Goal: Transaction & Acquisition: Purchase product/service

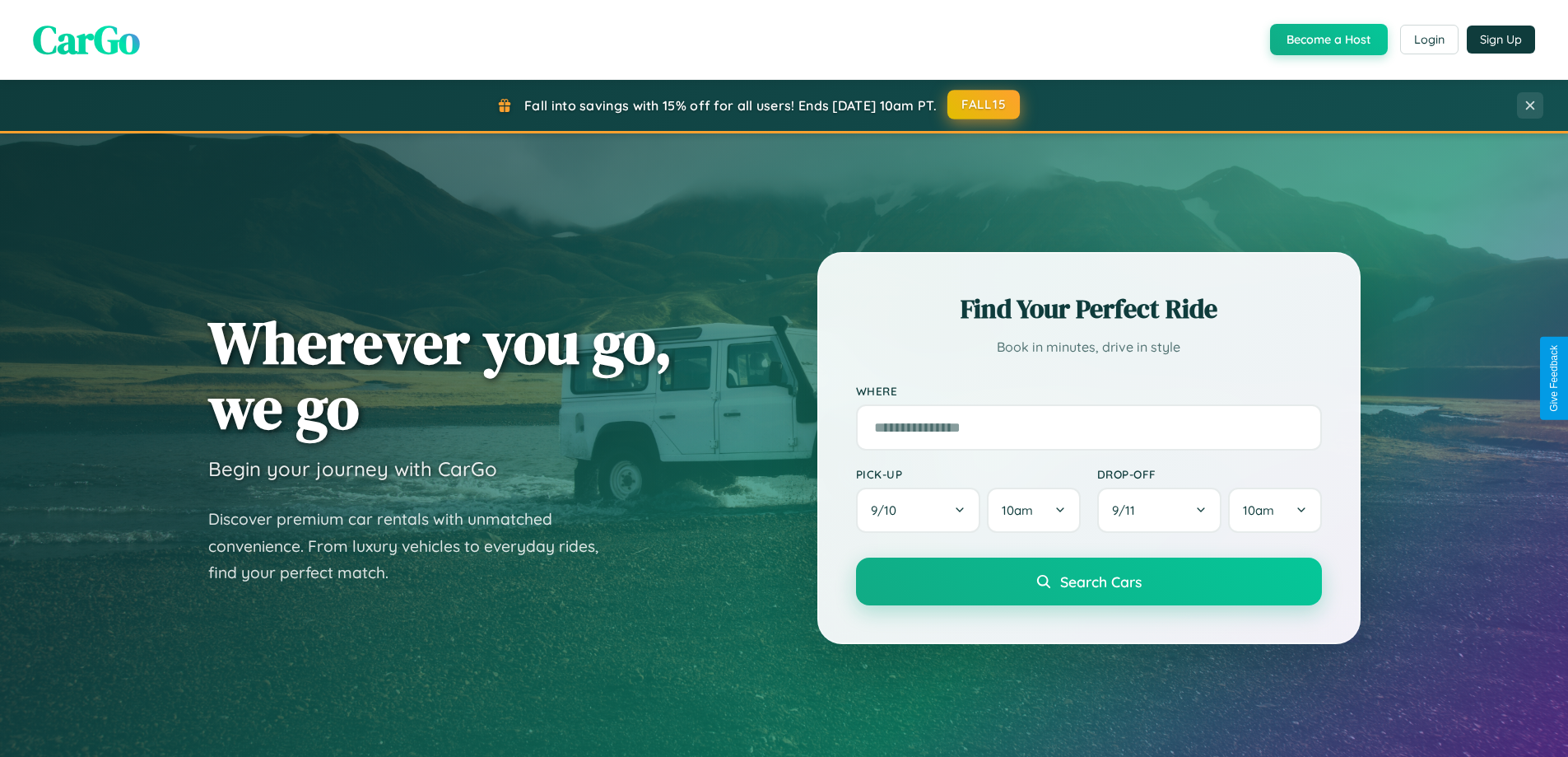
click at [985, 105] on button "FALL15" at bounding box center [983, 104] width 72 height 29
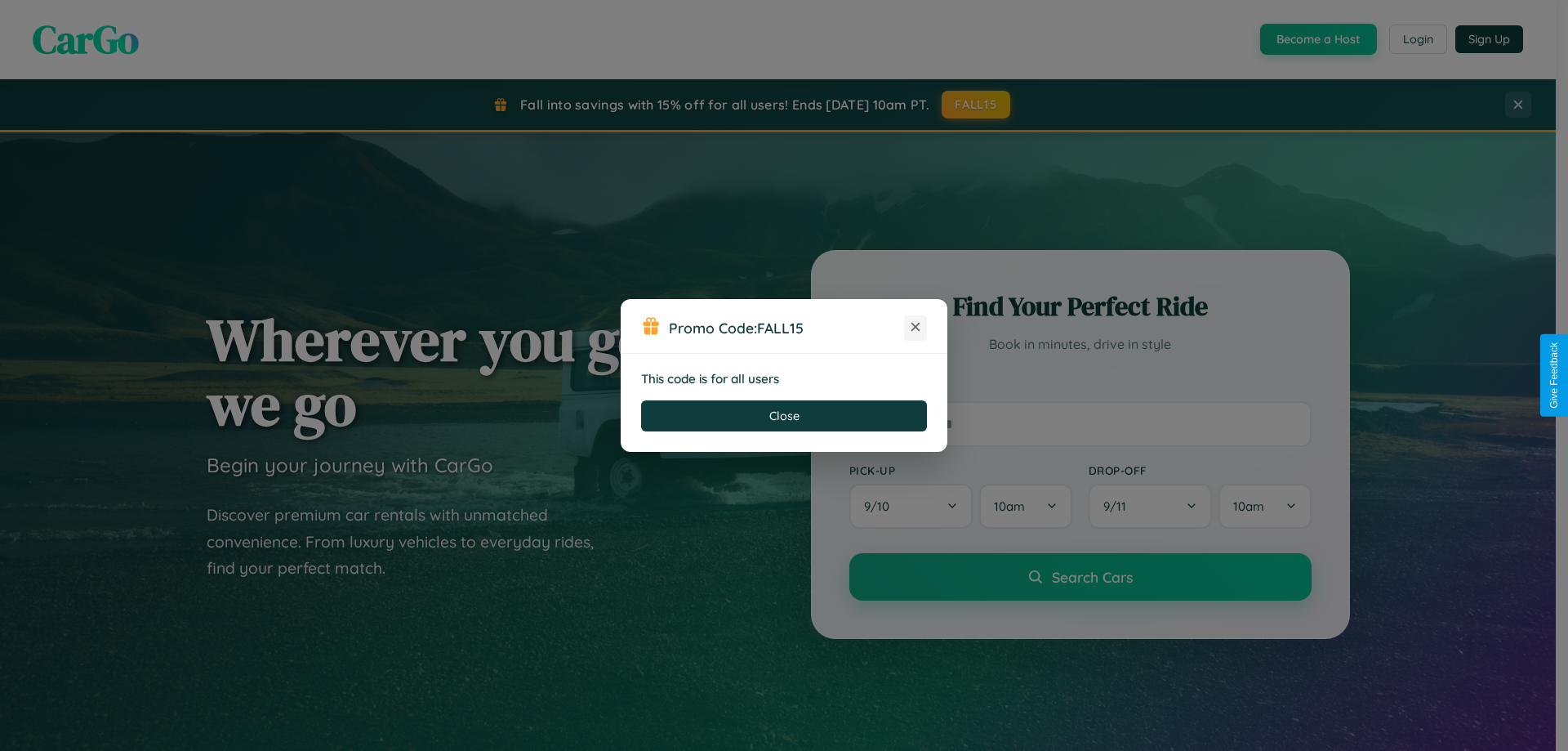
click at [916, 328] on icon at bounding box center [916, 327] width 16 height 16
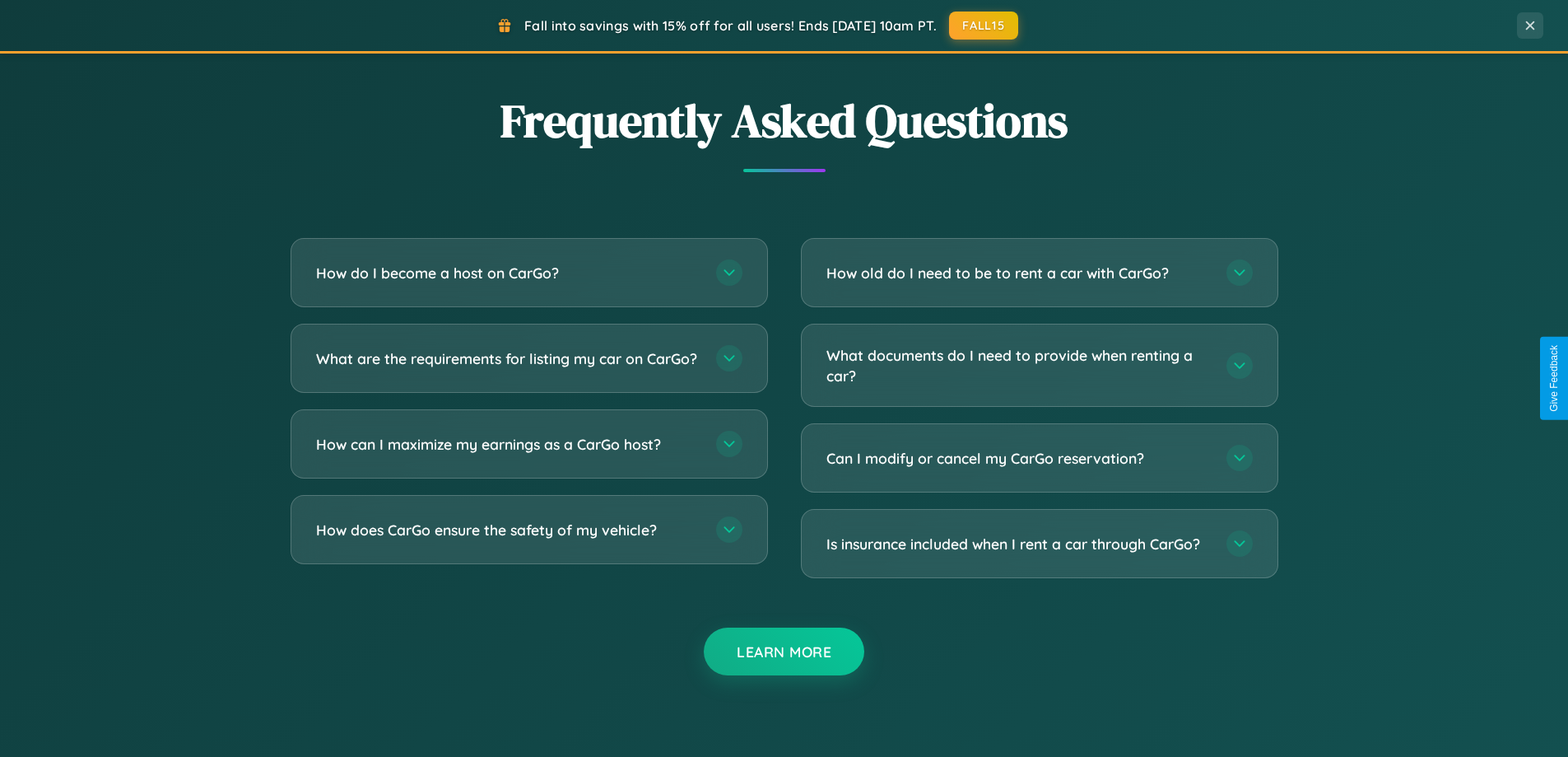
scroll to position [3168, 0]
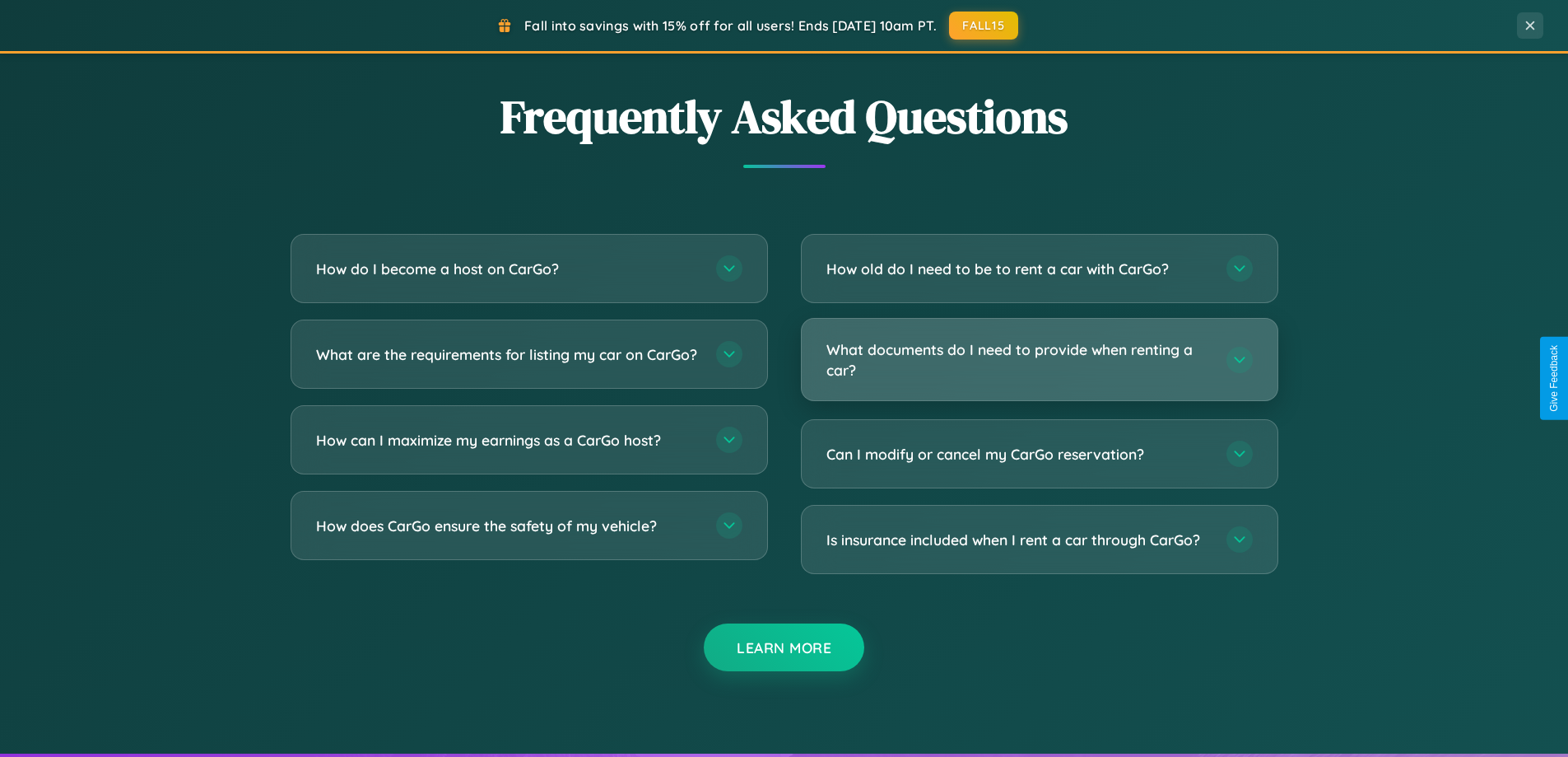
click at [1038, 359] on h3 "What documents do I need to provide when renting a car?" at bounding box center [1017, 359] width 384 height 40
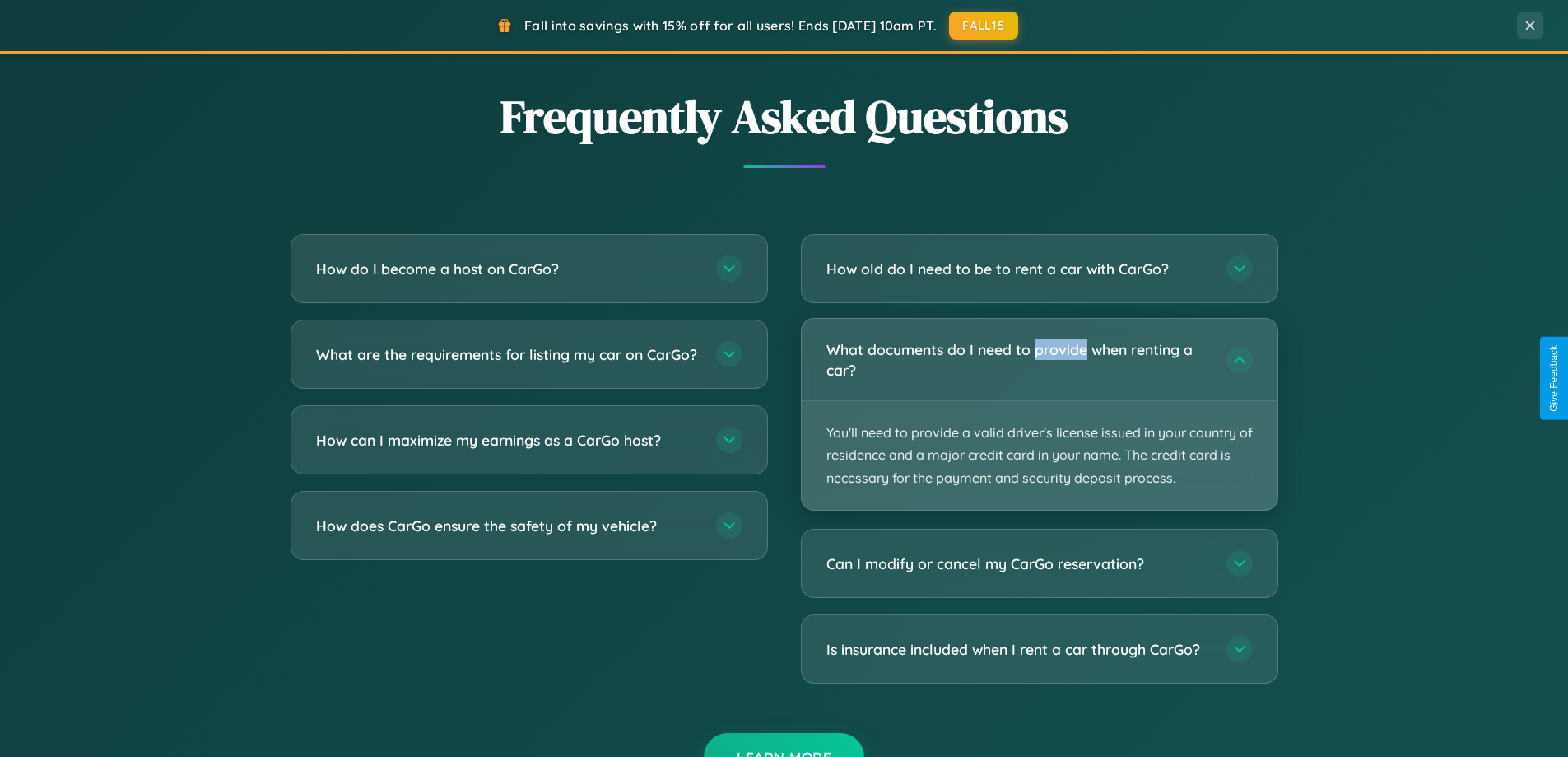
click at [1038, 413] on p "You'll need to provide a valid driver's license issued in your country of resid…" at bounding box center [1039, 455] width 476 height 109
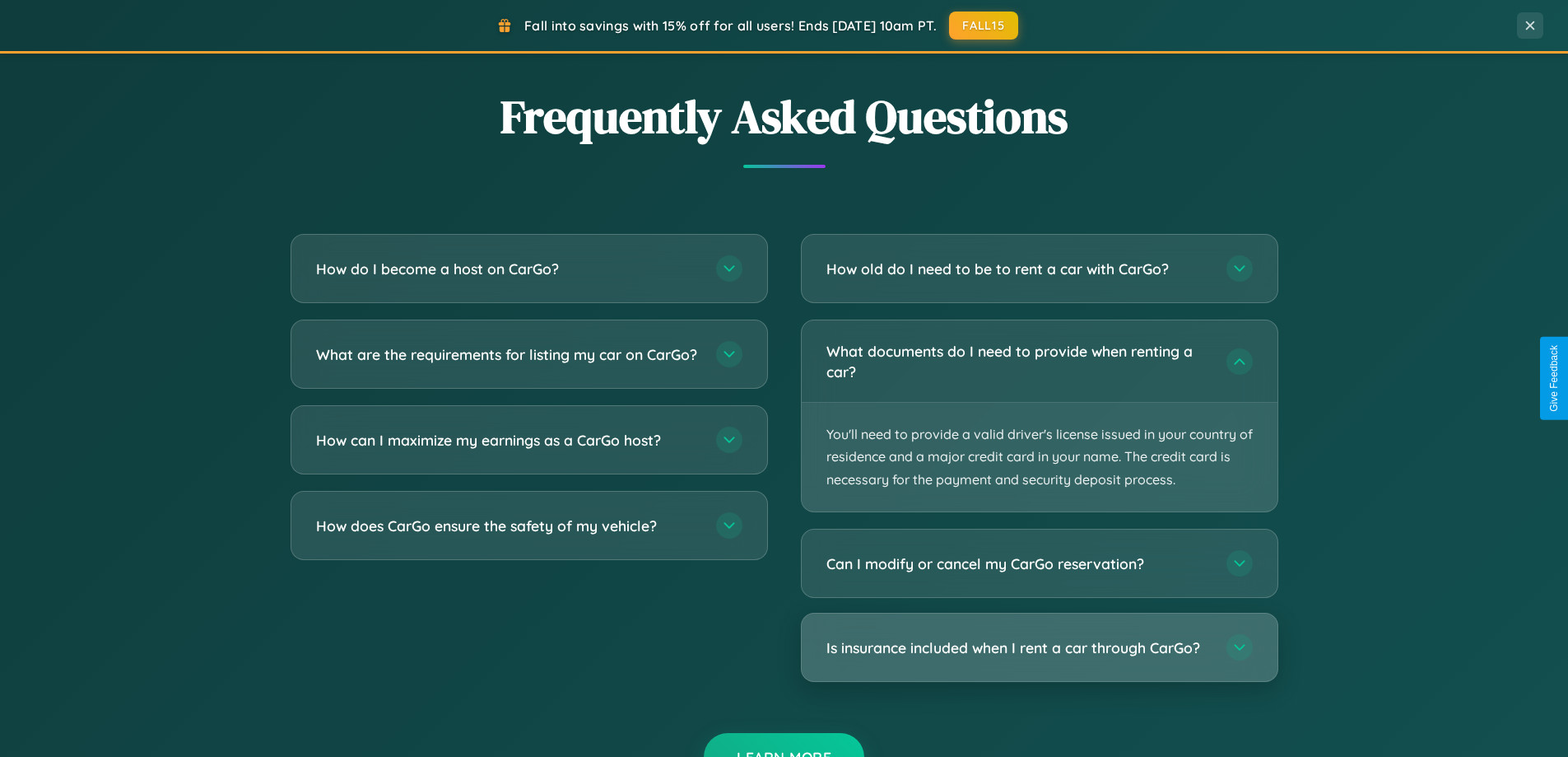
click at [1038, 648] on h3 "Is insurance included when I rent a car through CarGo?" at bounding box center [1017, 648] width 384 height 21
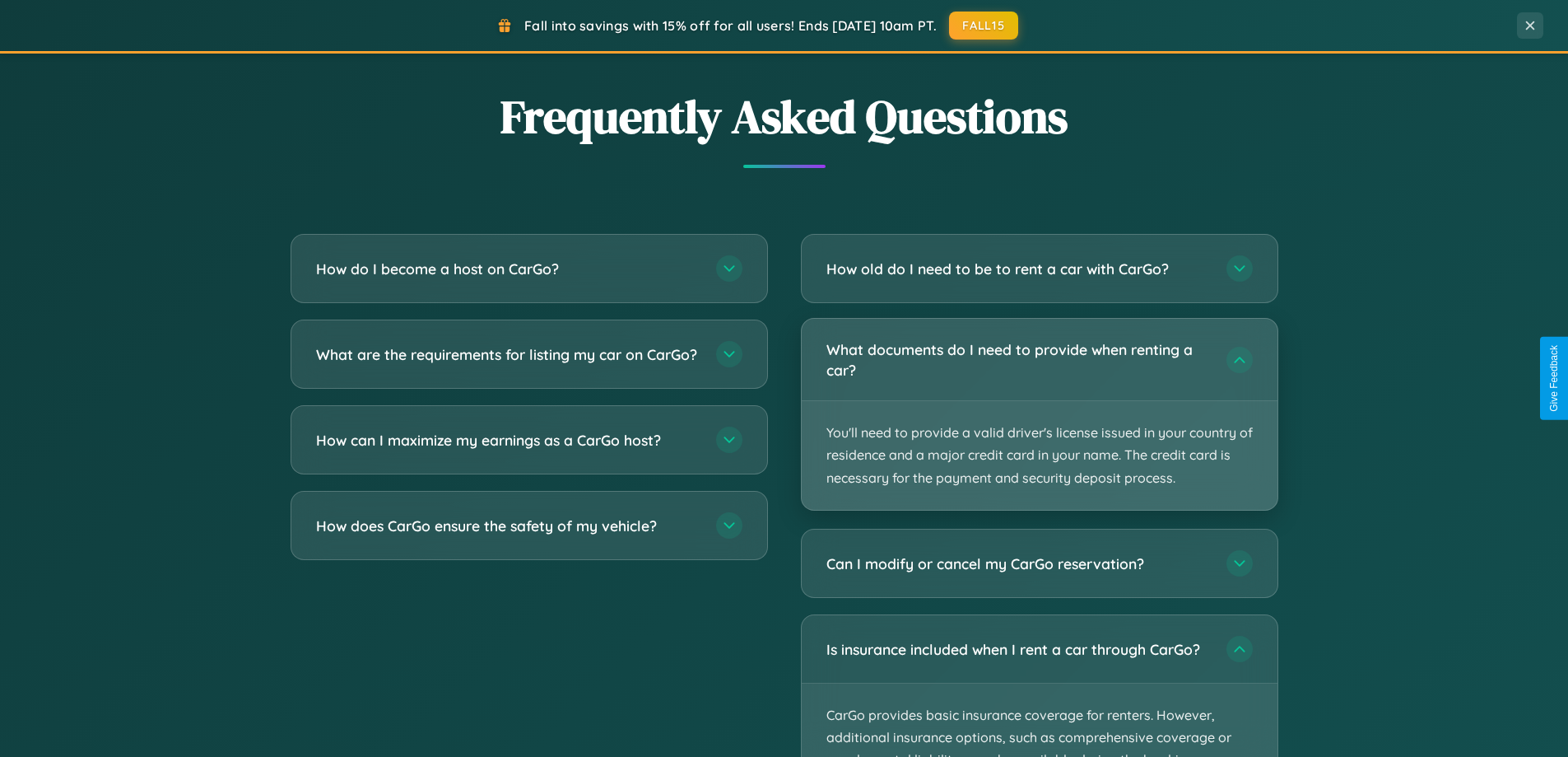
click at [1038, 414] on p "You'll need to provide a valid driver's license issued in your country of resid…" at bounding box center [1039, 455] width 476 height 109
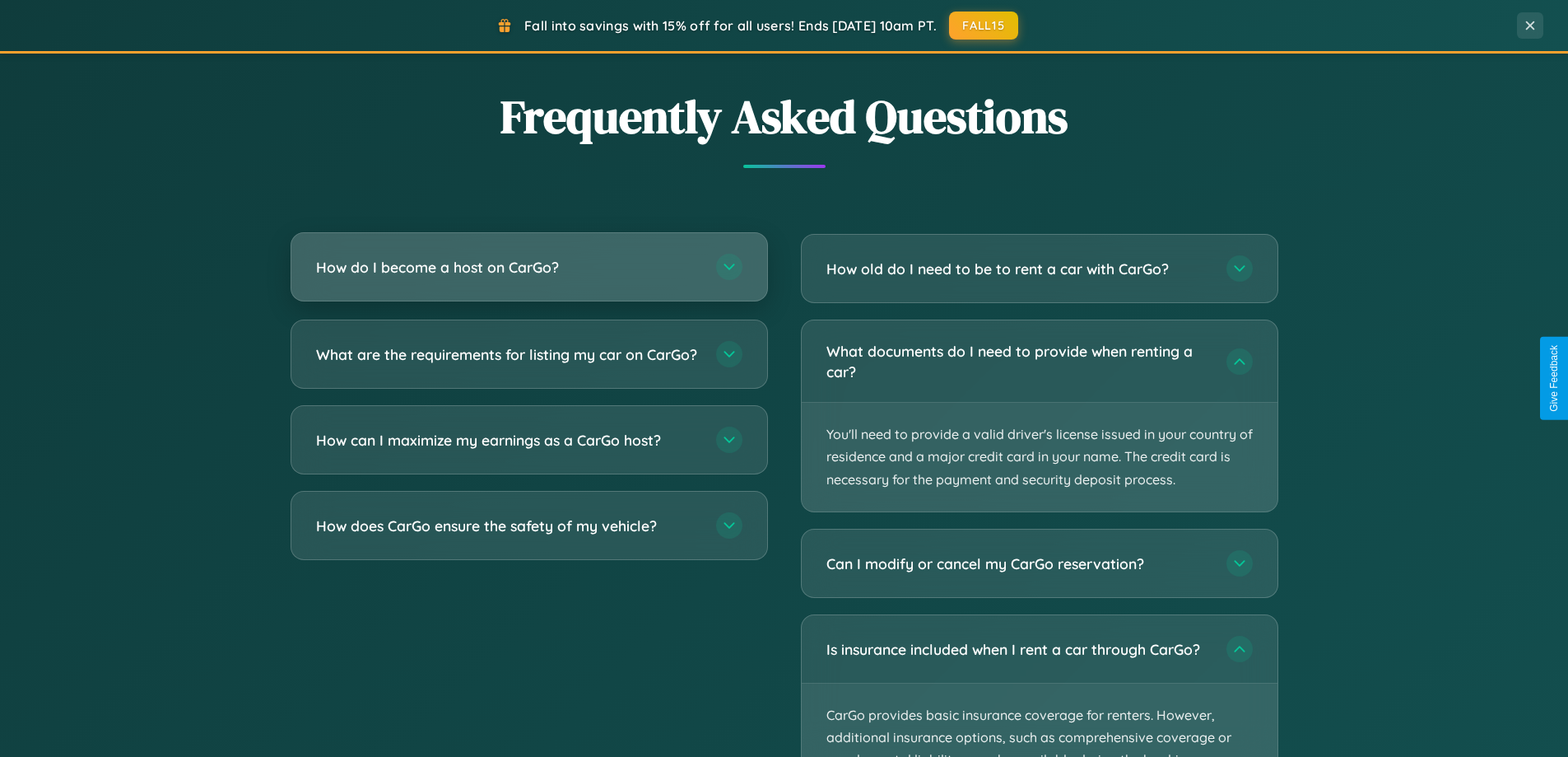
click at [529, 266] on h3 "How do I become a host on CarGo?" at bounding box center [508, 267] width 384 height 21
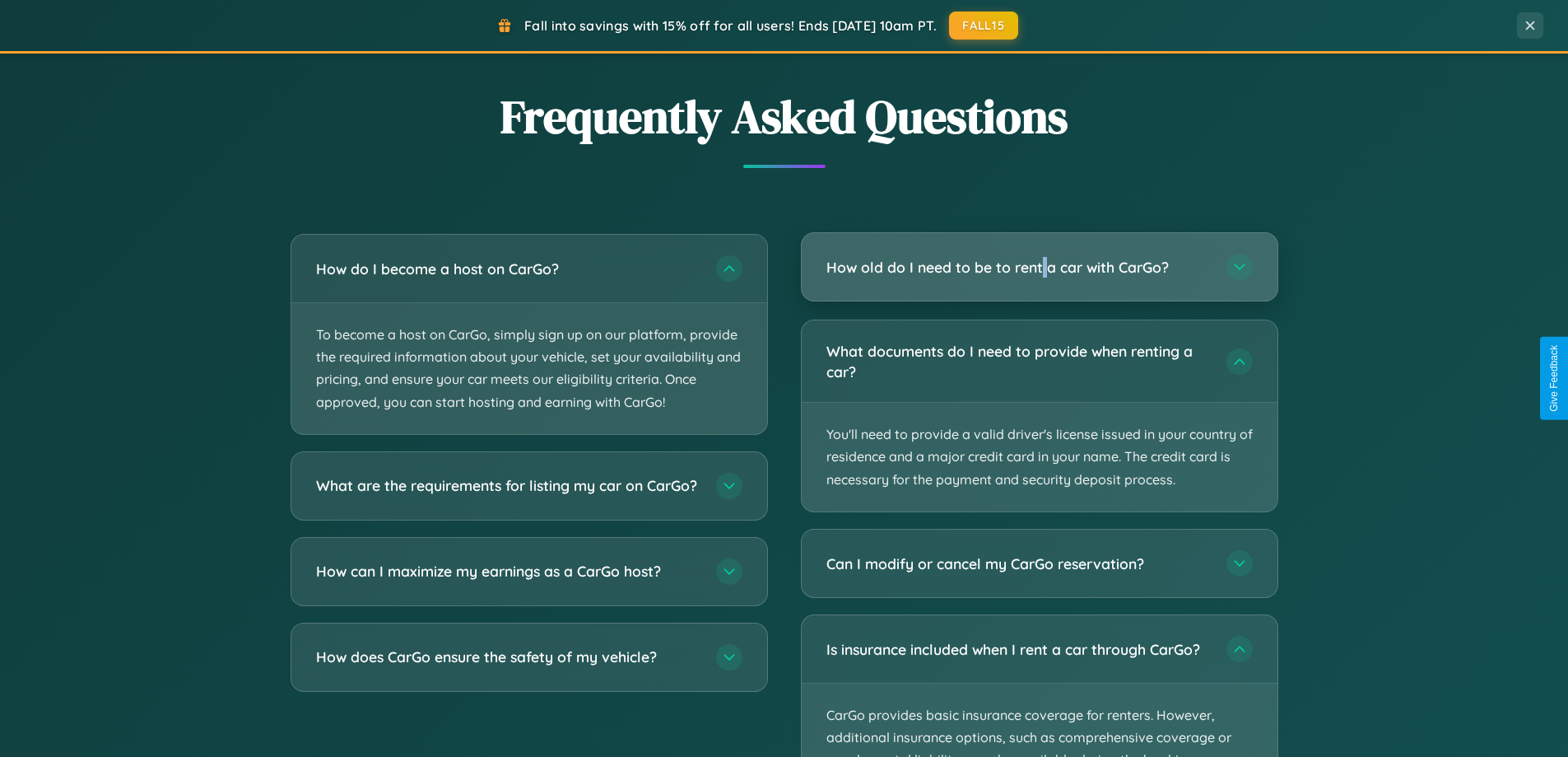
click at [1038, 266] on h3 "How old do I need to be to rent a car with CarGo?" at bounding box center [1017, 267] width 384 height 21
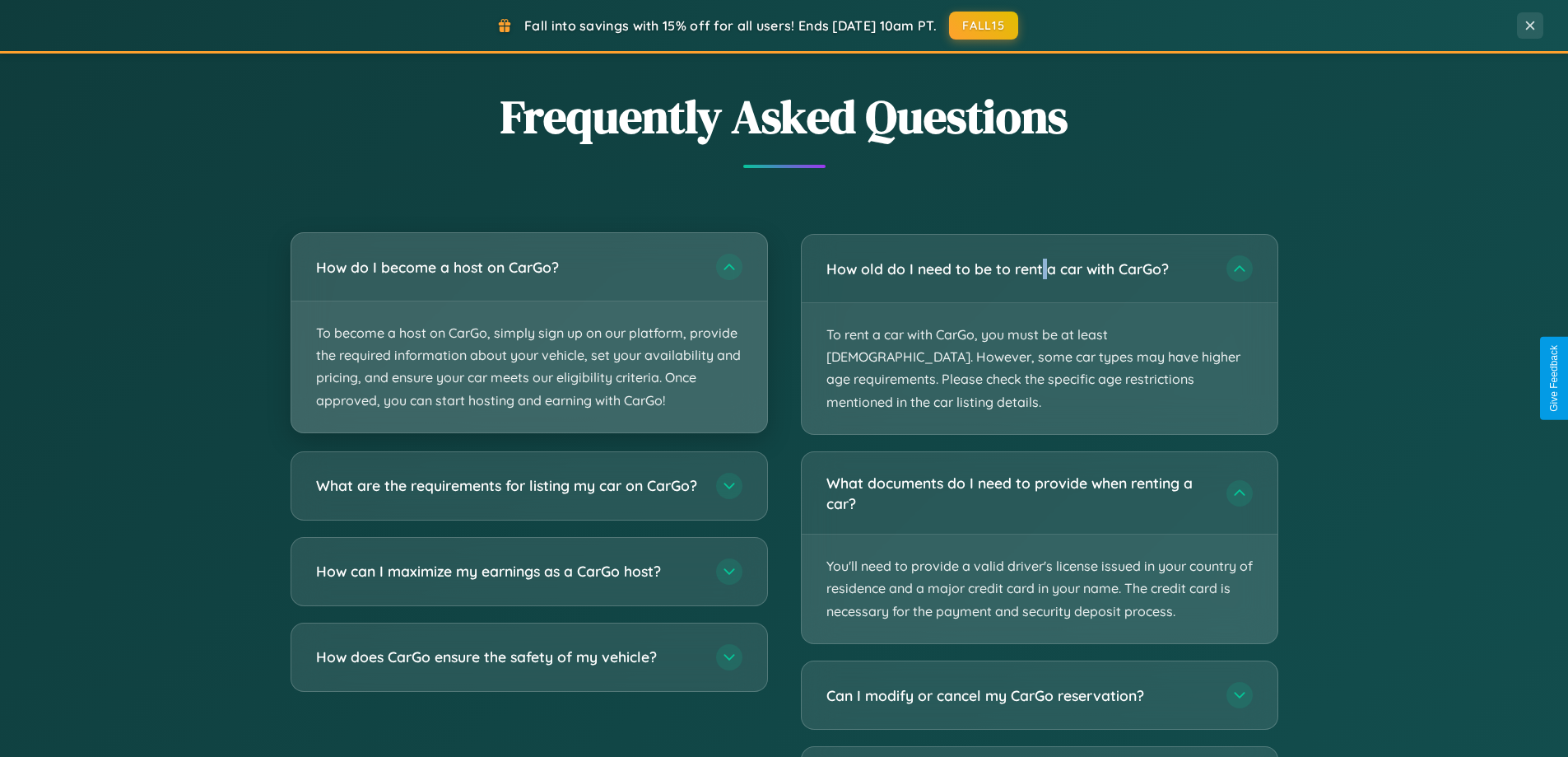
click at [529, 333] on p "To become a host on CarGo, simply sign up on our platform, provide the required…" at bounding box center [530, 367] width 476 height 131
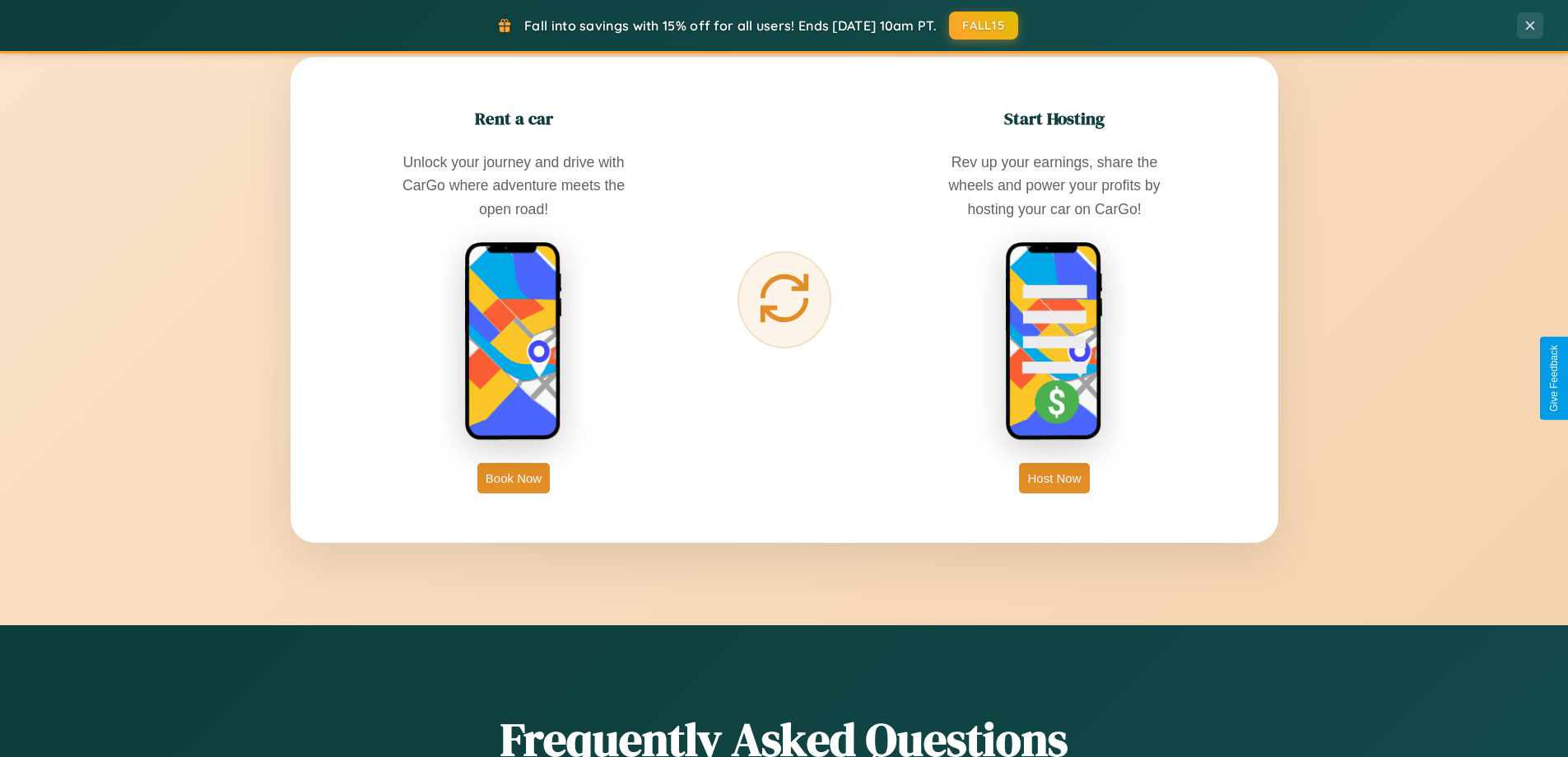
scroll to position [48, 0]
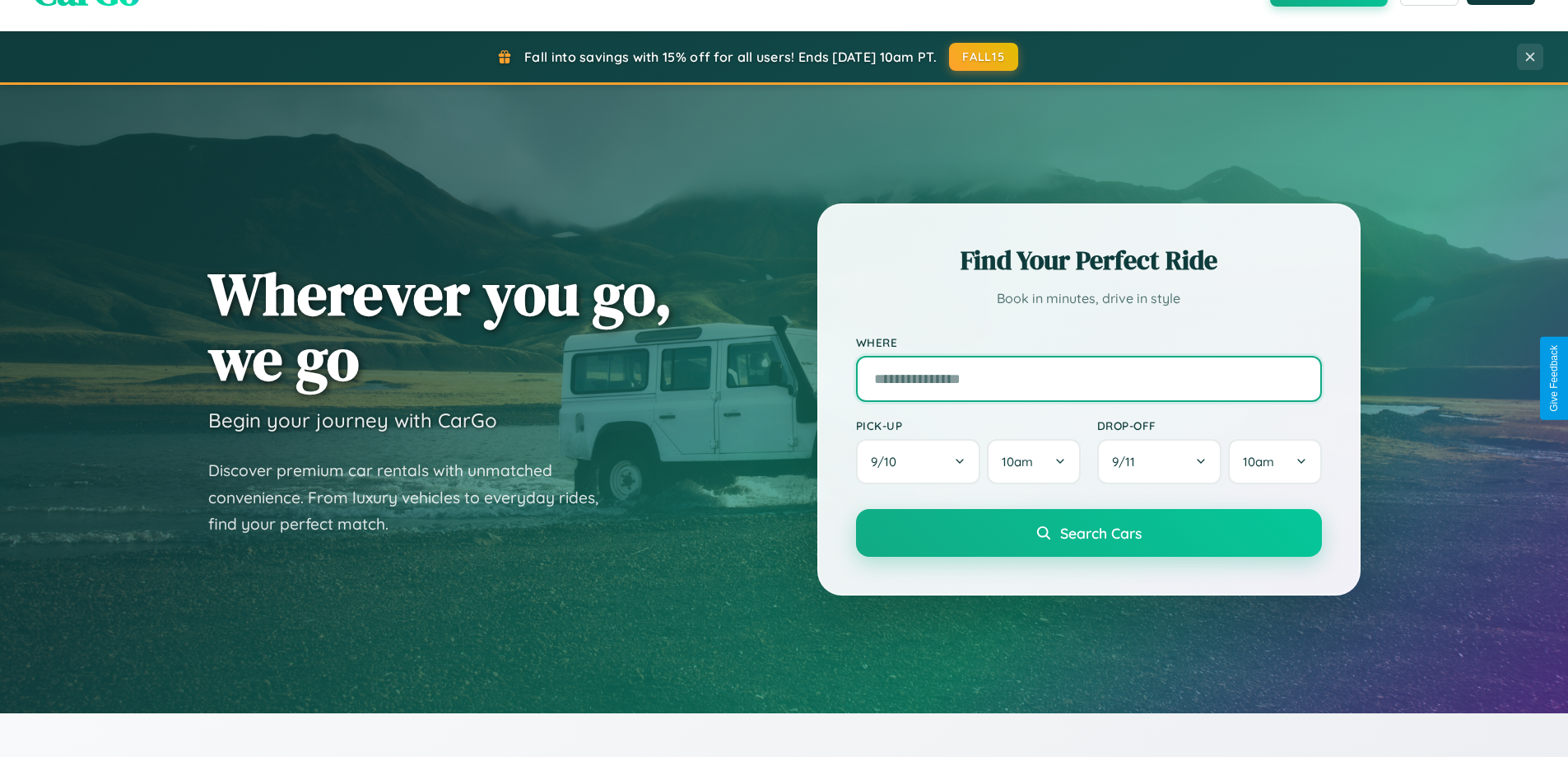
click at [1088, 378] on input "text" at bounding box center [1088, 378] width 466 height 47
type input "******"
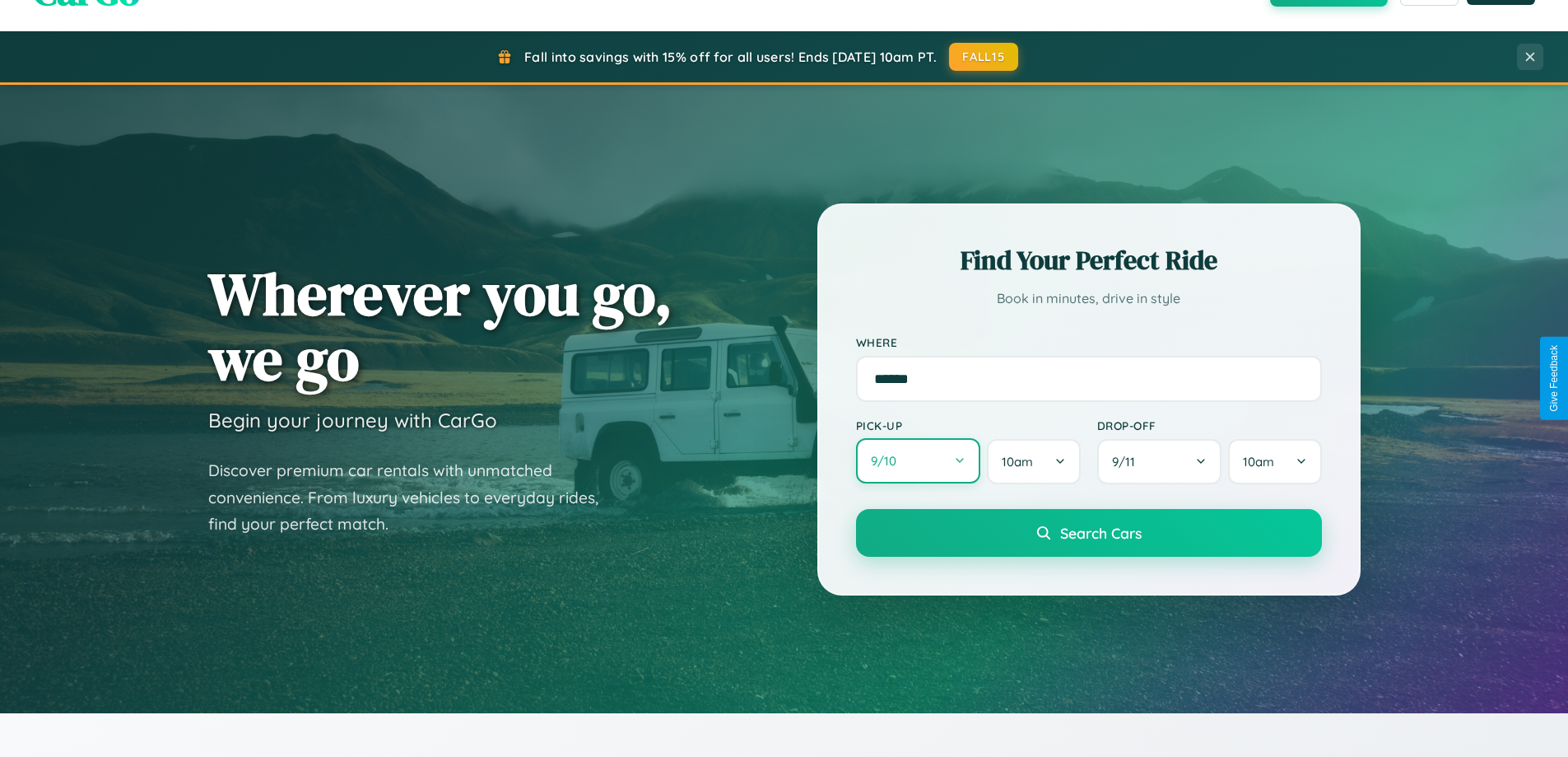
click at [917, 461] on button "9 / 10" at bounding box center [918, 461] width 125 height 46
select select "*"
select select "****"
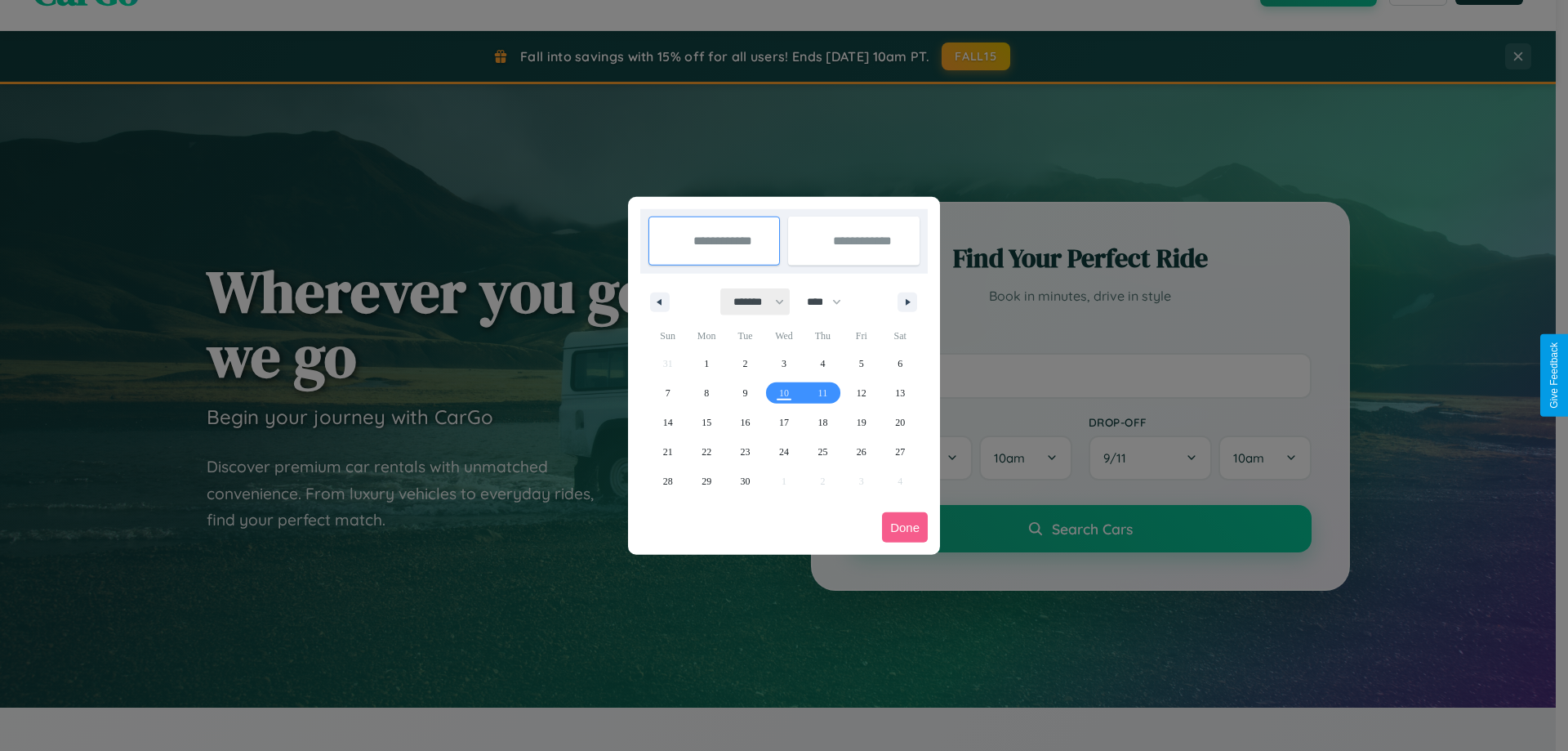
click at [751, 301] on select "******* ******** ***** ***** *** **** **** ****** ********* ******* ******** **…" at bounding box center [755, 302] width 70 height 27
select select "**"
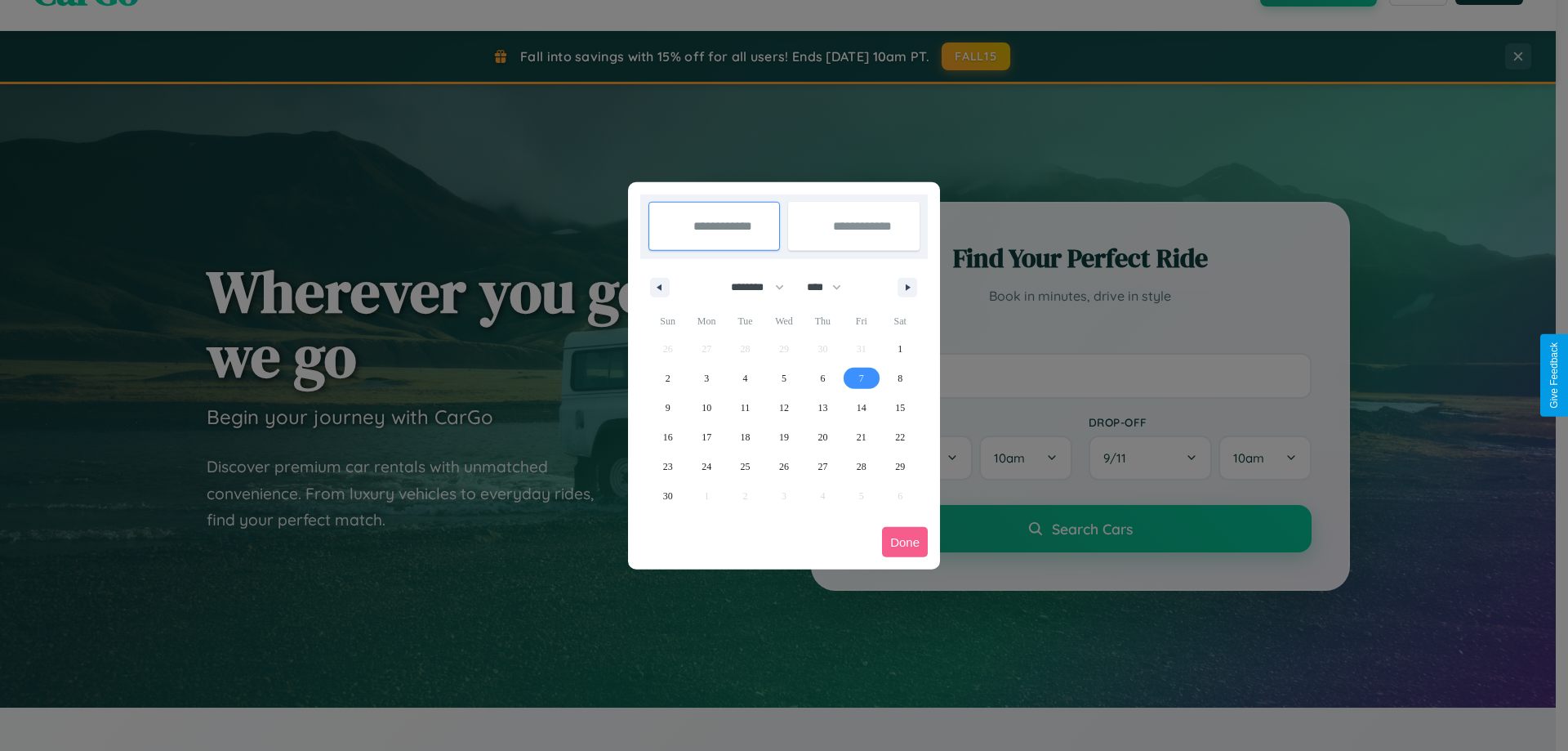
click at [860, 377] on span "7" at bounding box center [861, 378] width 5 height 29
type input "**********"
click at [667, 407] on span "9" at bounding box center [668, 407] width 5 height 29
type input "**********"
click at [905, 541] on button "Done" at bounding box center [905, 541] width 46 height 30
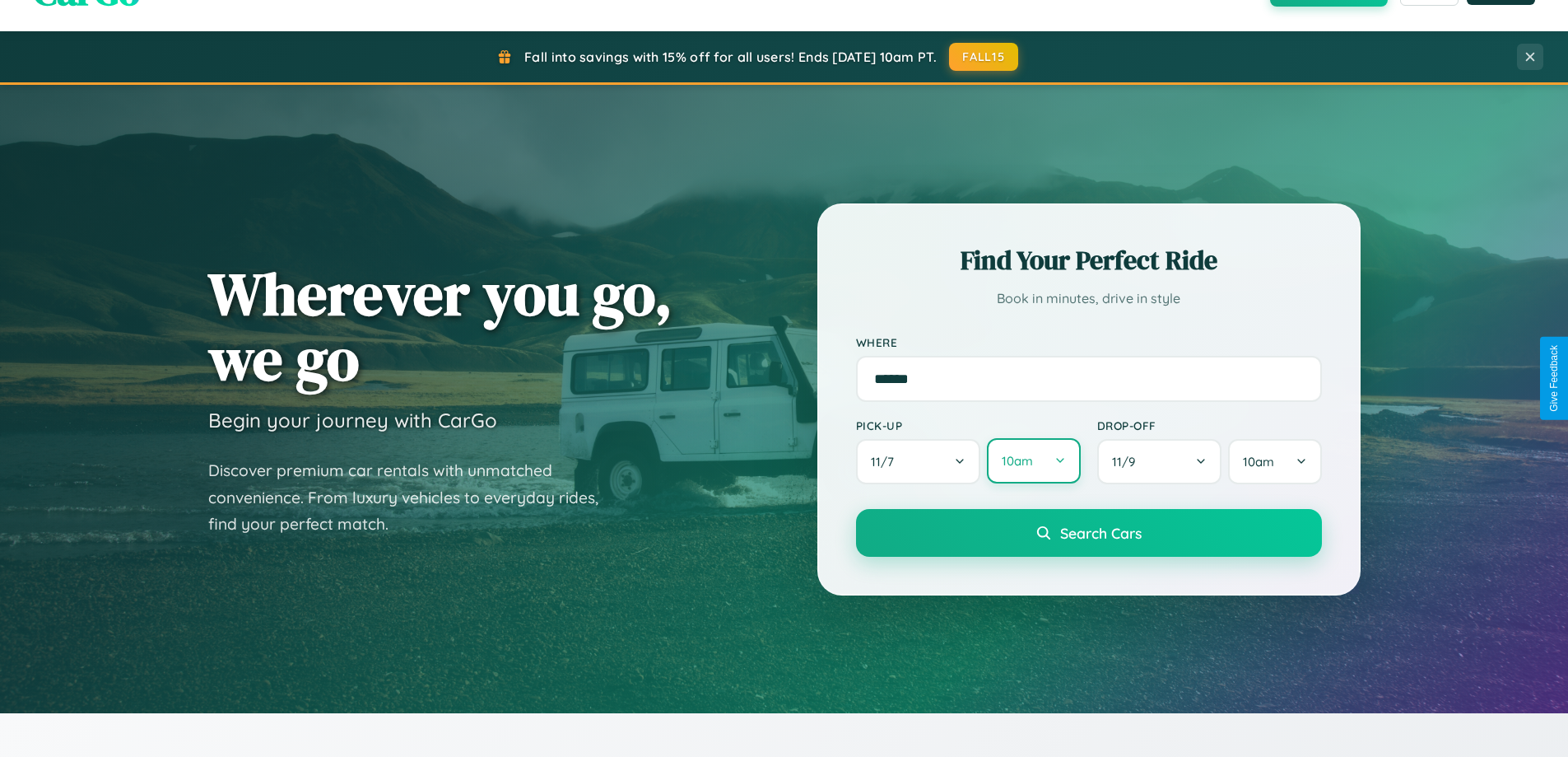
click at [1033, 461] on button "10am" at bounding box center [1033, 461] width 93 height 46
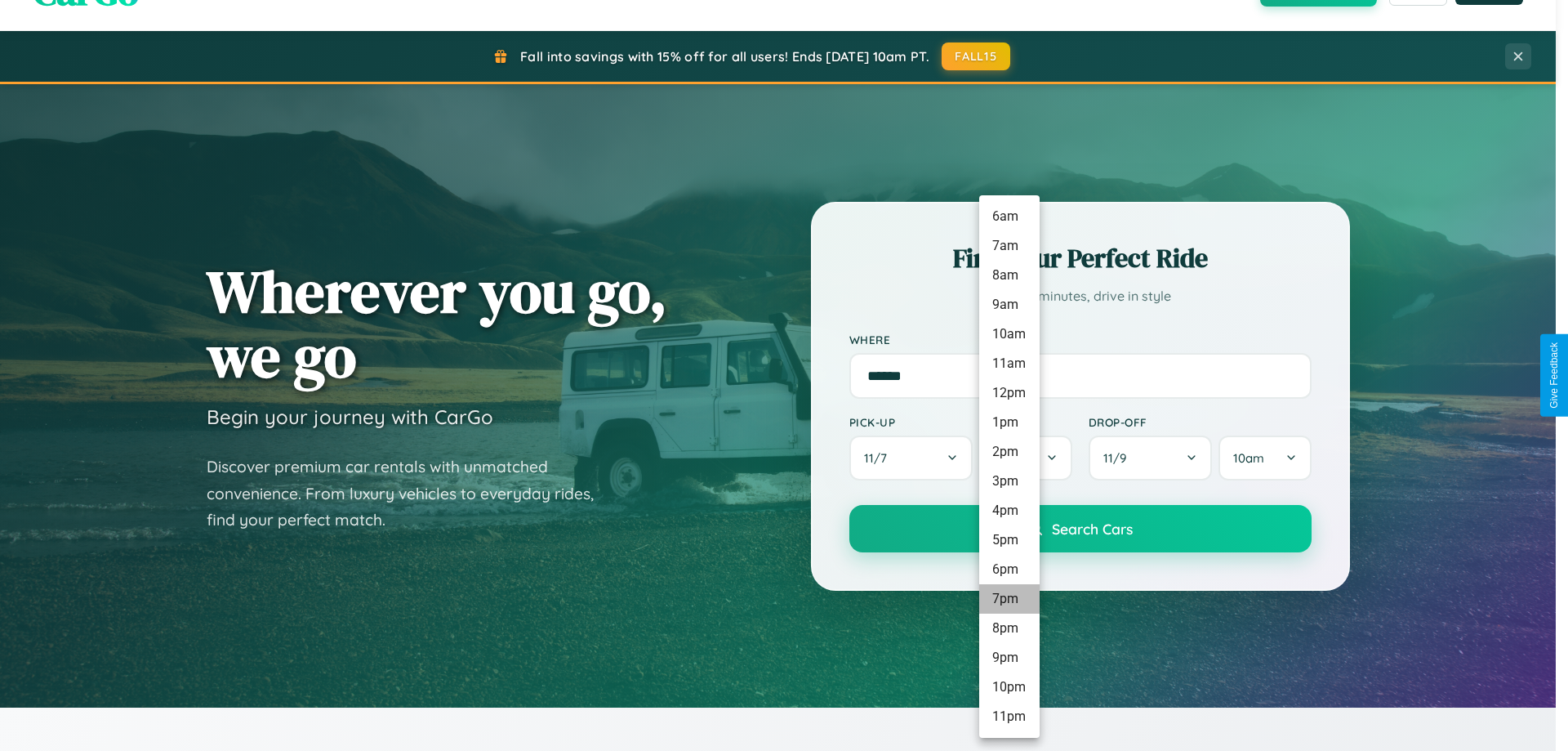
click at [1009, 599] on li "7pm" at bounding box center [1009, 598] width 61 height 29
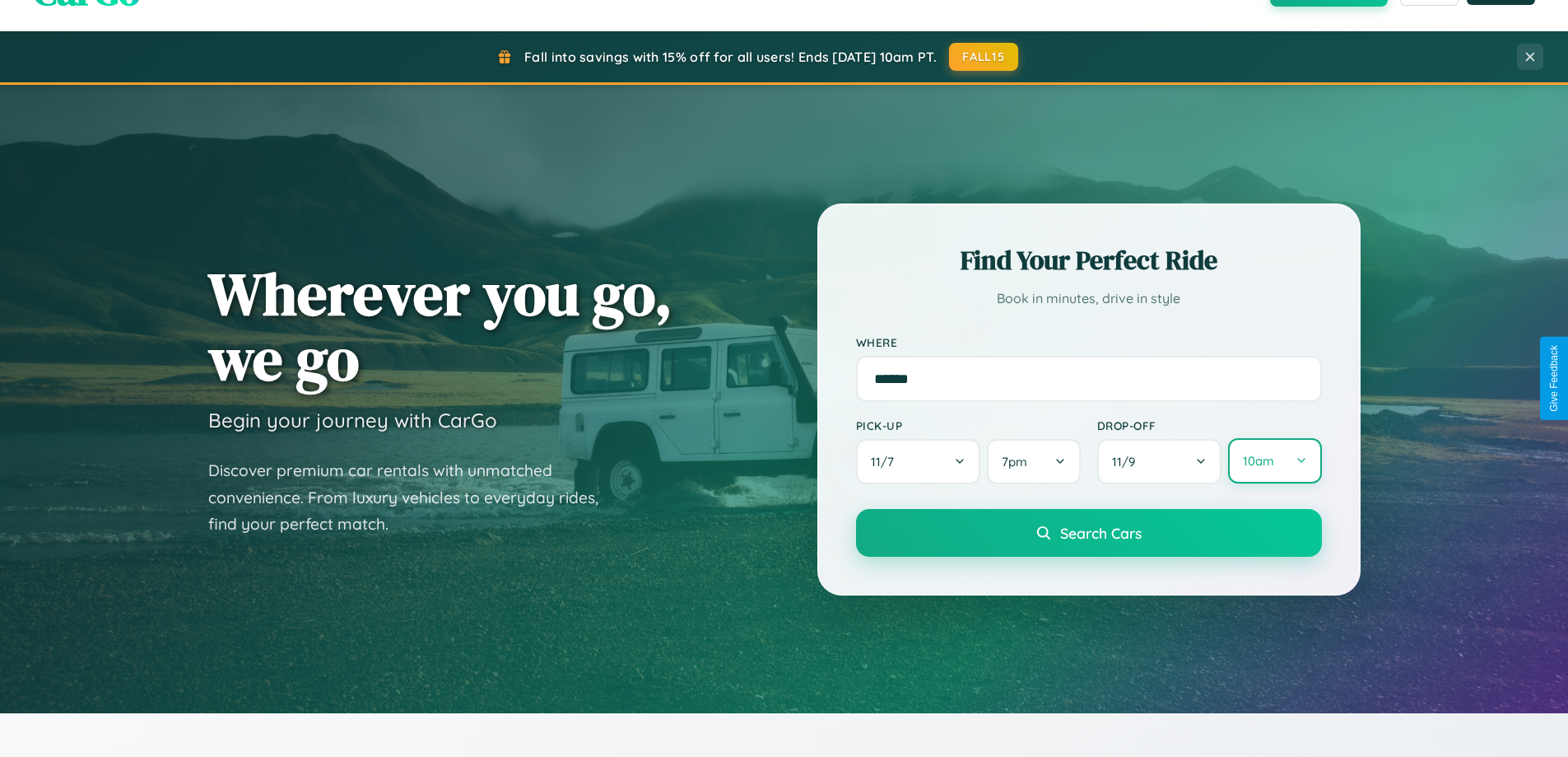
click at [1274, 461] on button "10am" at bounding box center [1274, 461] width 93 height 46
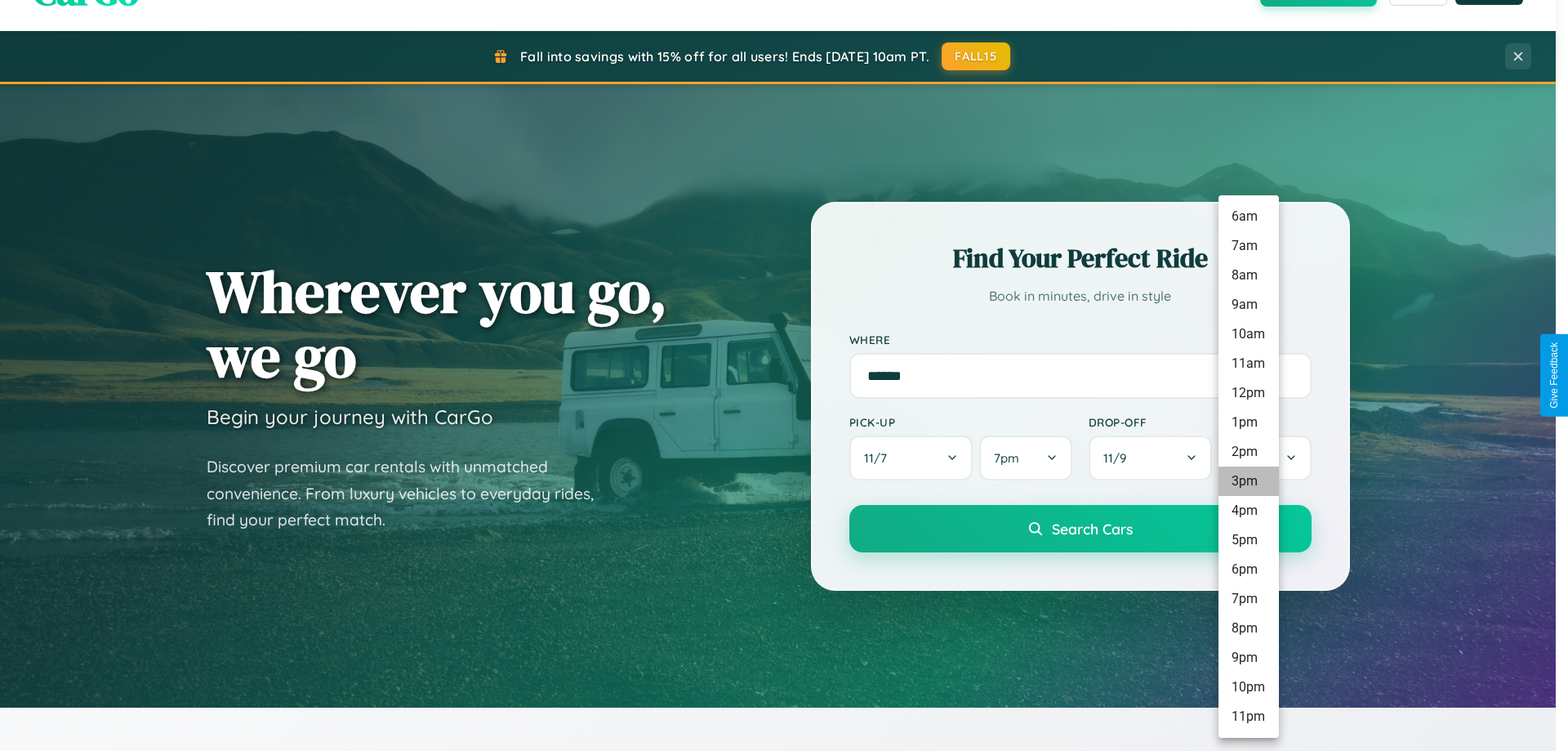
click at [1248, 481] on li "3pm" at bounding box center [1249, 480] width 61 height 29
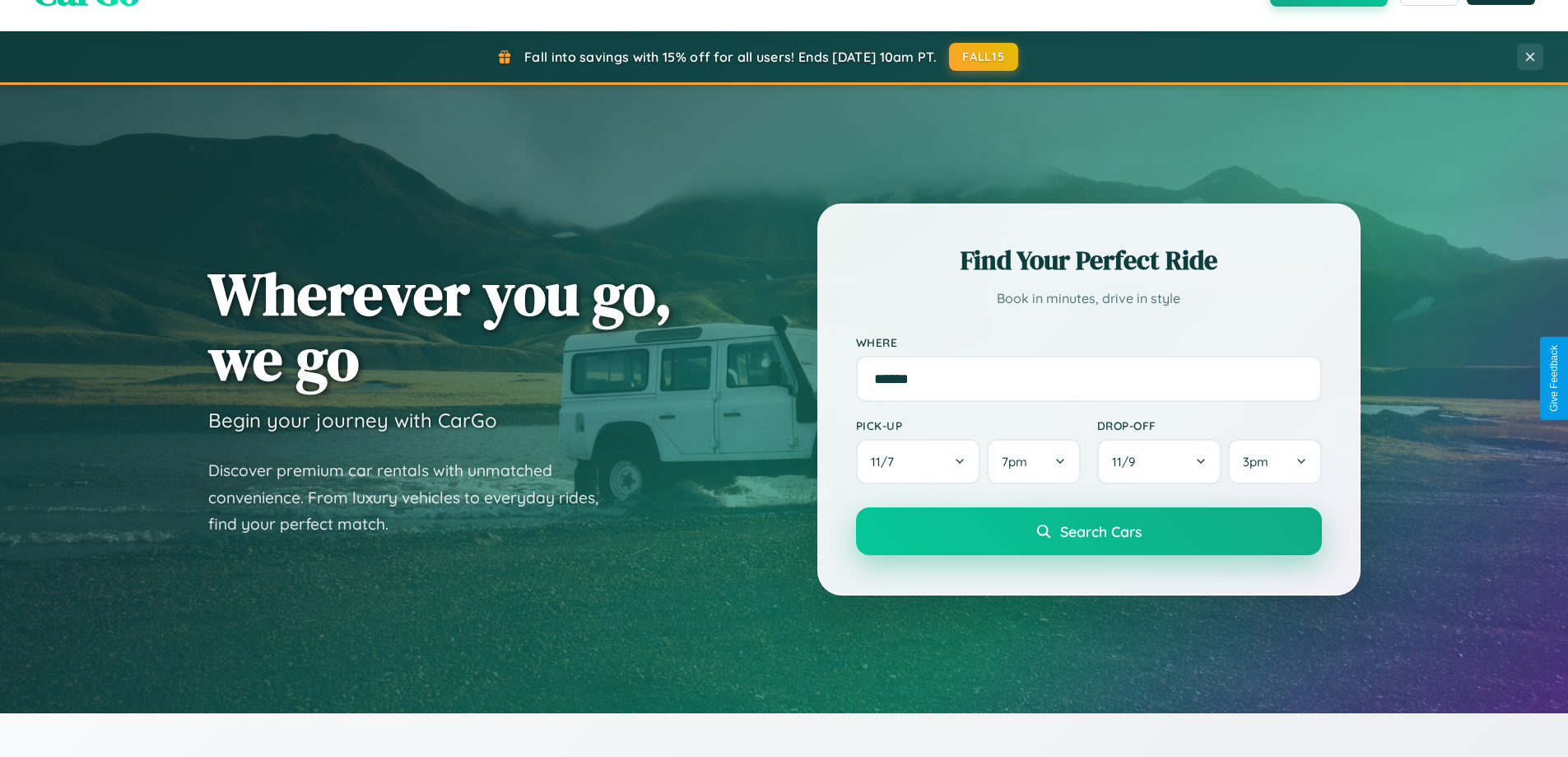
click at [1088, 533] on span "Search Cars" at bounding box center [1100, 531] width 81 height 18
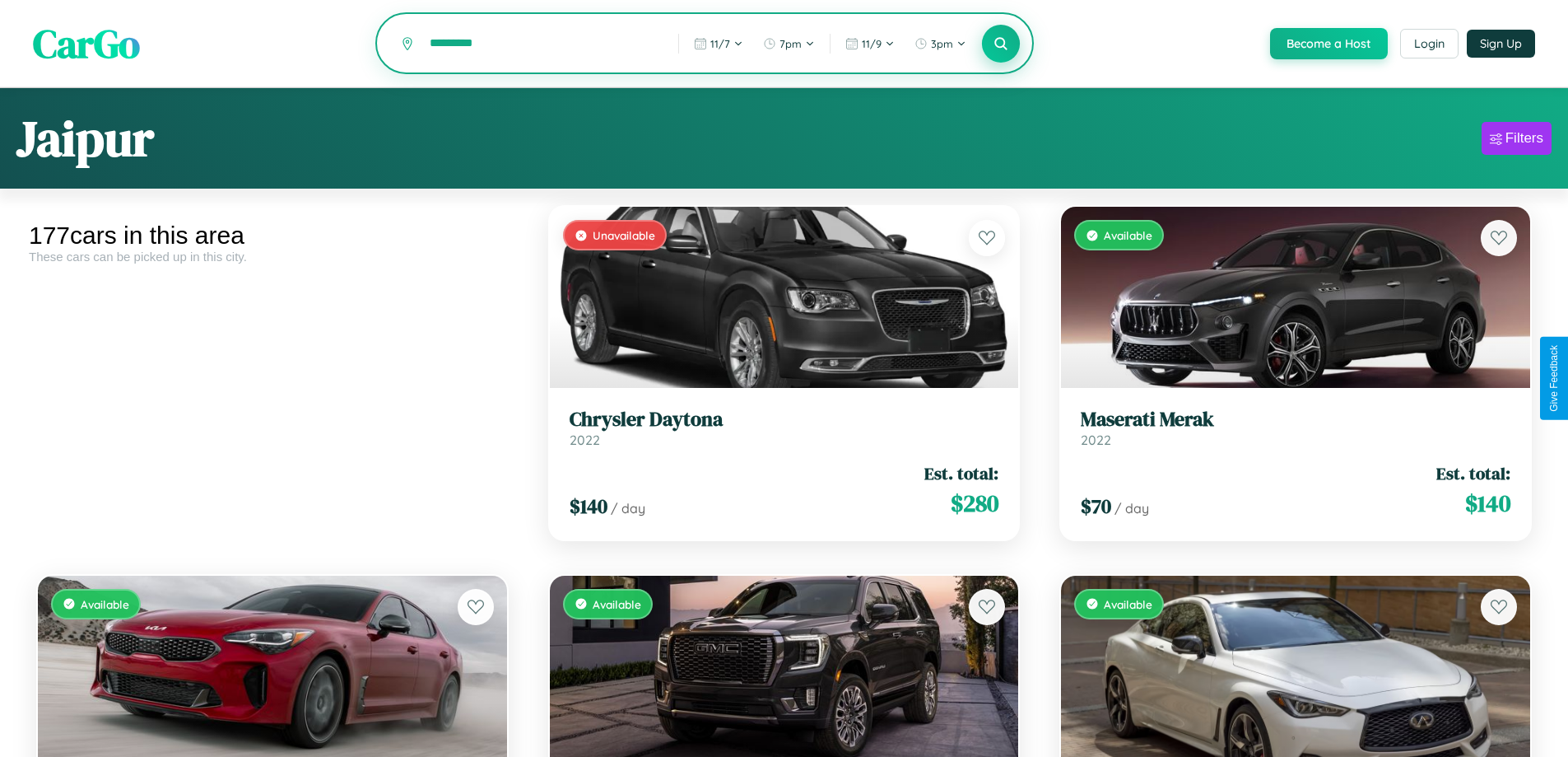
type input "*********"
click at [1000, 45] on icon at bounding box center [1001, 43] width 15 height 16
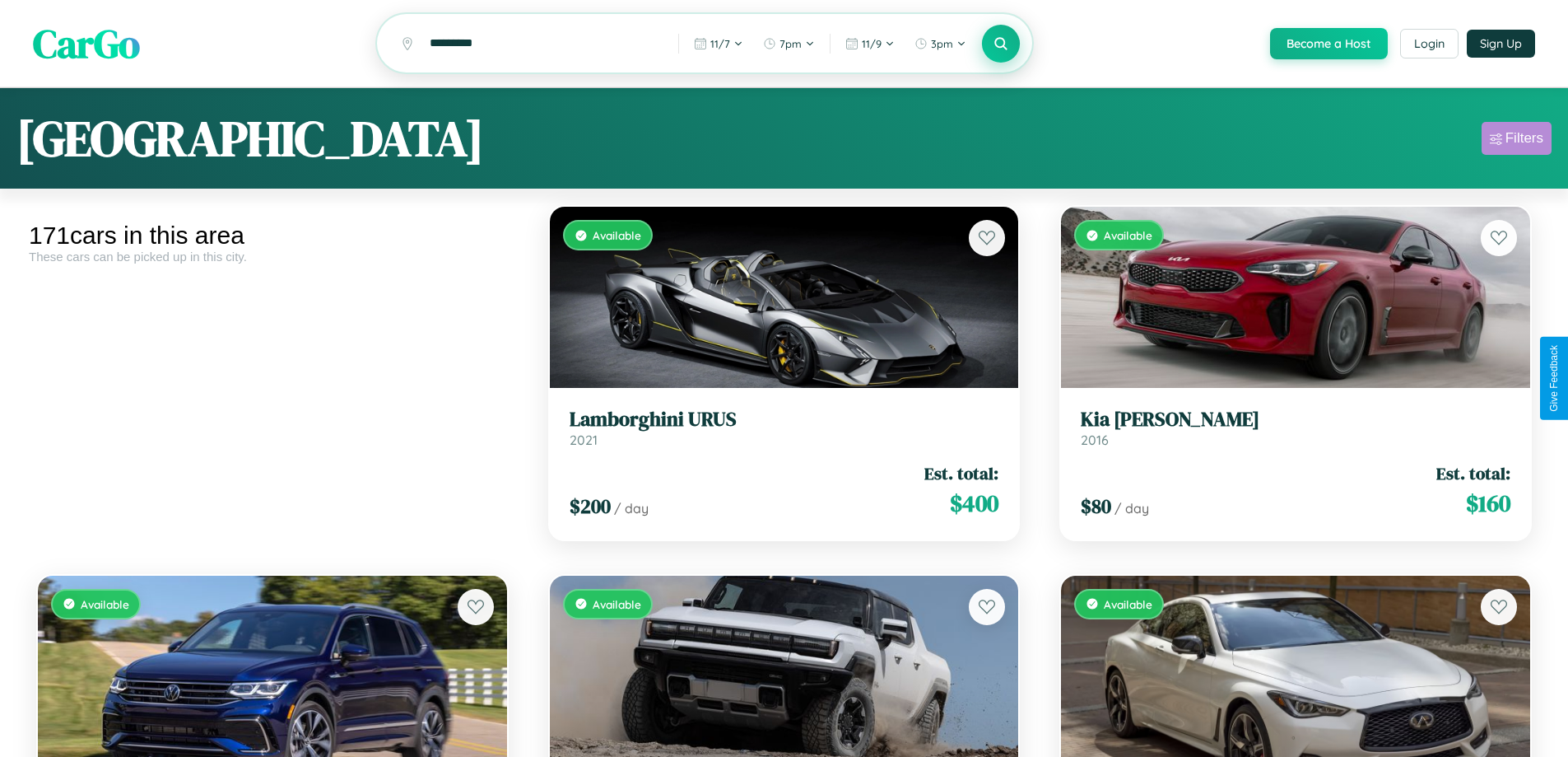
click at [1516, 140] on div "Filters" at bounding box center [1524, 139] width 38 height 16
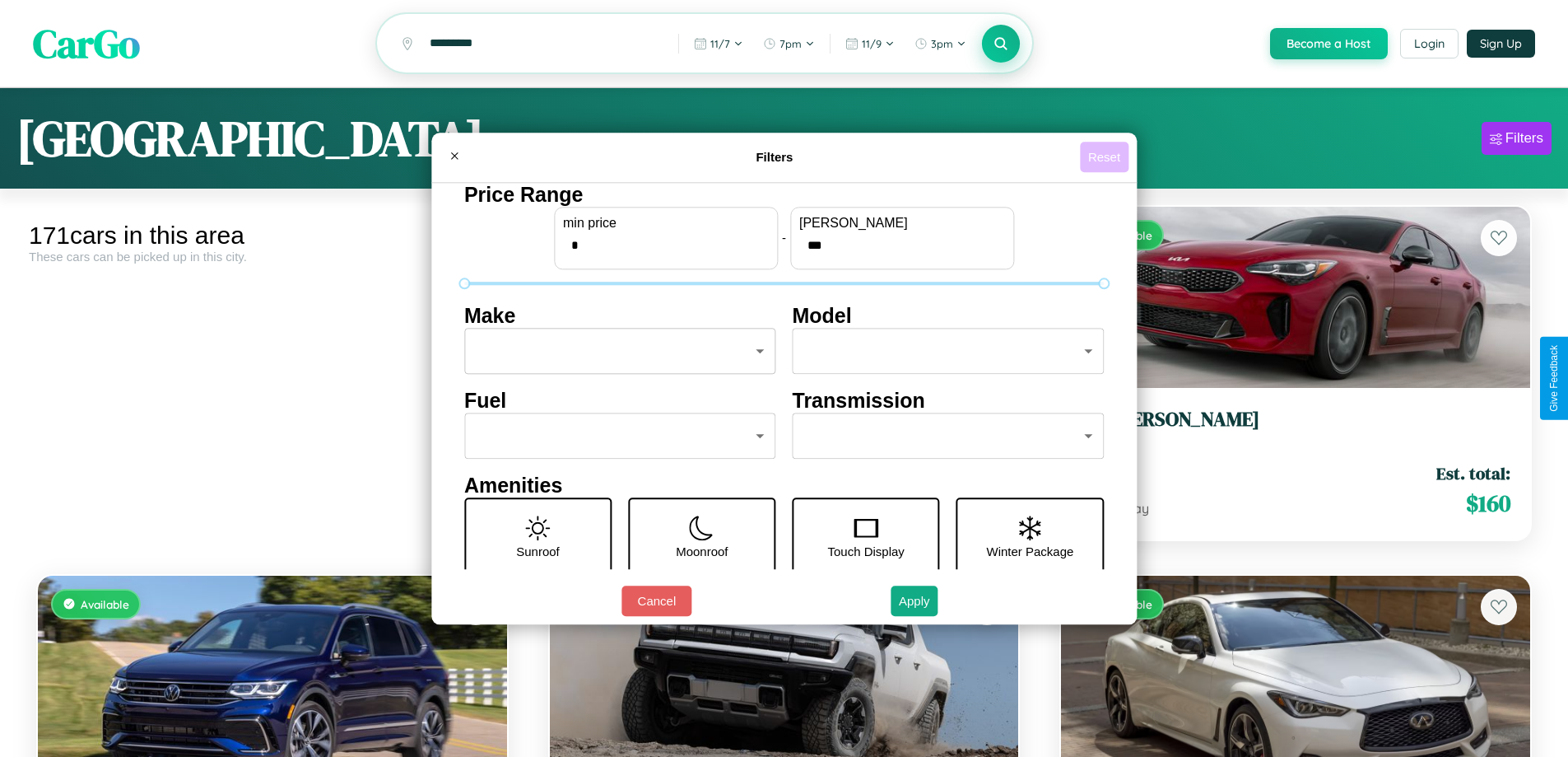
click at [1106, 157] on button "Reset" at bounding box center [1103, 156] width 48 height 30
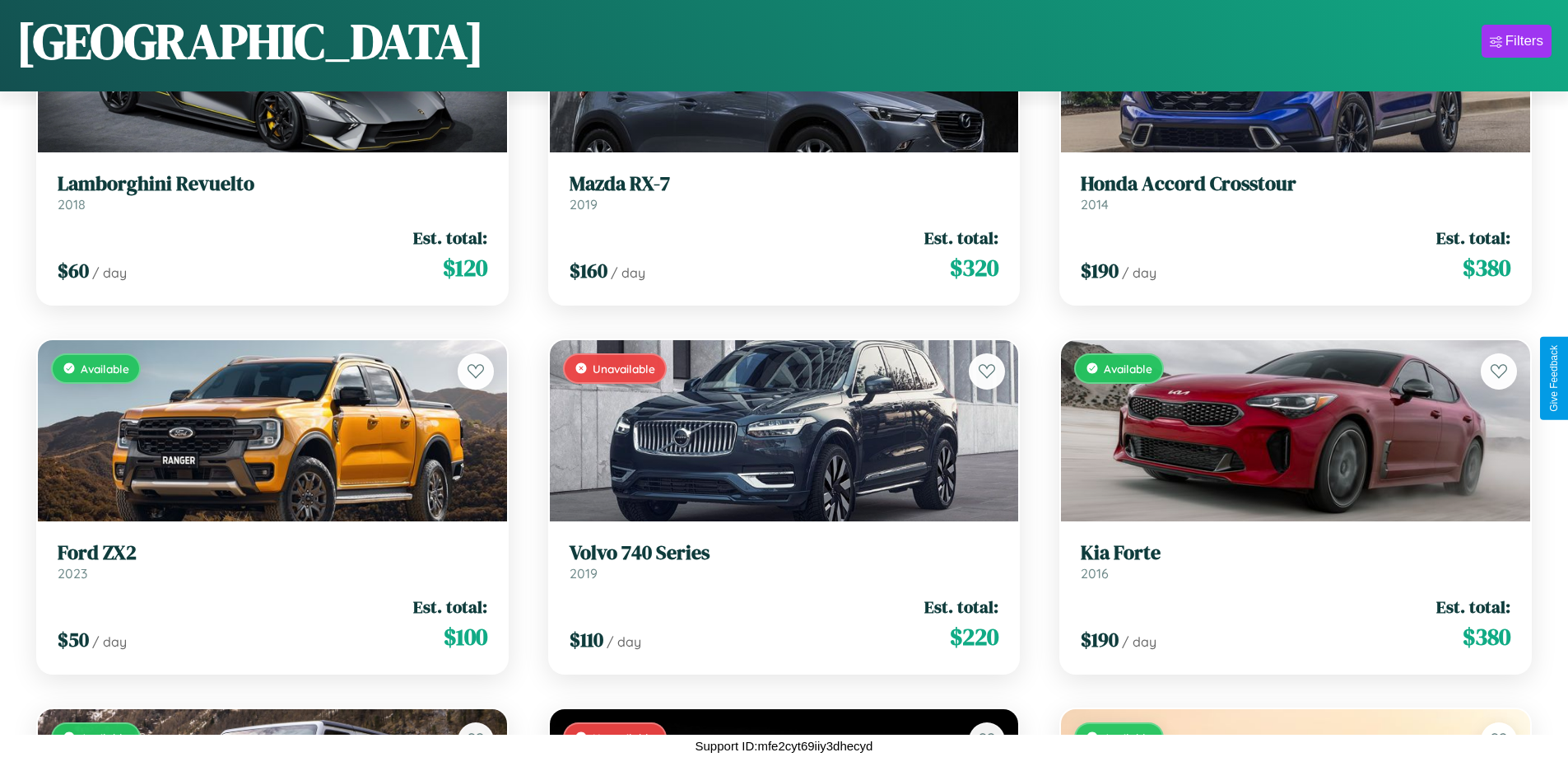
scroll to position [11291, 0]
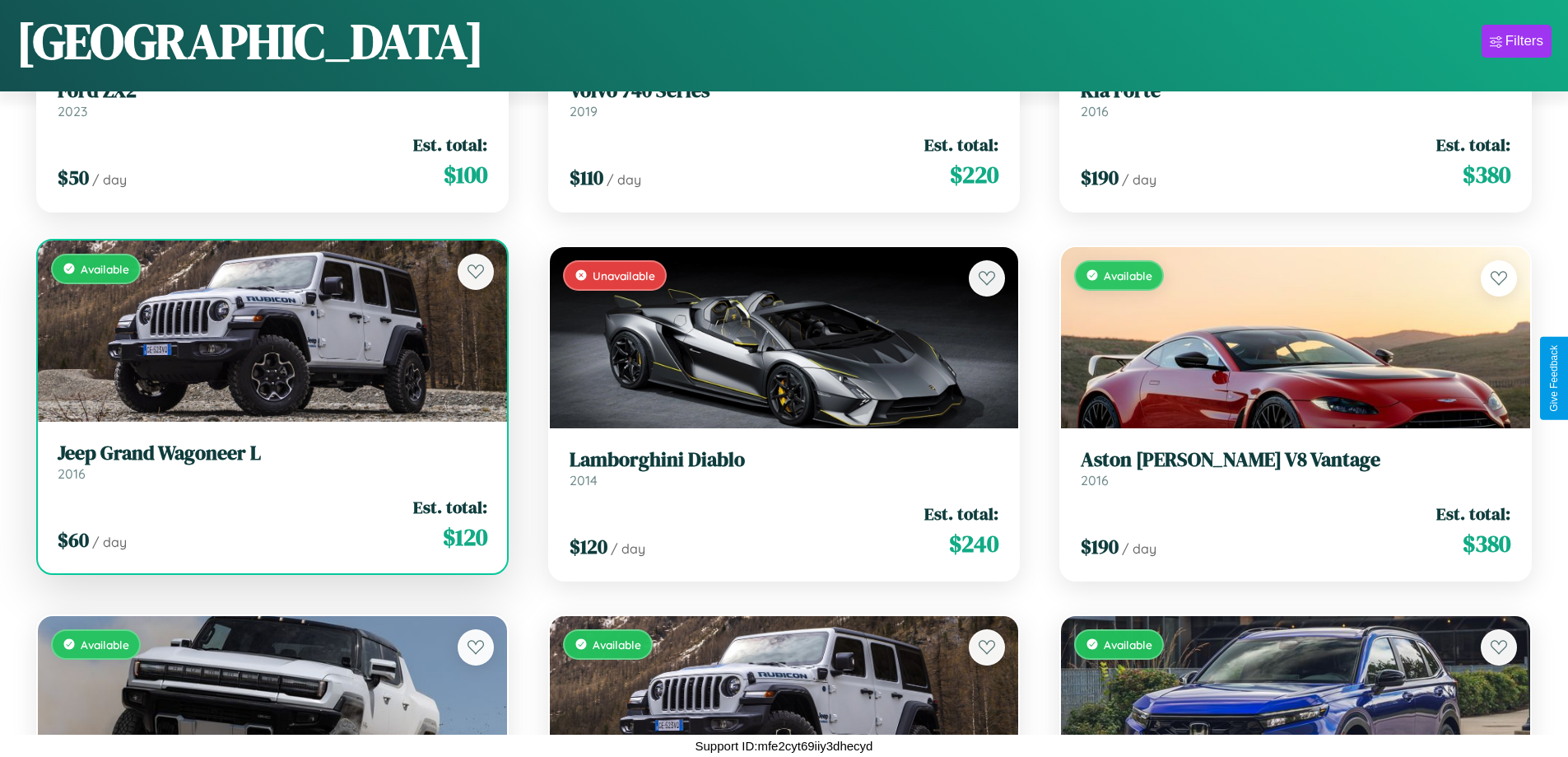
click at [270, 331] on div "Available" at bounding box center [273, 331] width 469 height 181
click at [270, 330] on div "Available" at bounding box center [273, 331] width 469 height 181
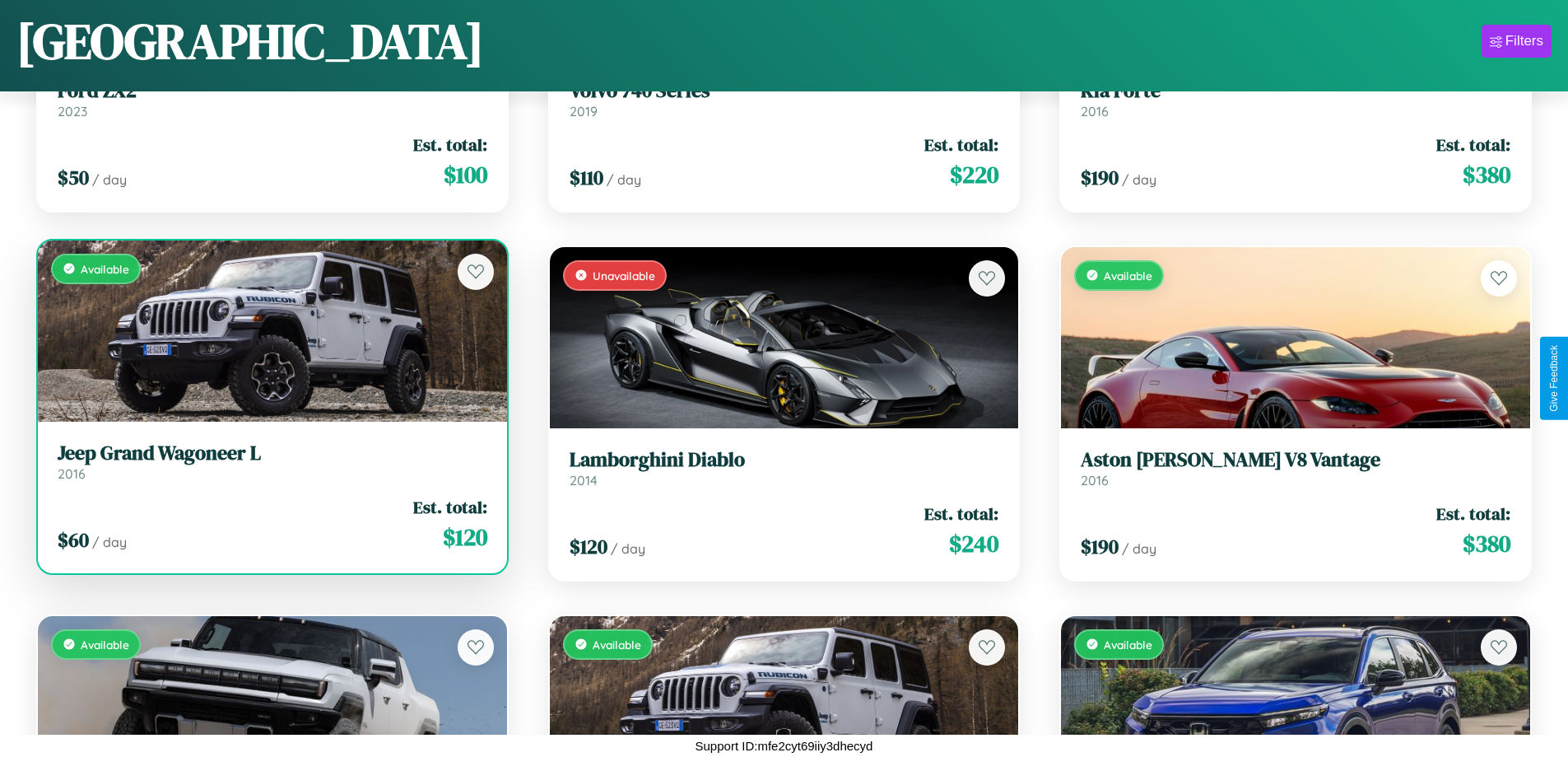
click at [270, 330] on div "Available" at bounding box center [273, 331] width 469 height 181
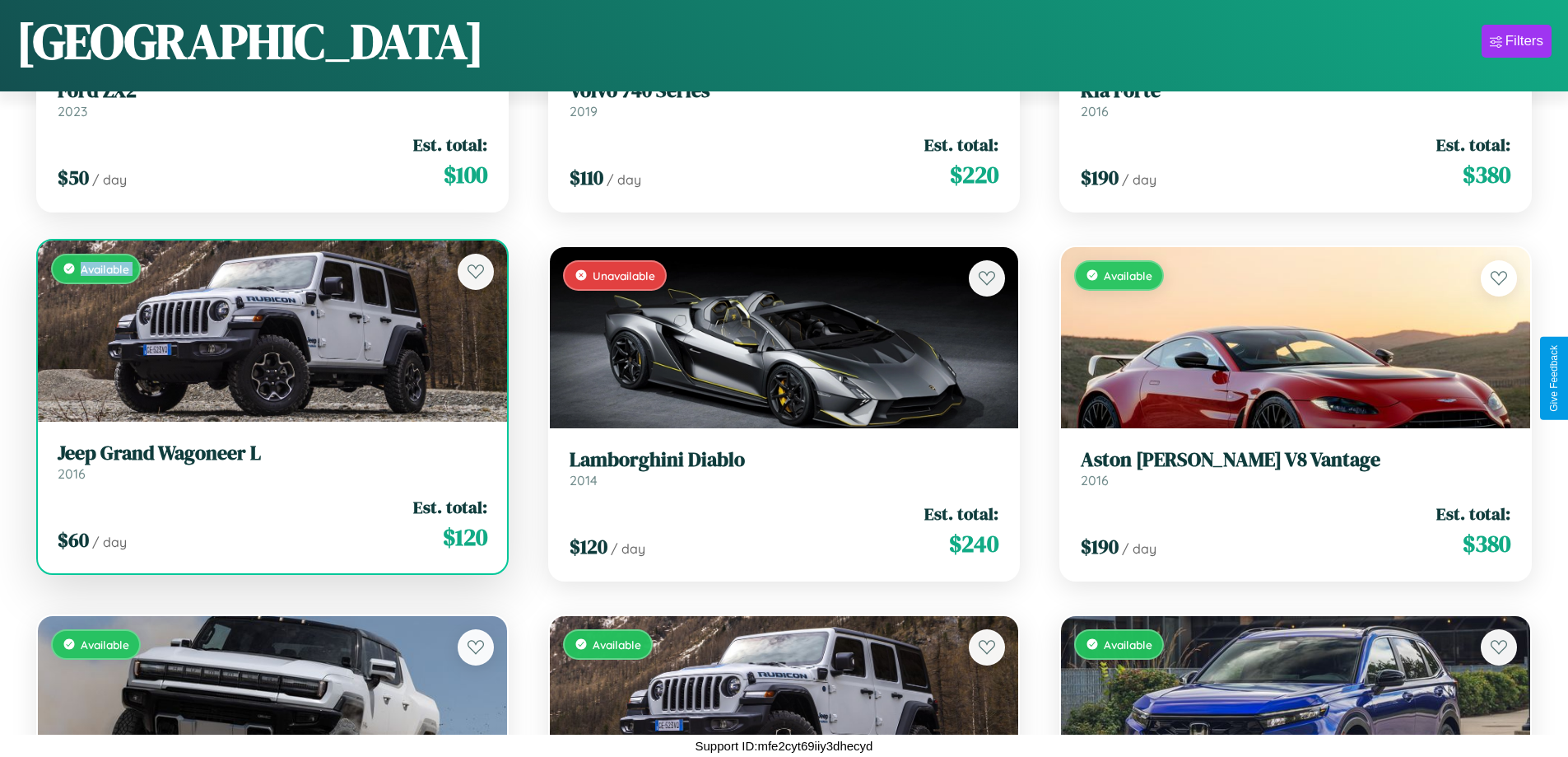
click at [270, 330] on div "Available" at bounding box center [273, 331] width 469 height 181
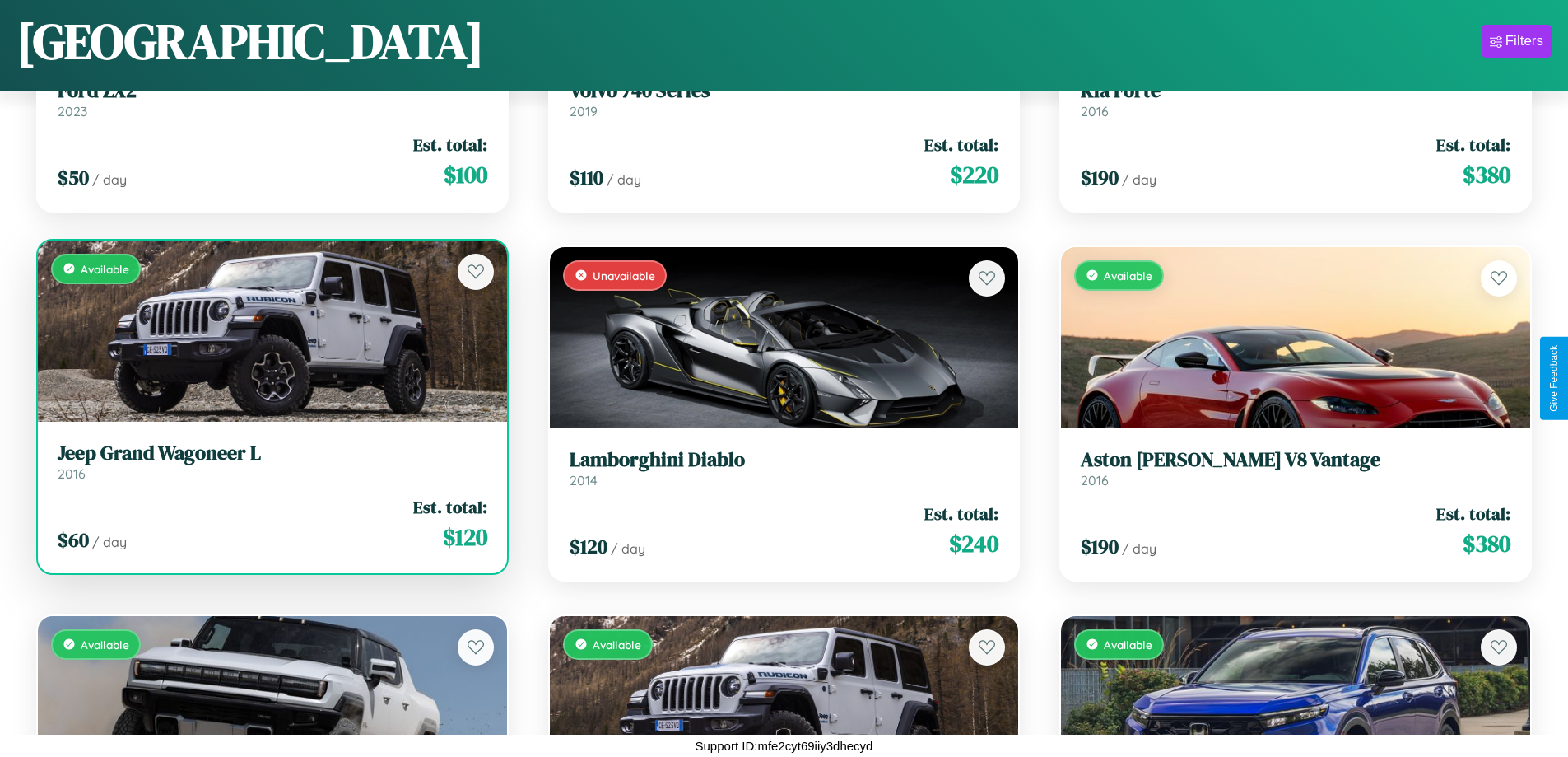
click at [270, 330] on div "Available" at bounding box center [273, 331] width 469 height 181
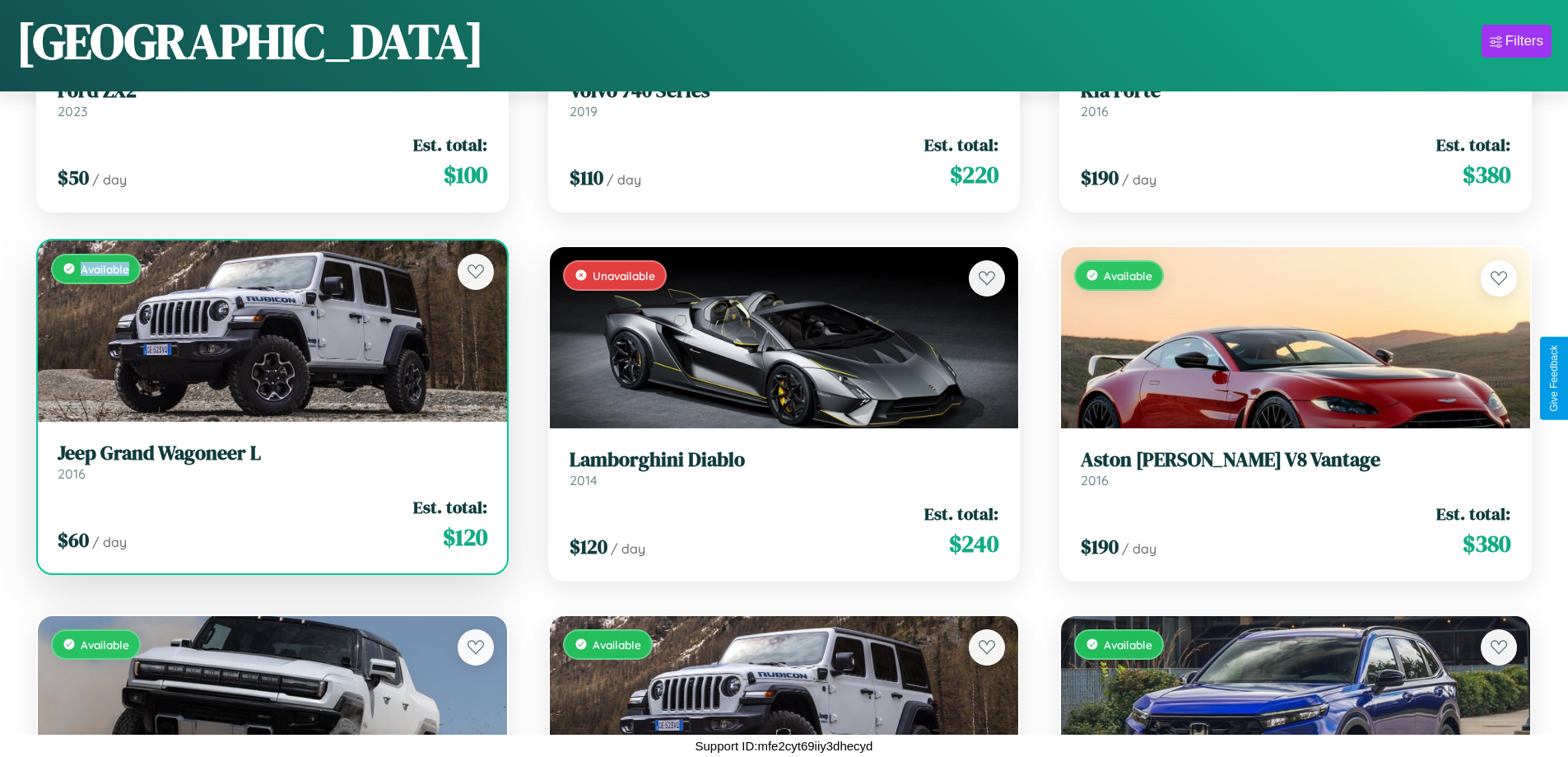
click at [270, 330] on div "Available" at bounding box center [273, 331] width 469 height 181
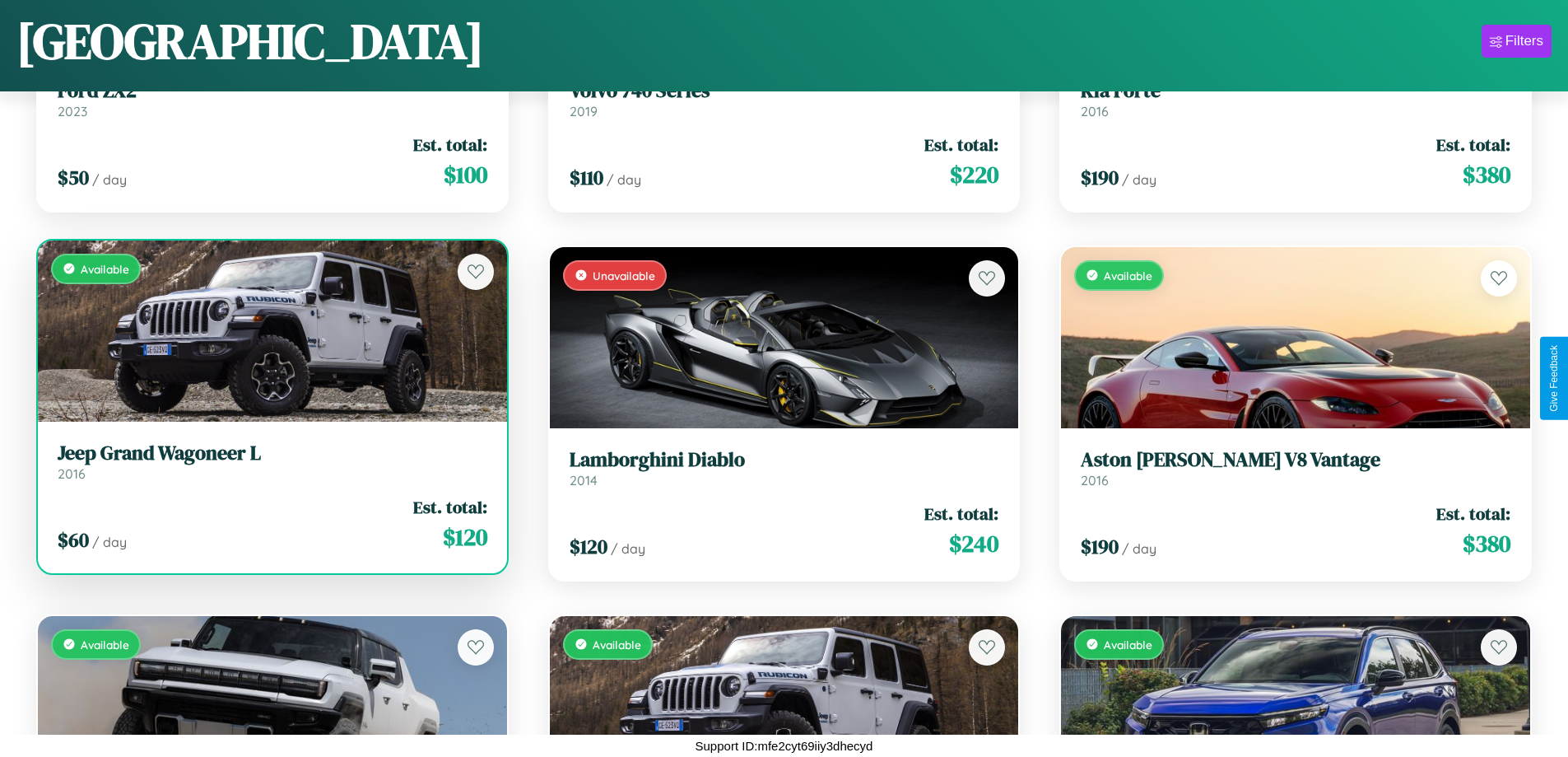
click at [270, 461] on h3 "Jeep Grand Wagoneer L" at bounding box center [272, 453] width 429 height 24
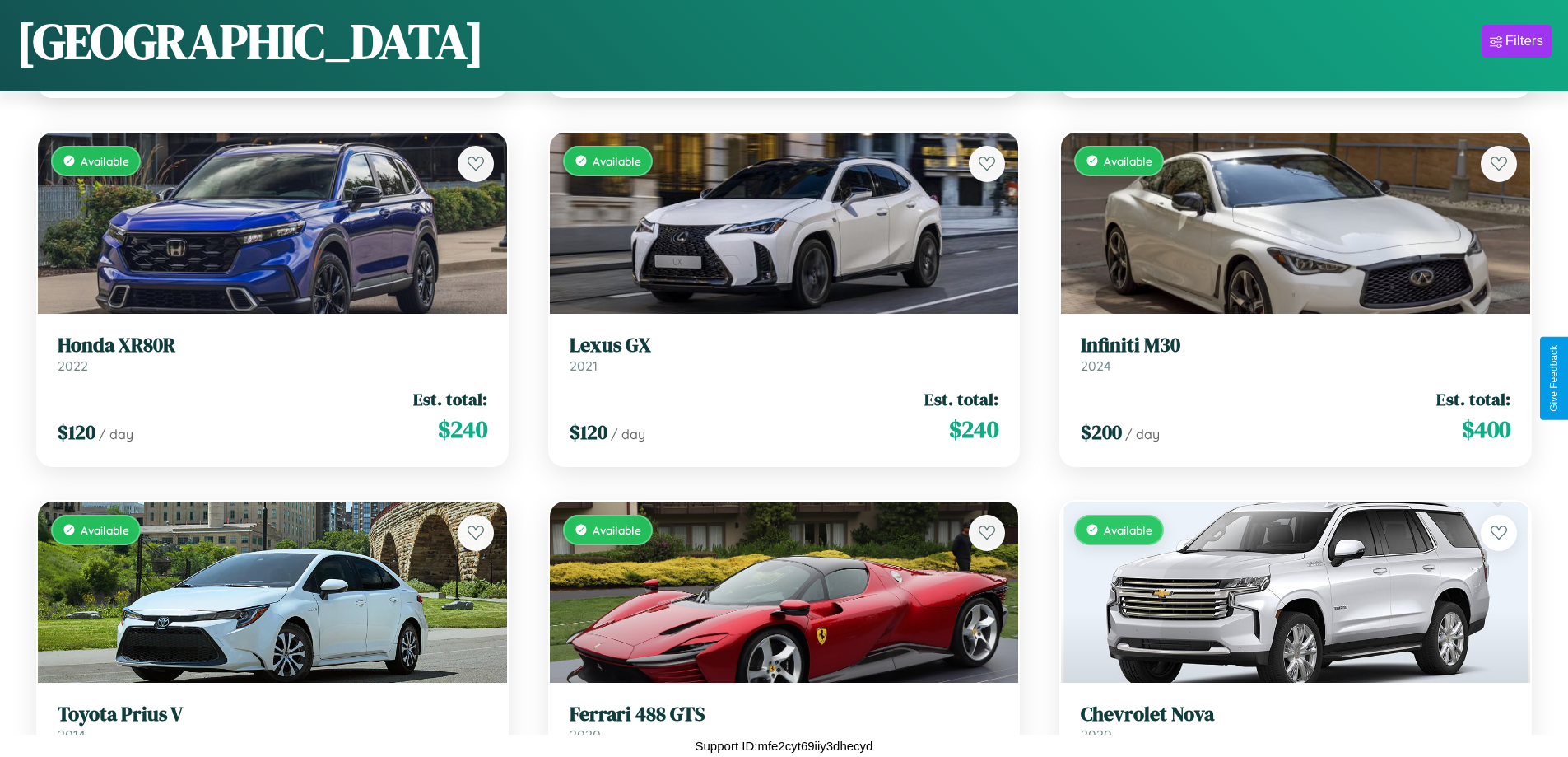
scroll to position [7236, 0]
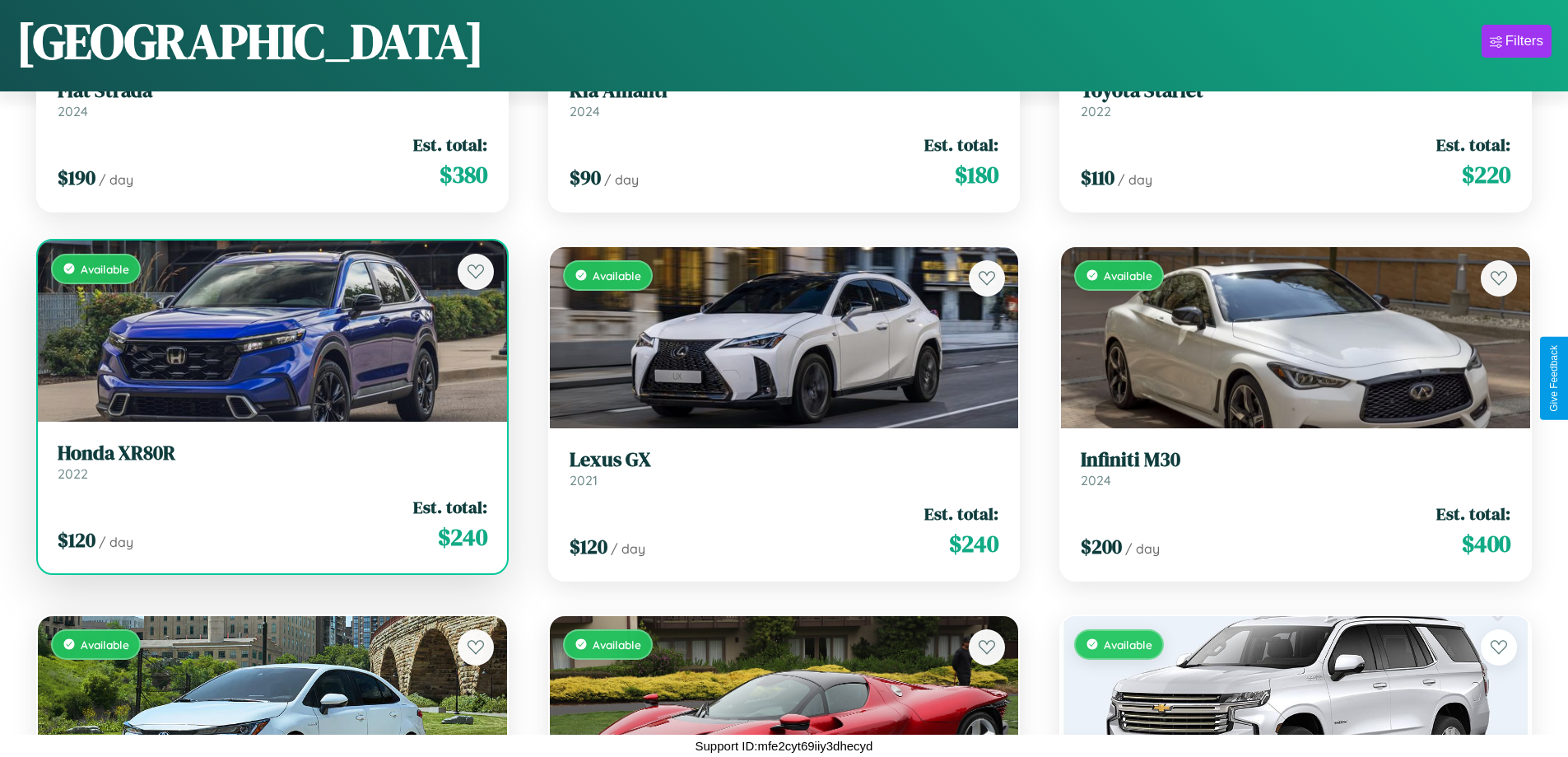
click at [270, 330] on div "Available" at bounding box center [273, 331] width 469 height 181
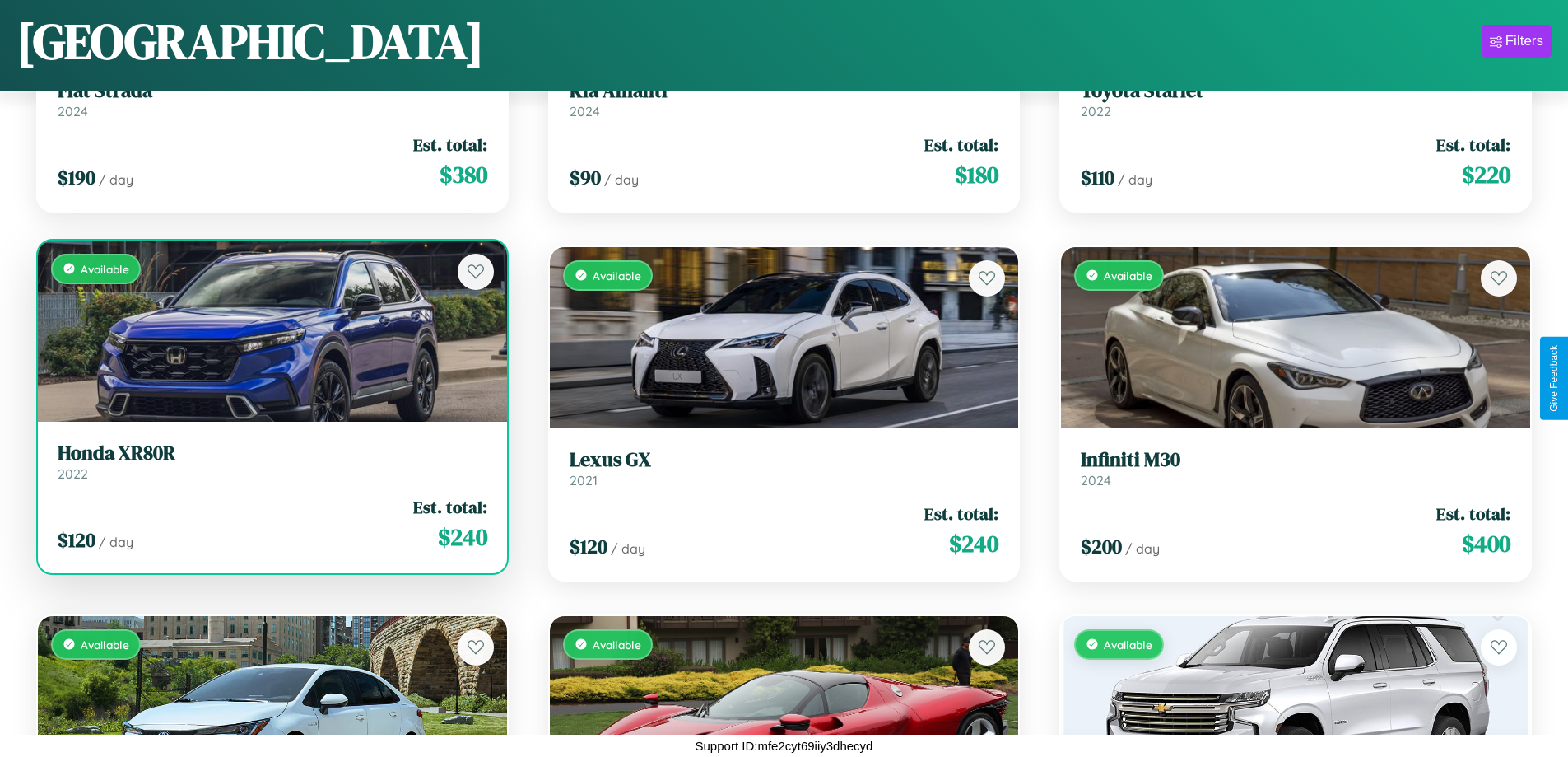
click at [270, 330] on div "Available" at bounding box center [273, 331] width 469 height 181
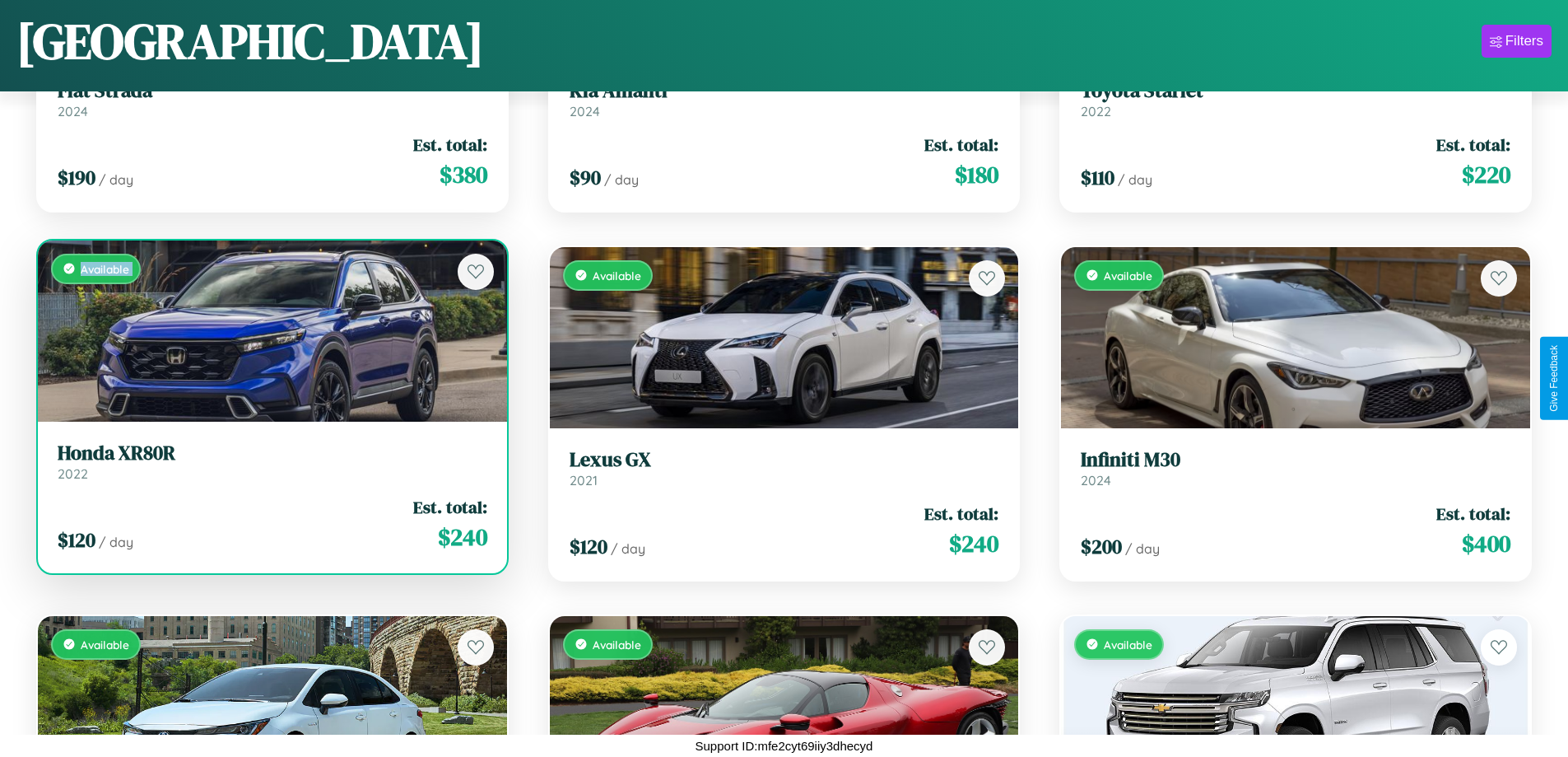
click at [270, 330] on div "Available" at bounding box center [273, 331] width 469 height 181
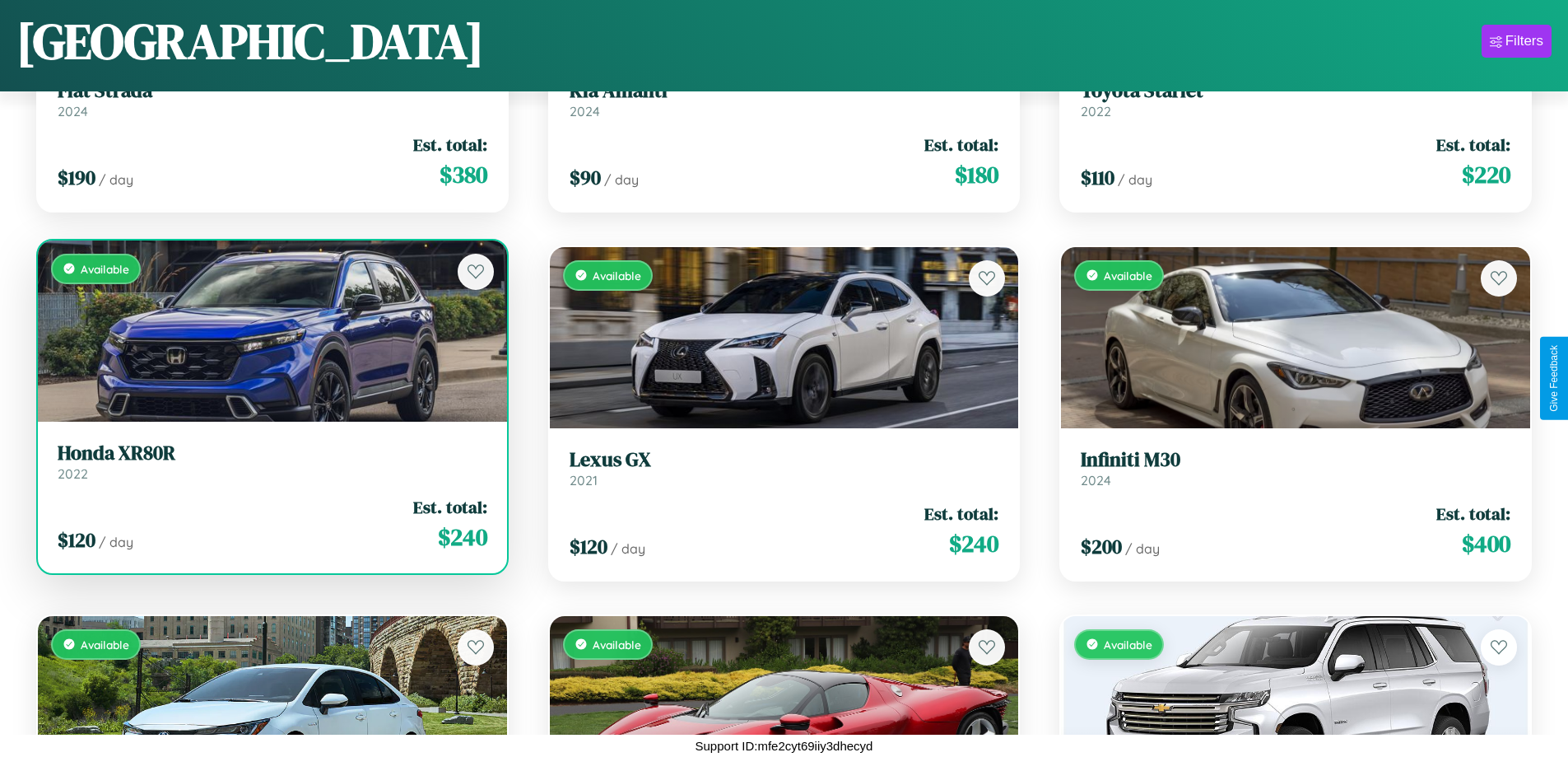
click at [270, 330] on div "Available" at bounding box center [273, 331] width 469 height 181
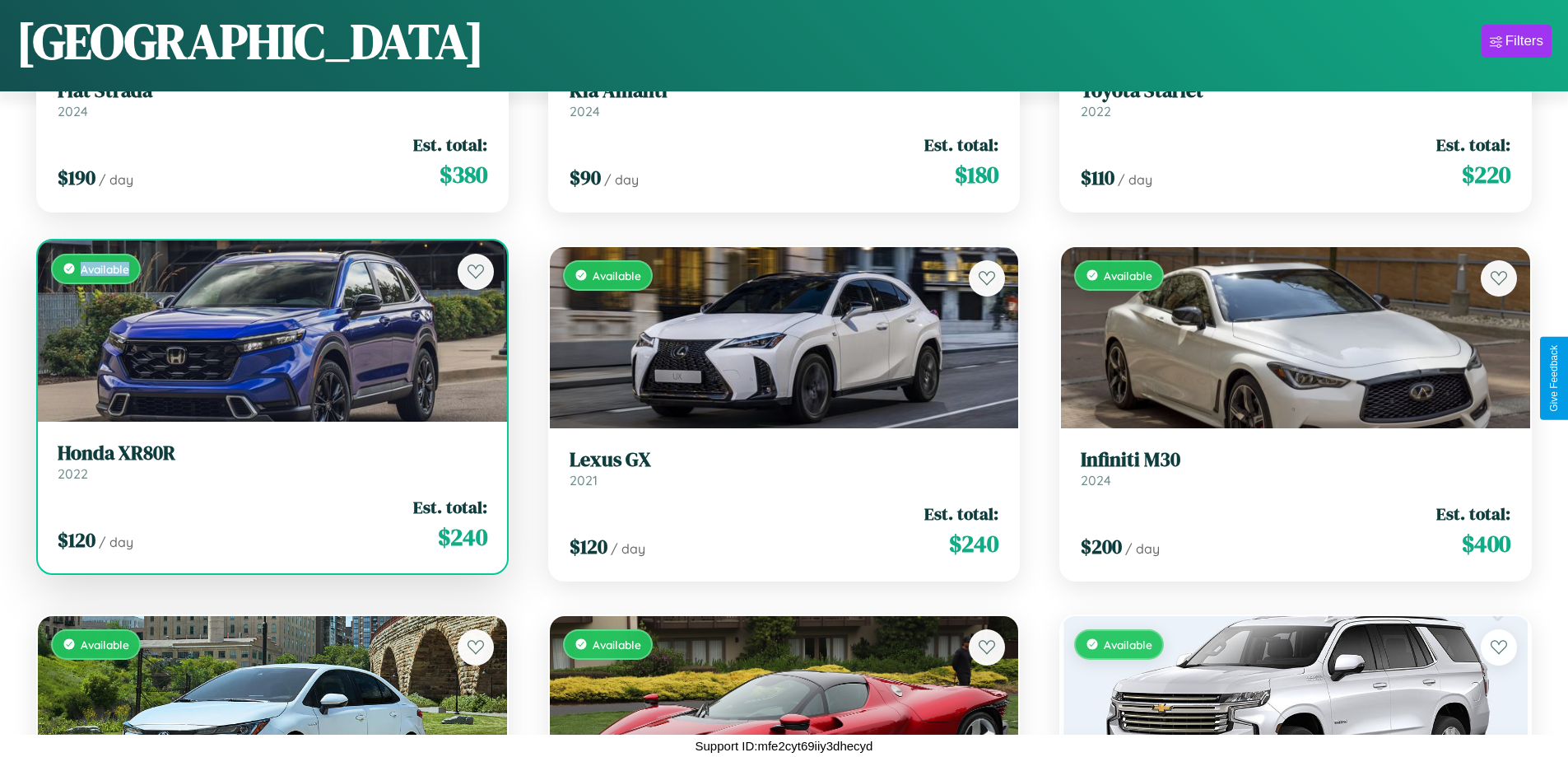
click at [270, 330] on div "Available" at bounding box center [273, 331] width 469 height 181
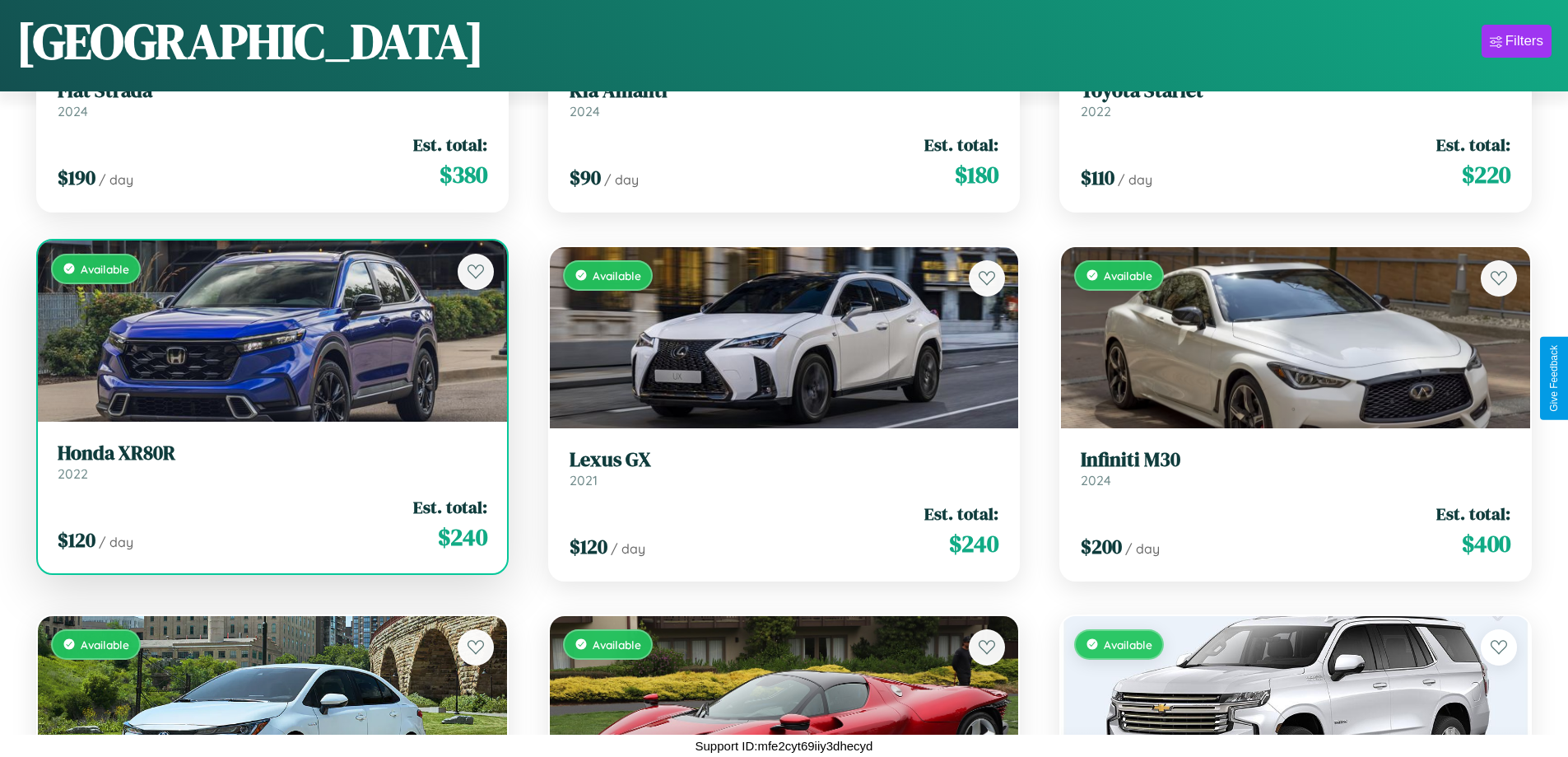
click at [270, 461] on h3 "Honda XR80R" at bounding box center [272, 453] width 429 height 24
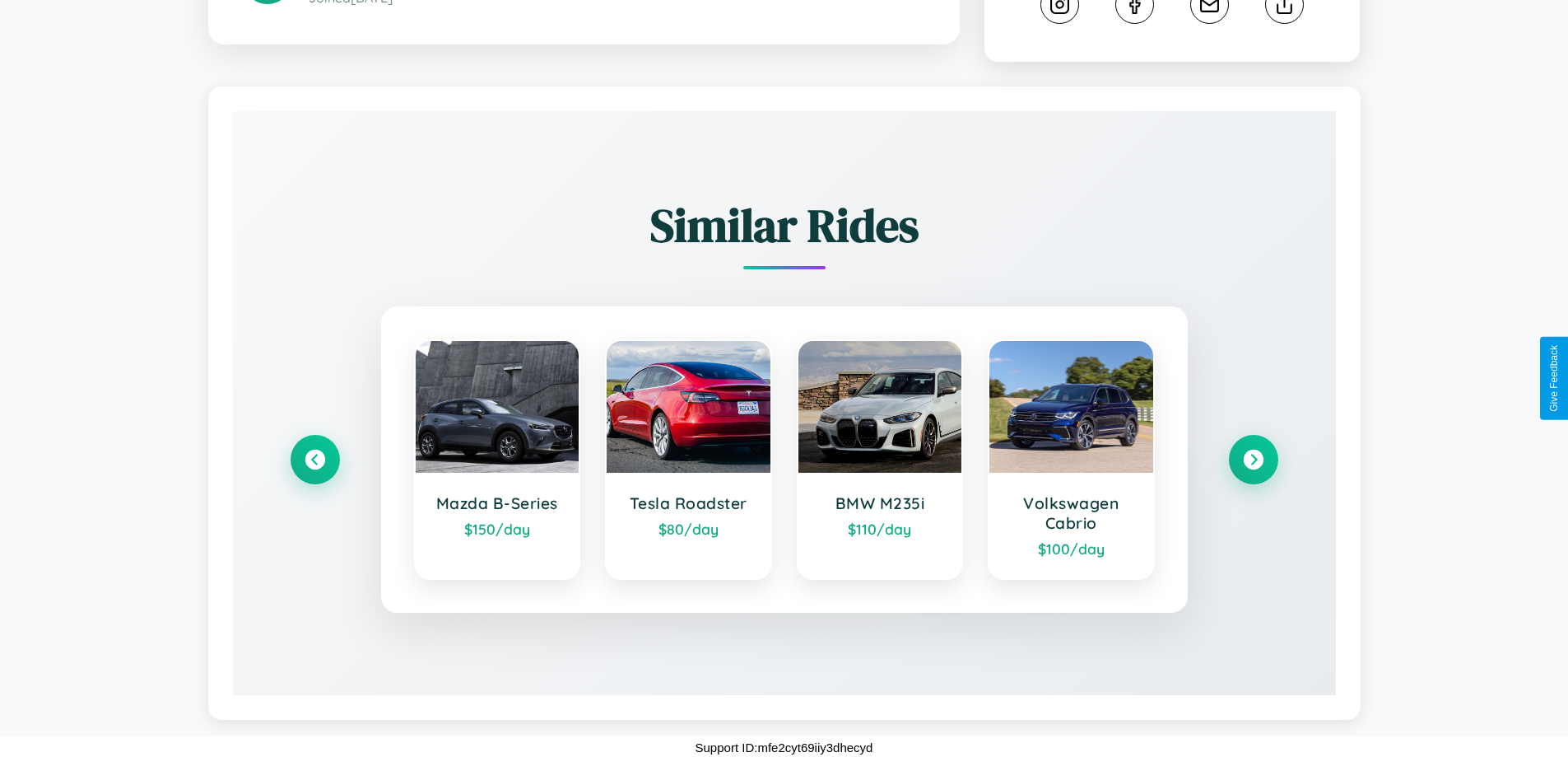
scroll to position [929, 0]
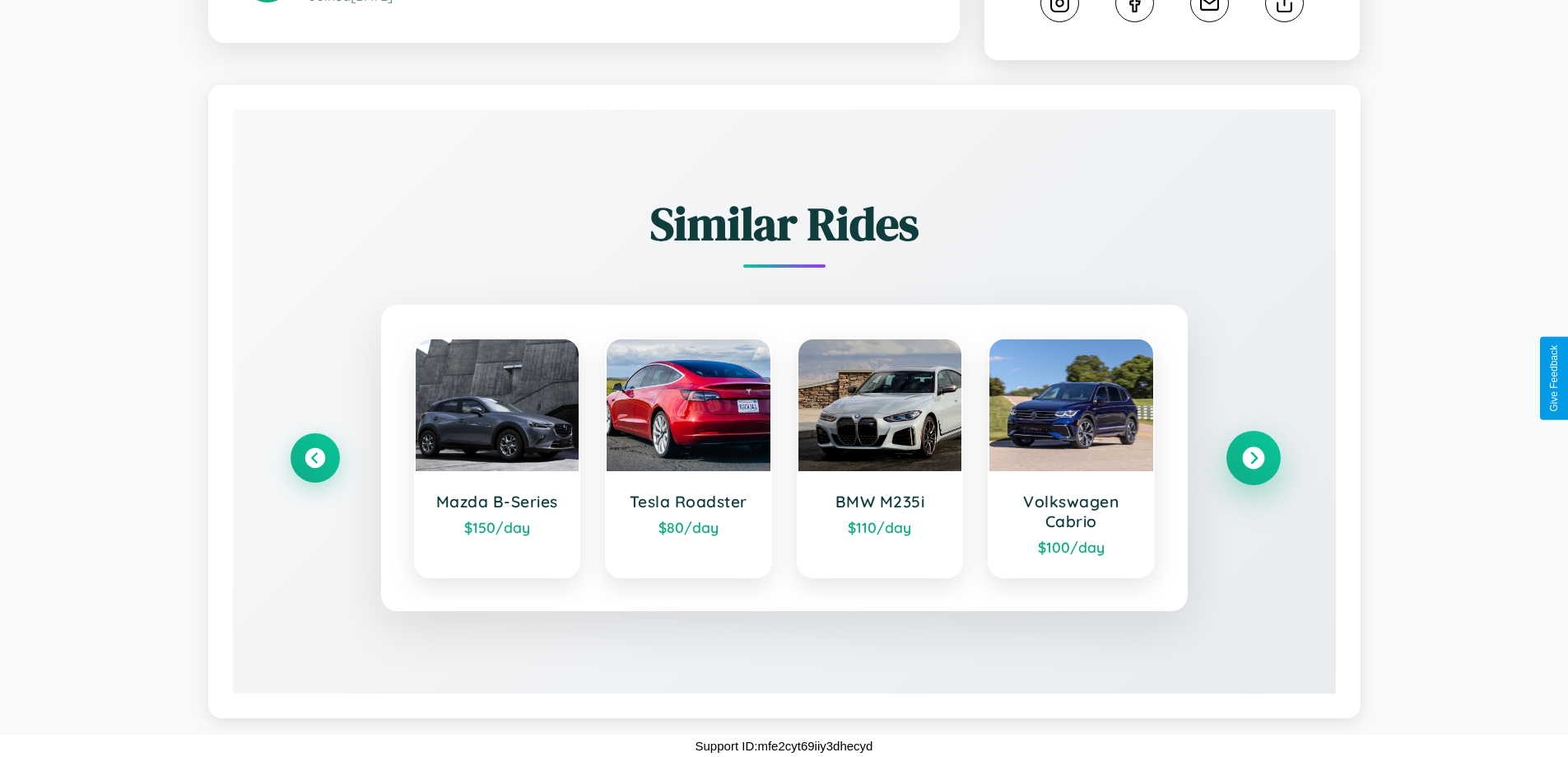
click at [1253, 458] on icon at bounding box center [1253, 458] width 22 height 22
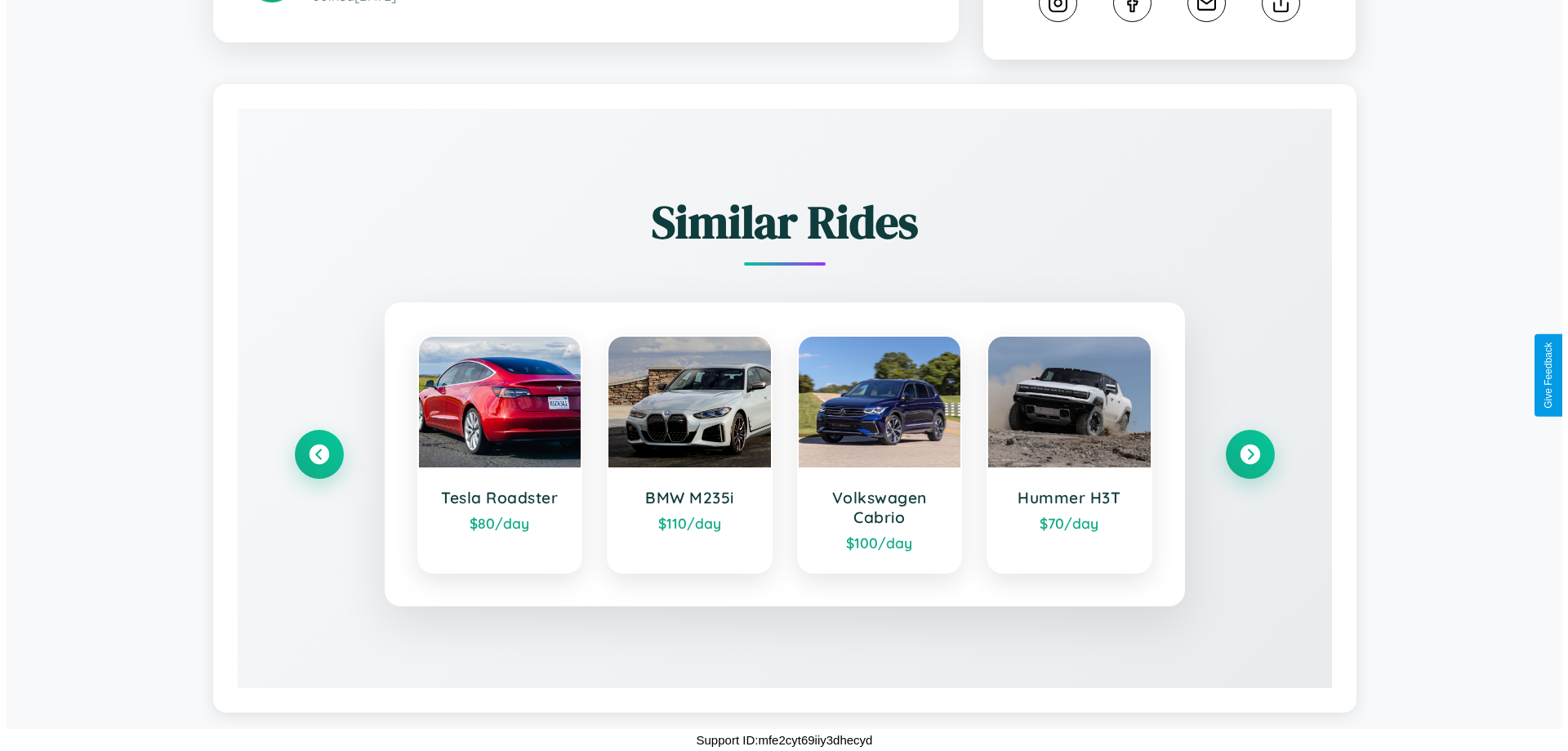
scroll to position [0, 0]
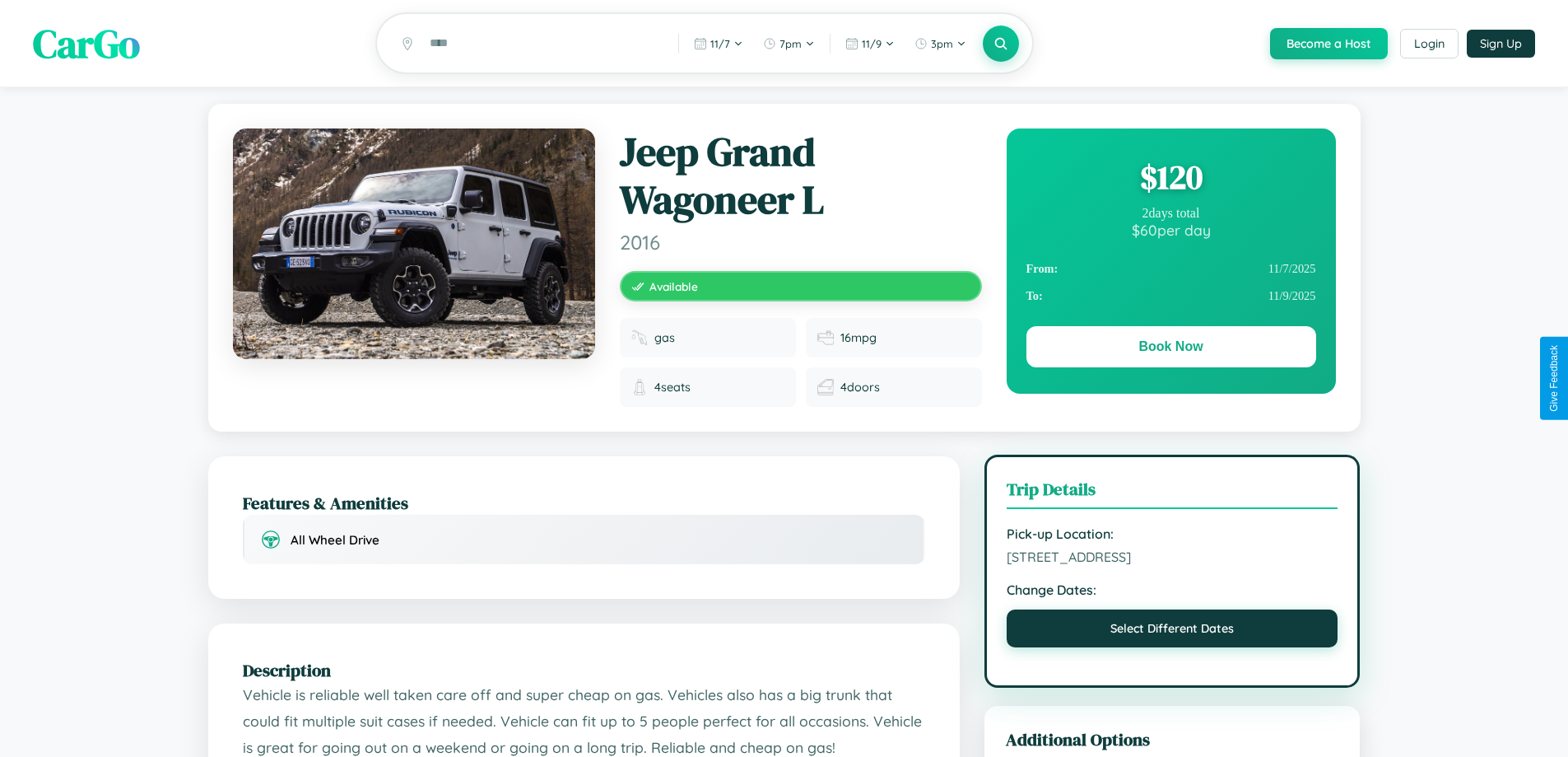
click at [1171, 630] on button "Select Different Dates" at bounding box center [1172, 628] width 332 height 38
select select "*"
select select "****"
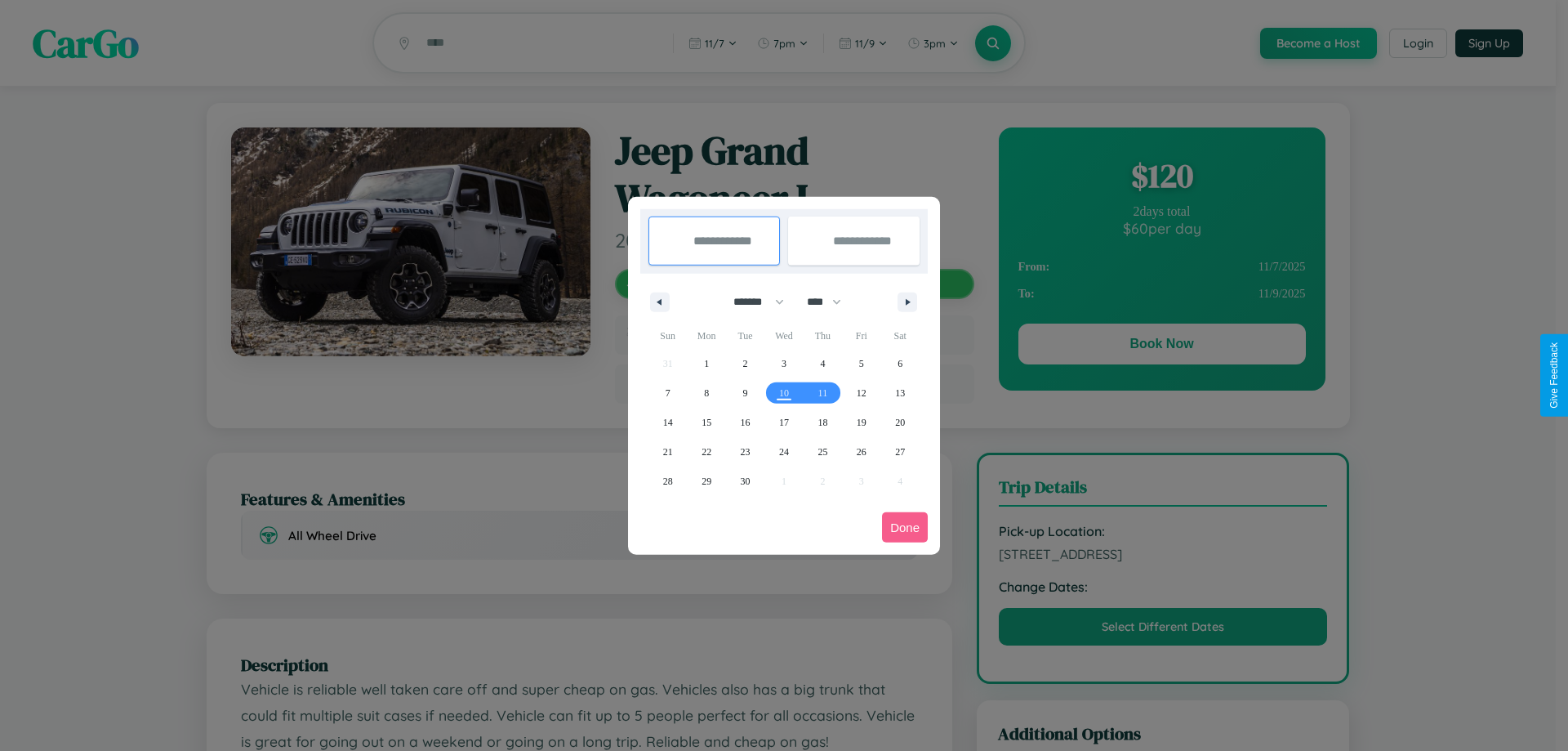
click at [751, 301] on select "******* ******** ***** ***** *** **** **** ****** ********* ******* ******** **…" at bounding box center [755, 302] width 70 height 27
click at [822, 392] on span "11" at bounding box center [822, 393] width 10 height 29
type input "**********"
click at [784, 422] on span "17" at bounding box center [784, 422] width 10 height 29
type input "**********"
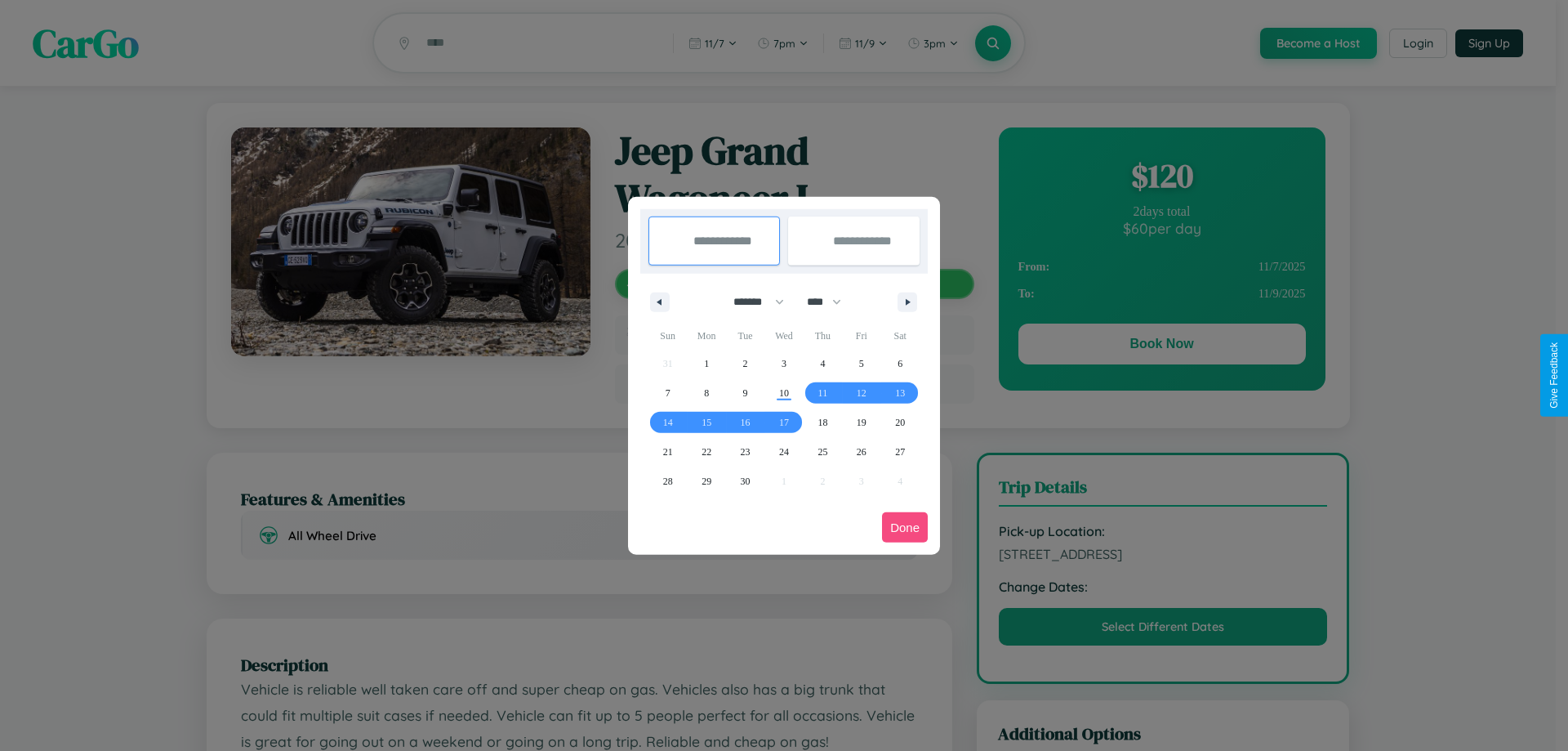
click at [905, 527] on button "Done" at bounding box center [905, 527] width 46 height 30
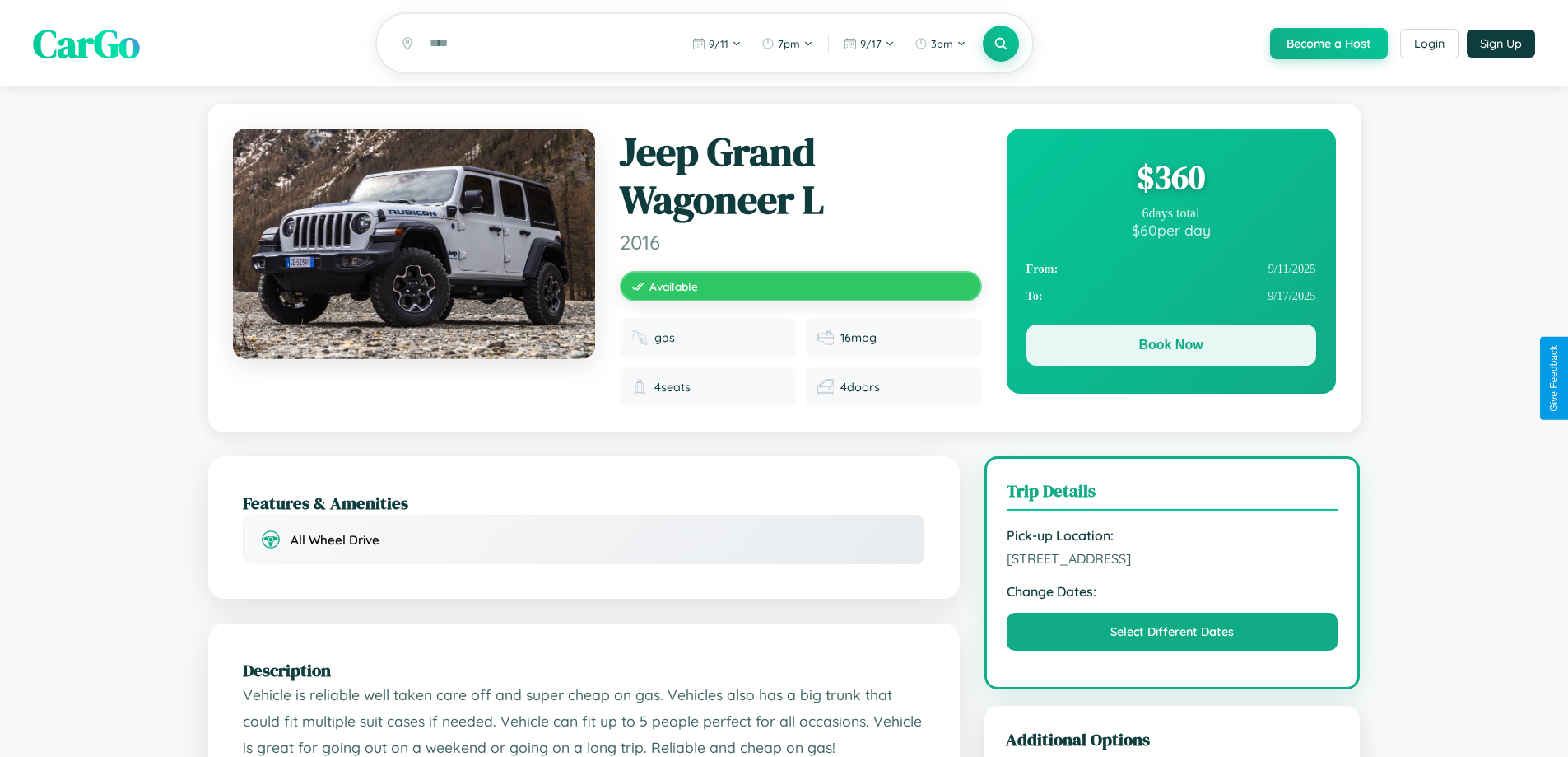
click at [1171, 347] on button "Book Now" at bounding box center [1171, 345] width 290 height 41
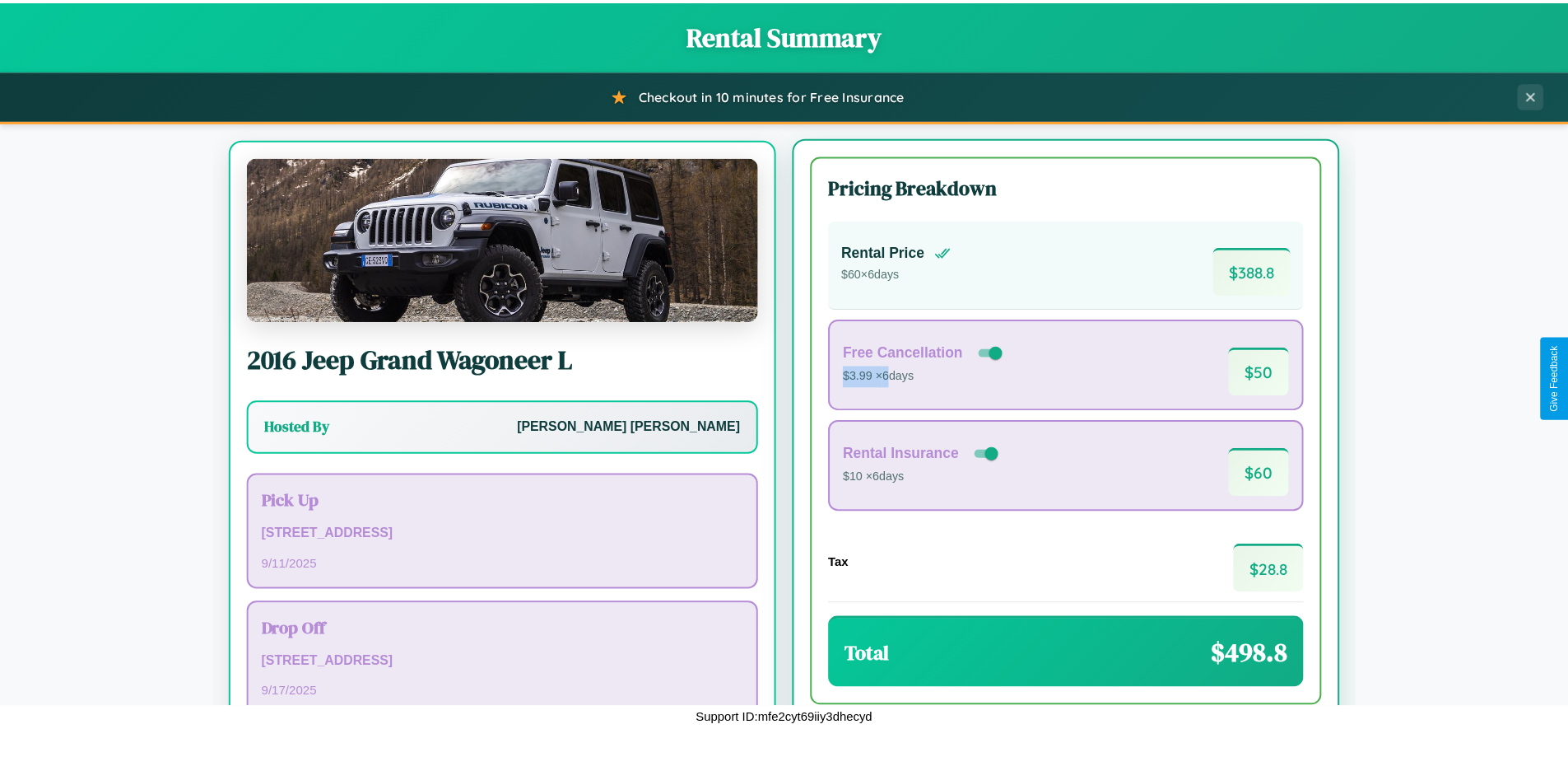
scroll to position [77, 0]
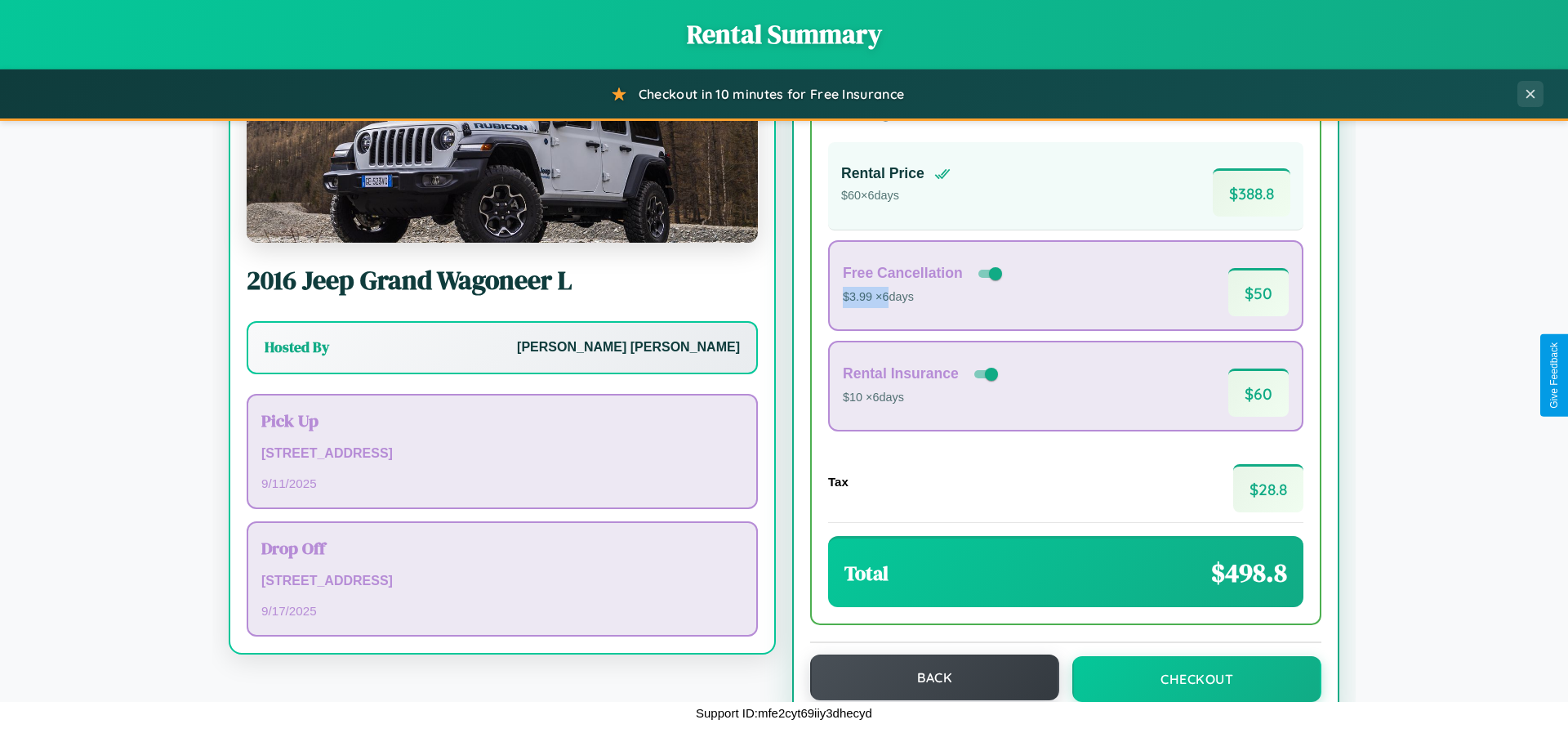
click at [927, 677] on button "Back" at bounding box center [934, 677] width 249 height 46
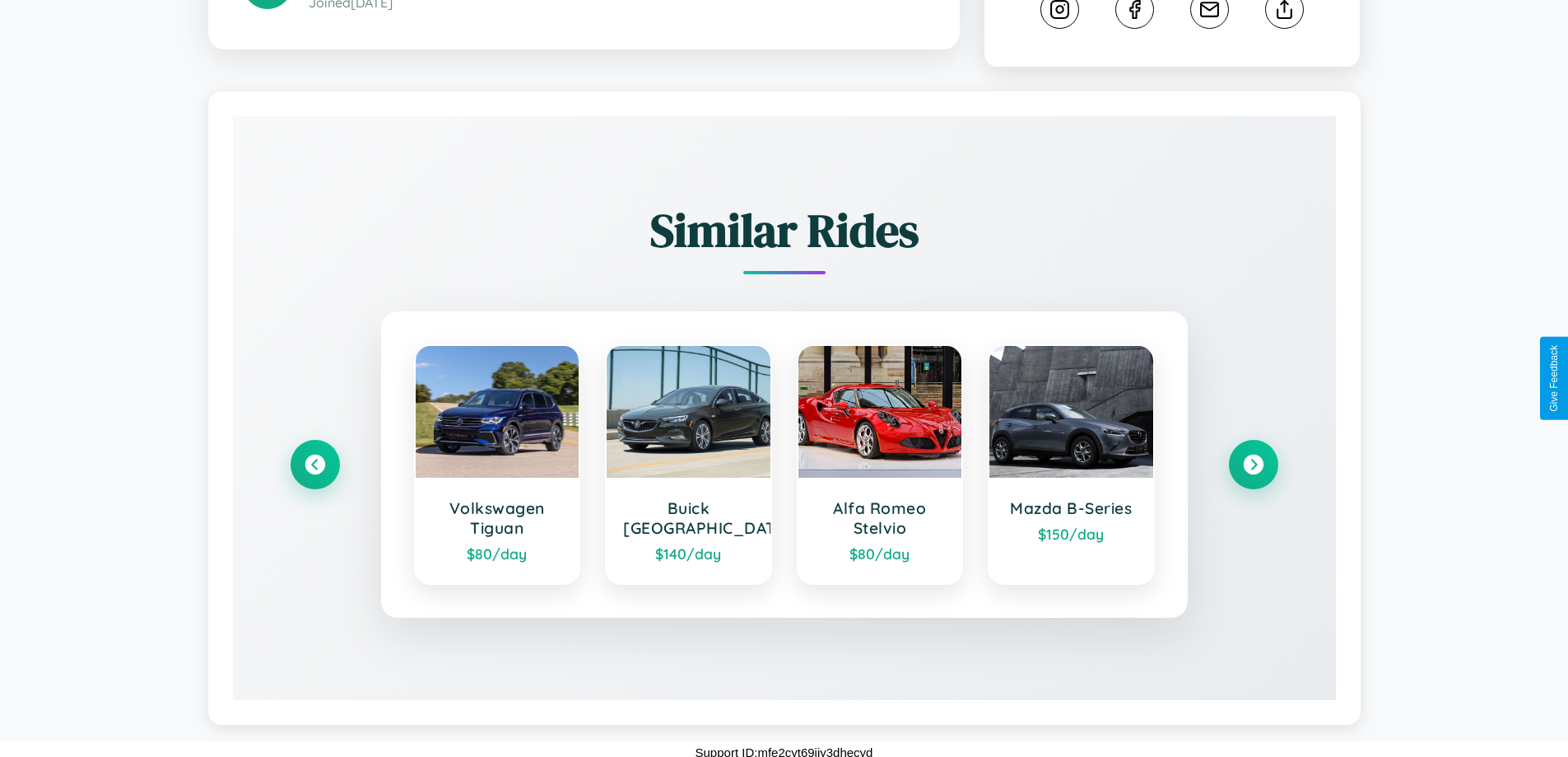
scroll to position [917, 0]
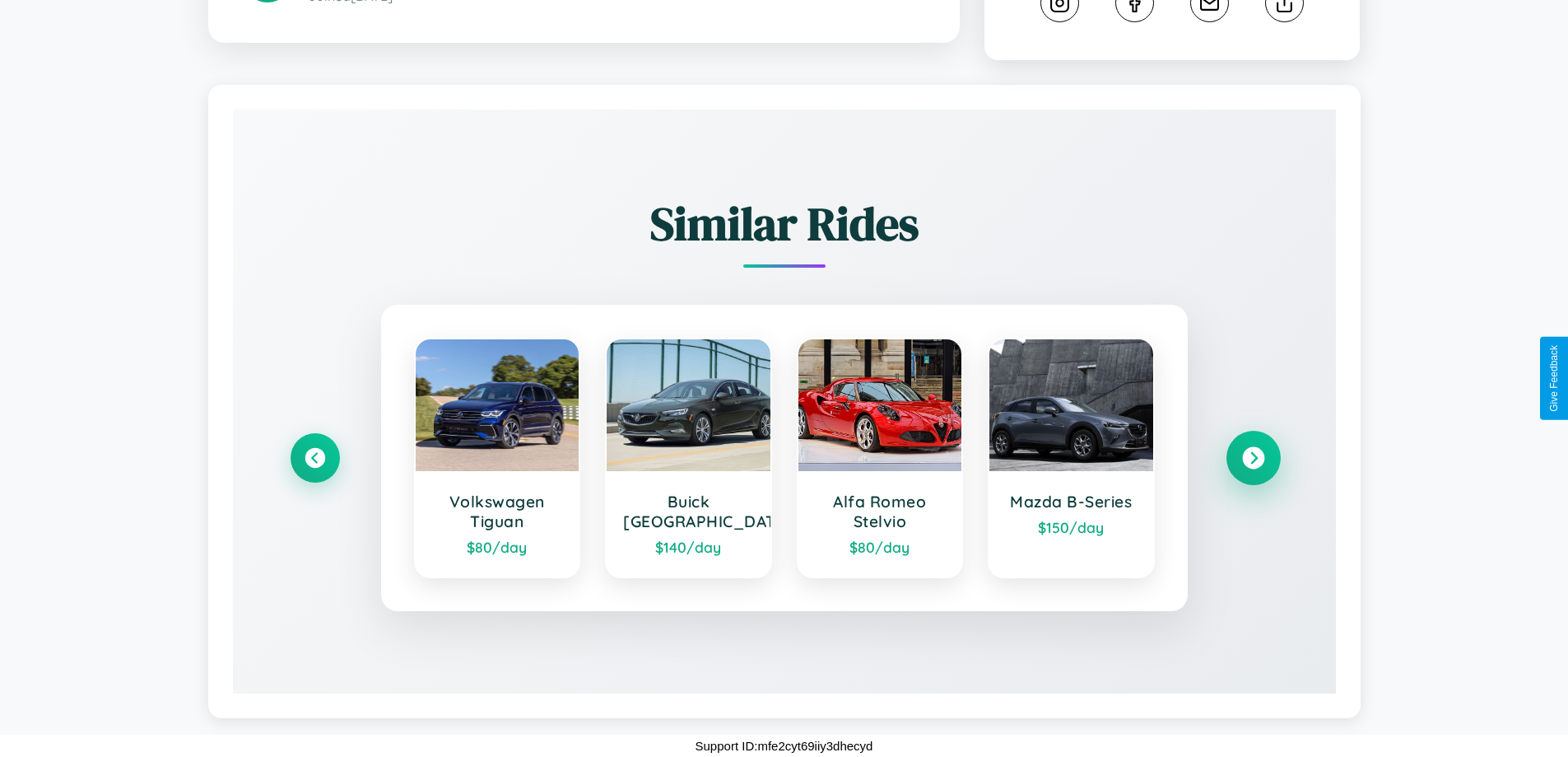
click at [1253, 457] on icon at bounding box center [1253, 458] width 22 height 22
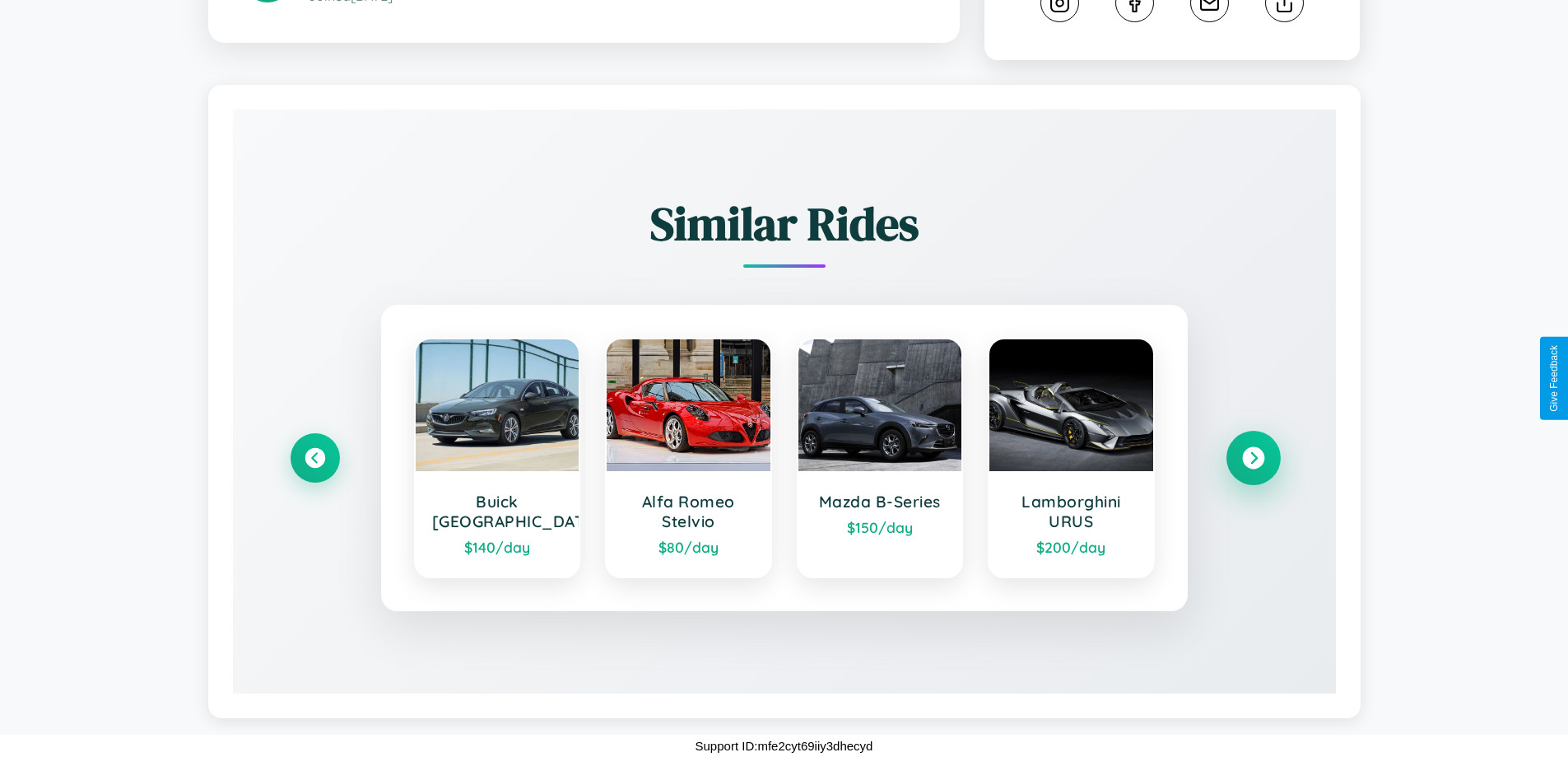
click at [1253, 458] on icon at bounding box center [1253, 458] width 22 height 22
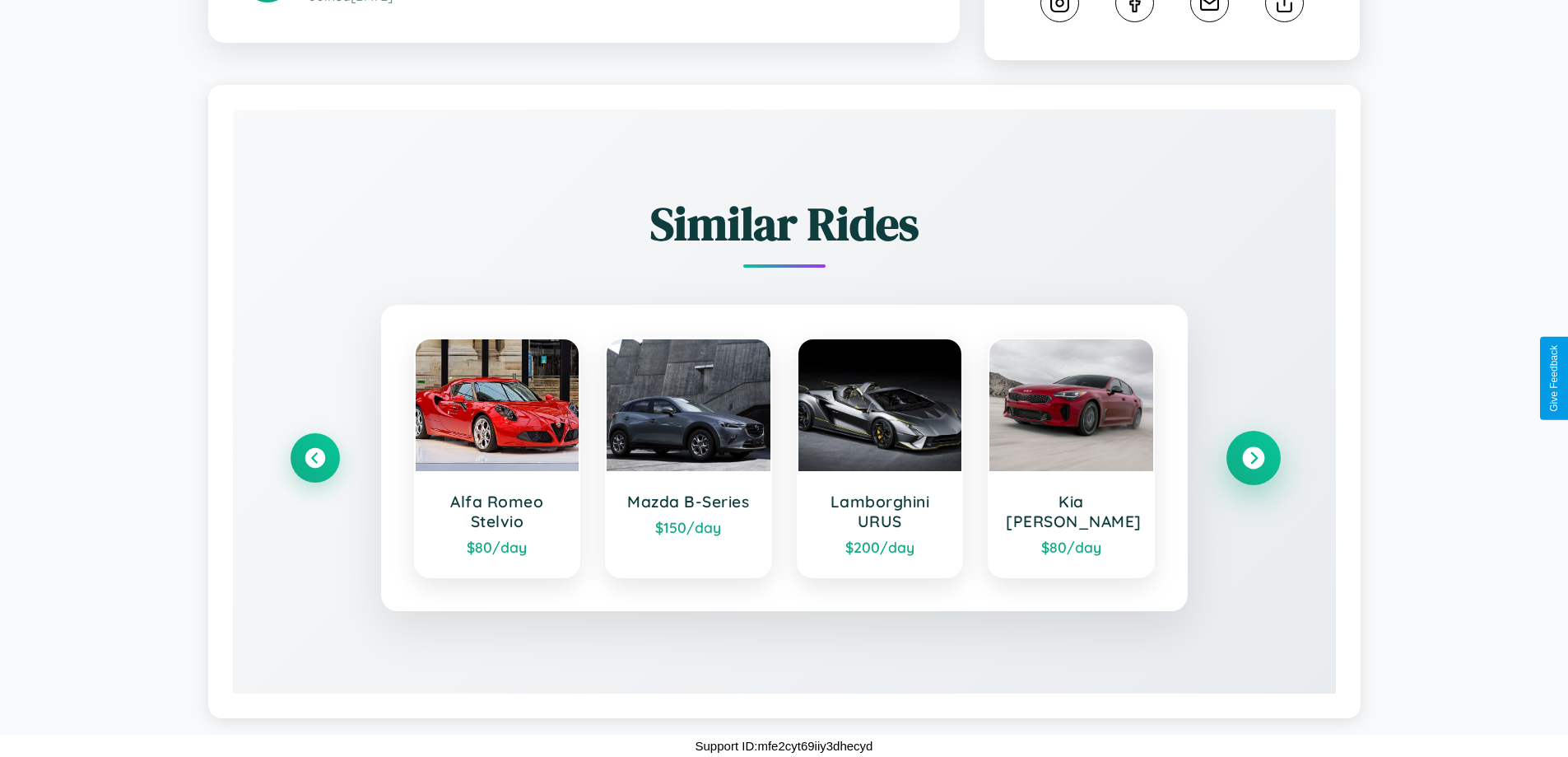
click at [1253, 458] on icon at bounding box center [1253, 458] width 22 height 22
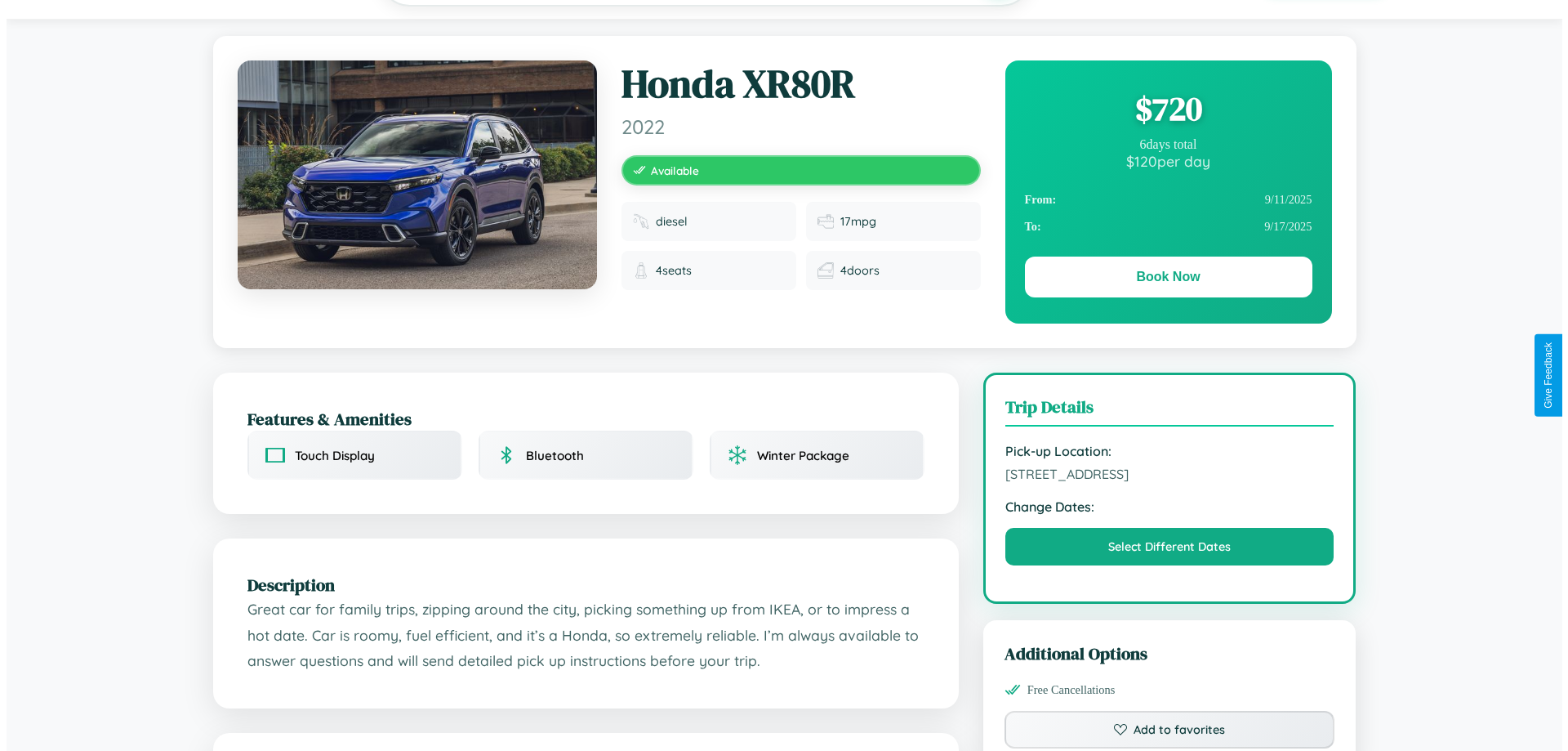
scroll to position [0, 0]
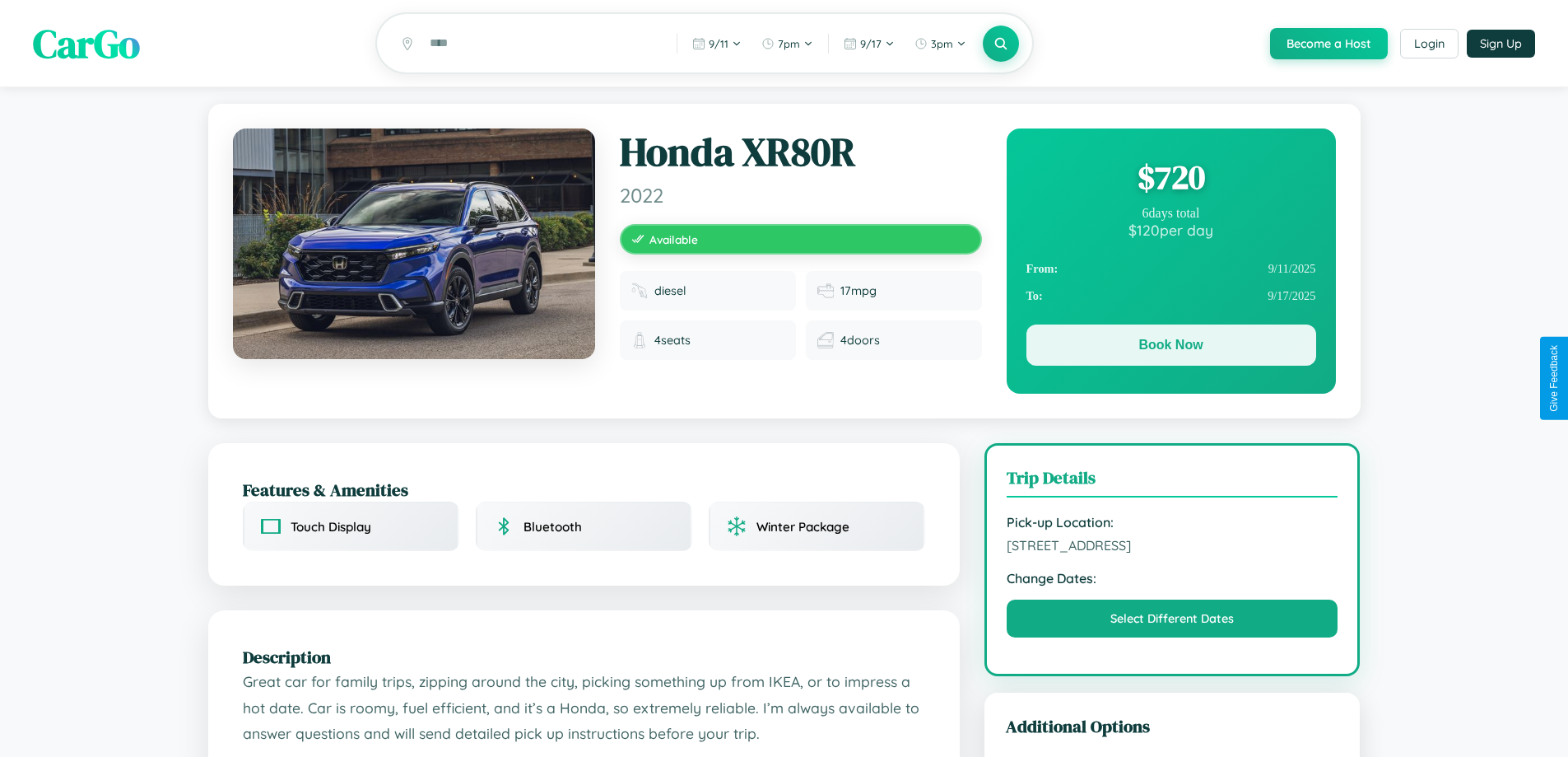
click at [1171, 347] on button "Book Now" at bounding box center [1171, 345] width 290 height 41
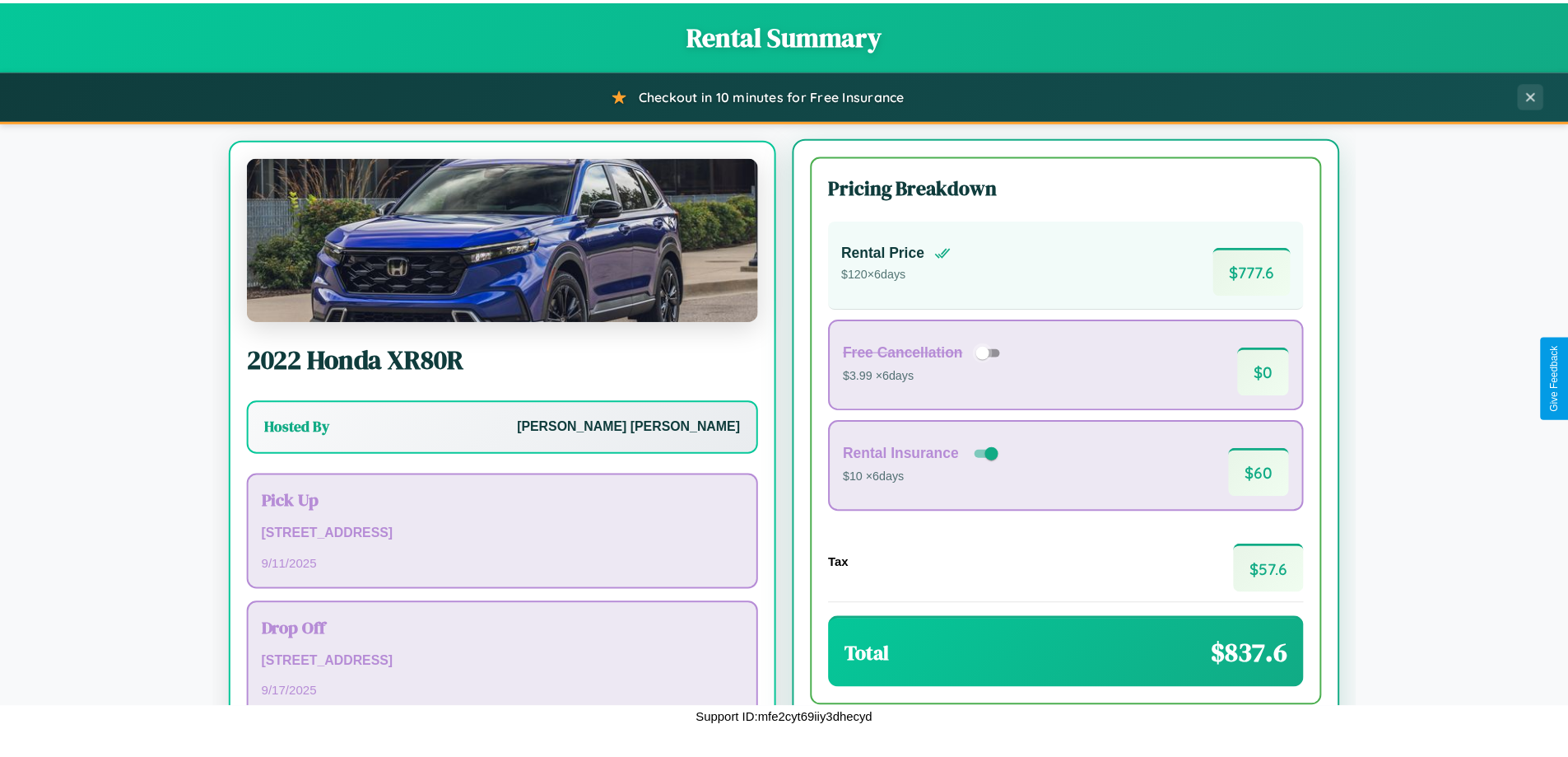
scroll to position [77, 0]
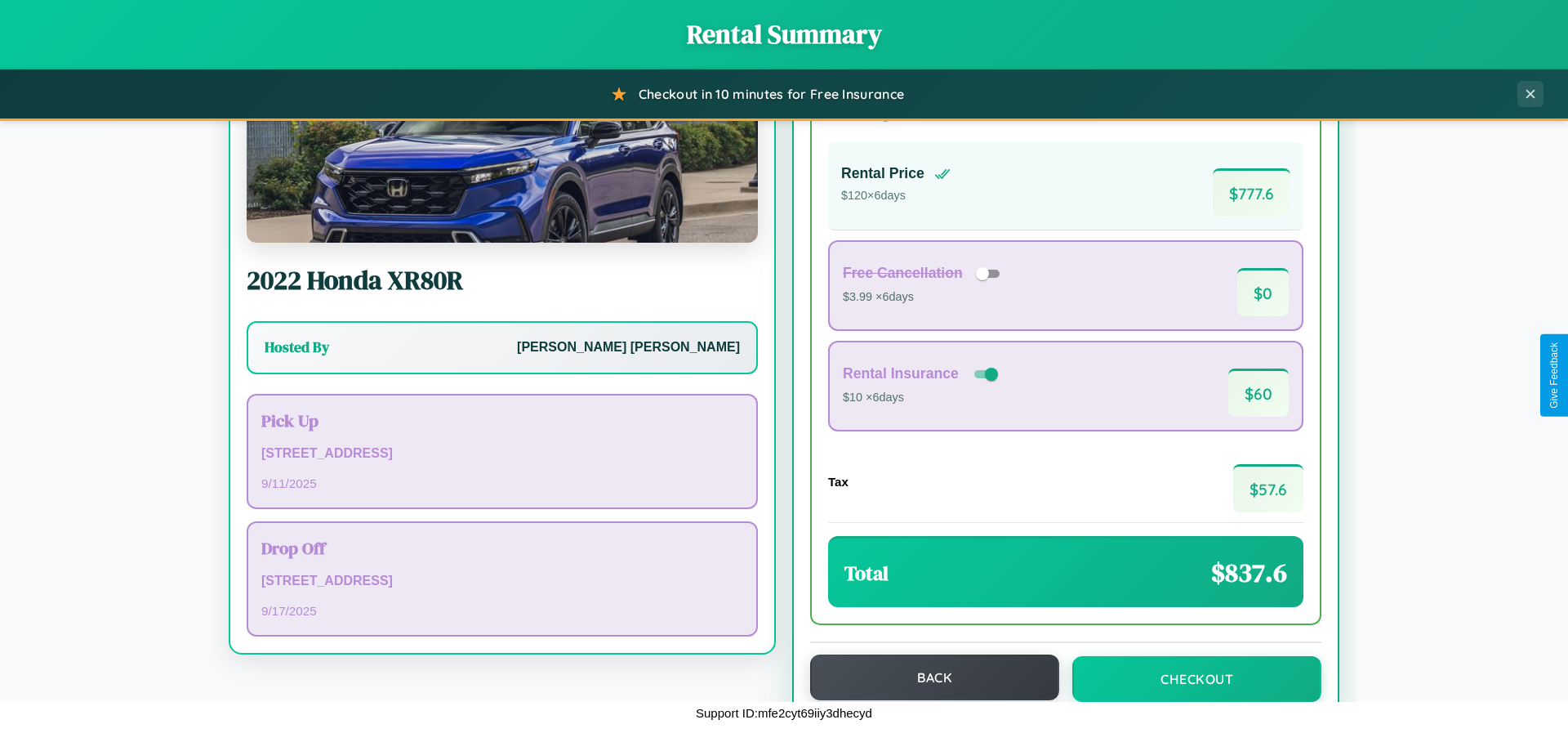
click at [927, 677] on button "Back" at bounding box center [934, 677] width 249 height 46
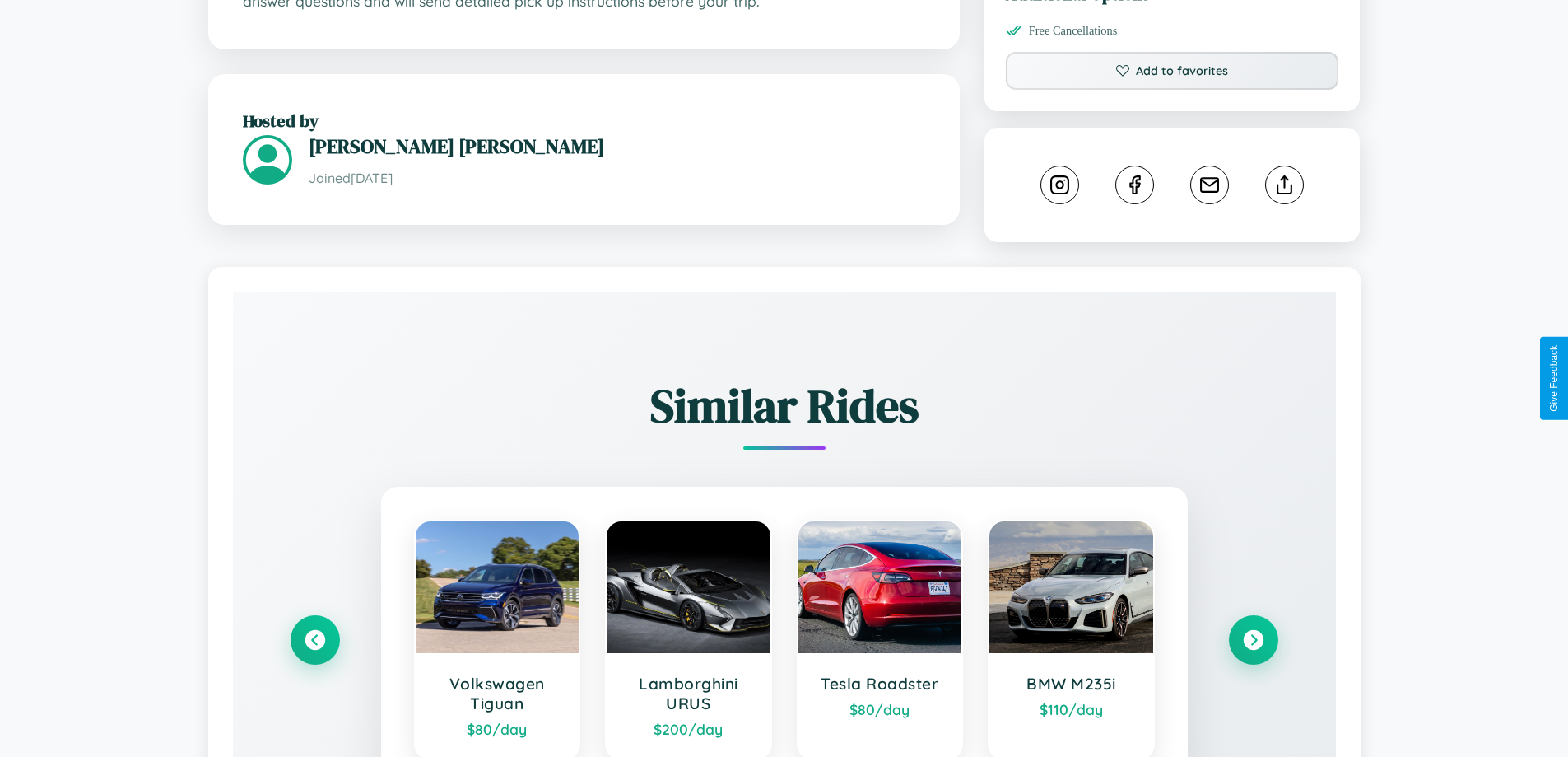
scroll to position [917, 0]
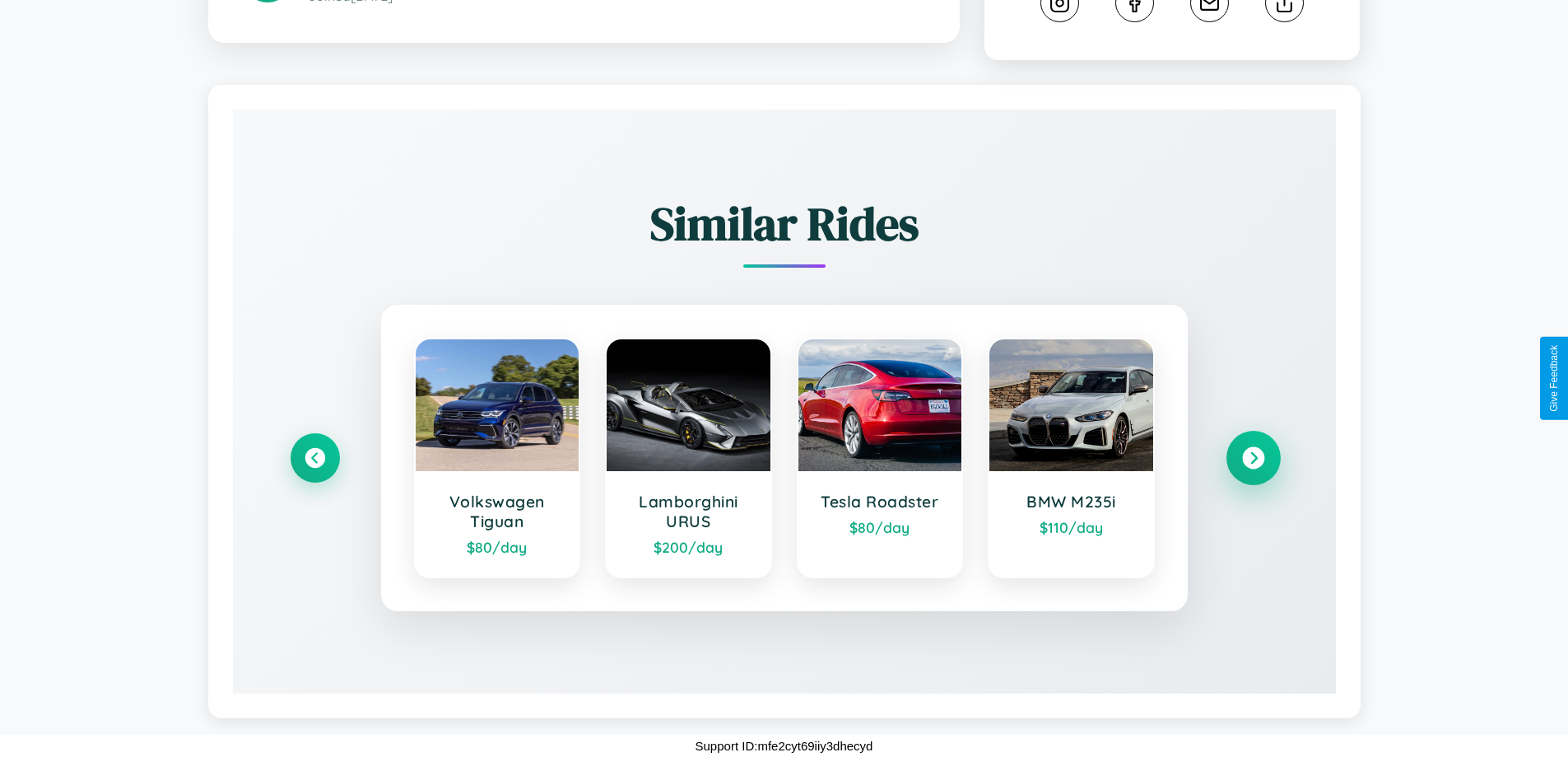
click at [1253, 458] on icon at bounding box center [1253, 458] width 22 height 22
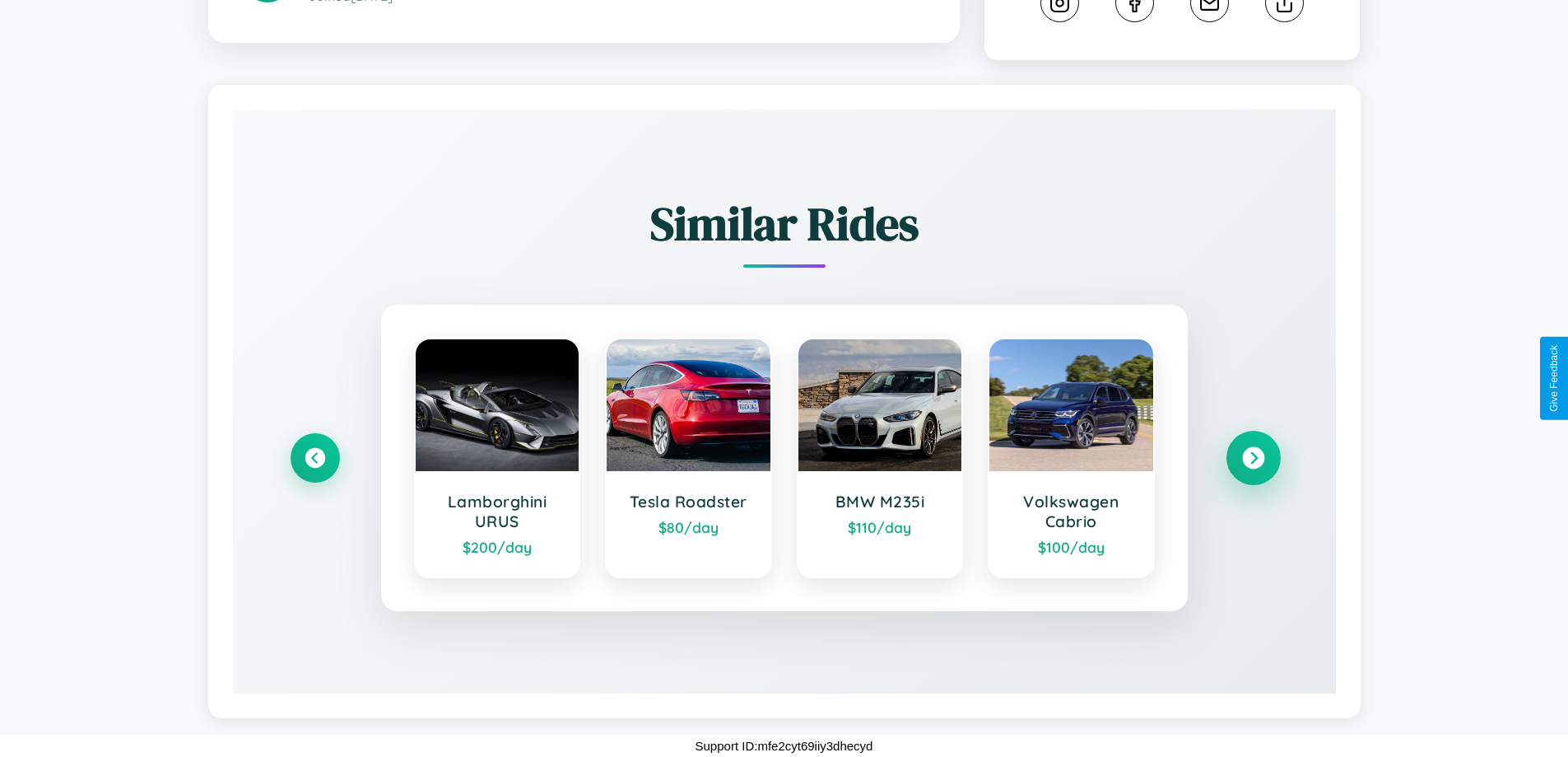
click at [1253, 458] on icon at bounding box center [1253, 458] width 22 height 22
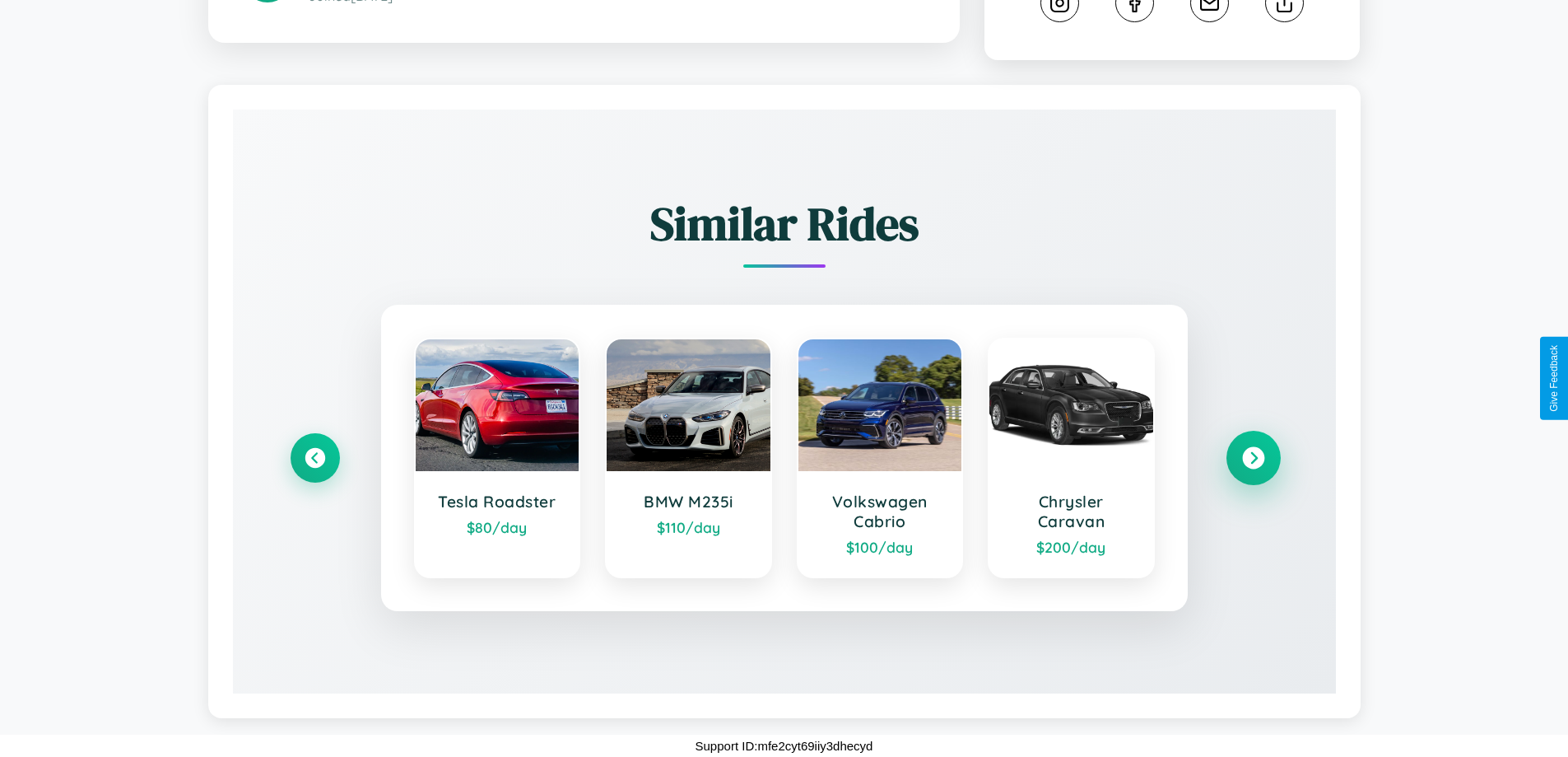
click at [1253, 458] on icon at bounding box center [1253, 458] width 22 height 22
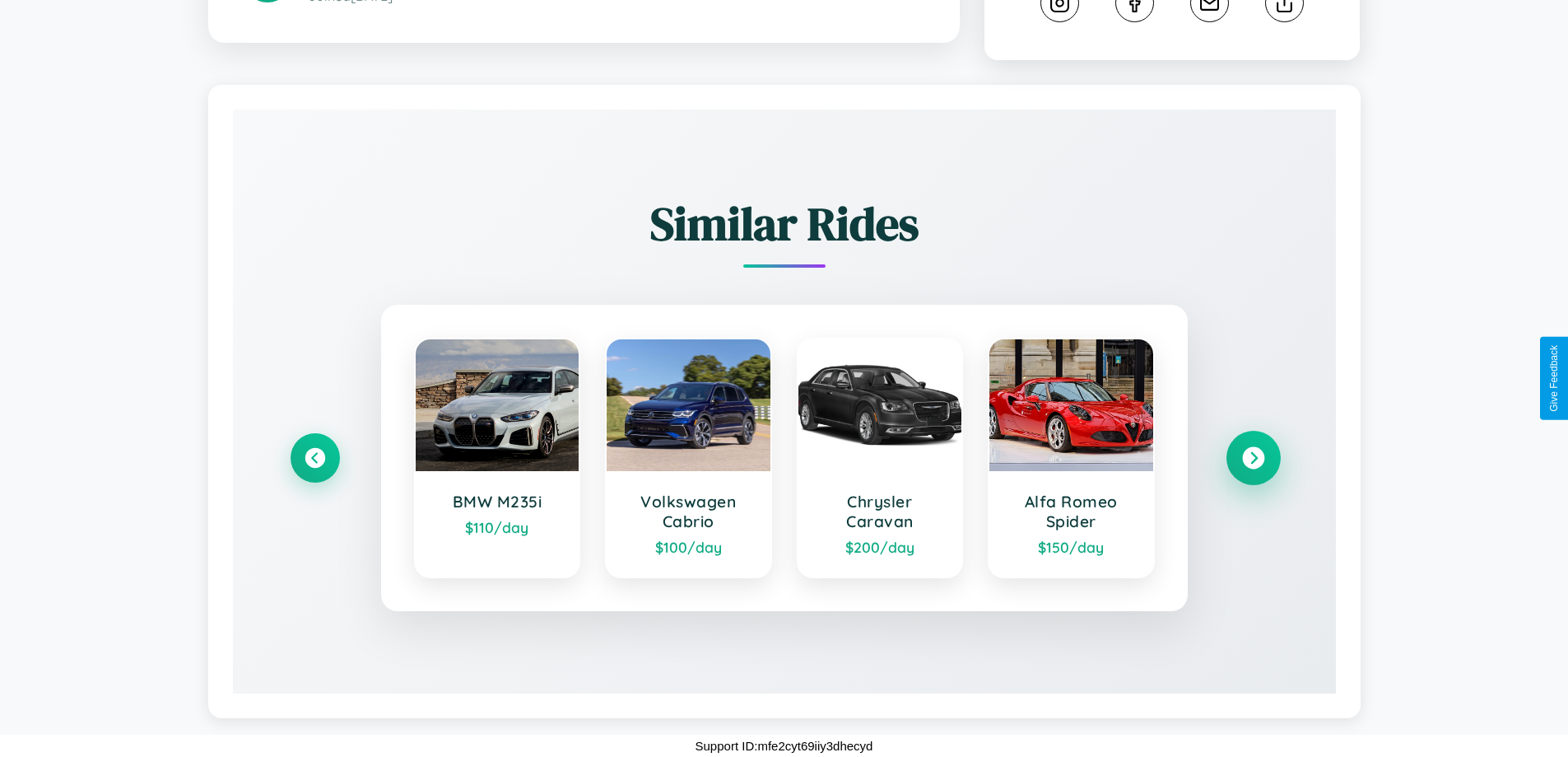
click at [1253, 458] on icon at bounding box center [1253, 458] width 22 height 22
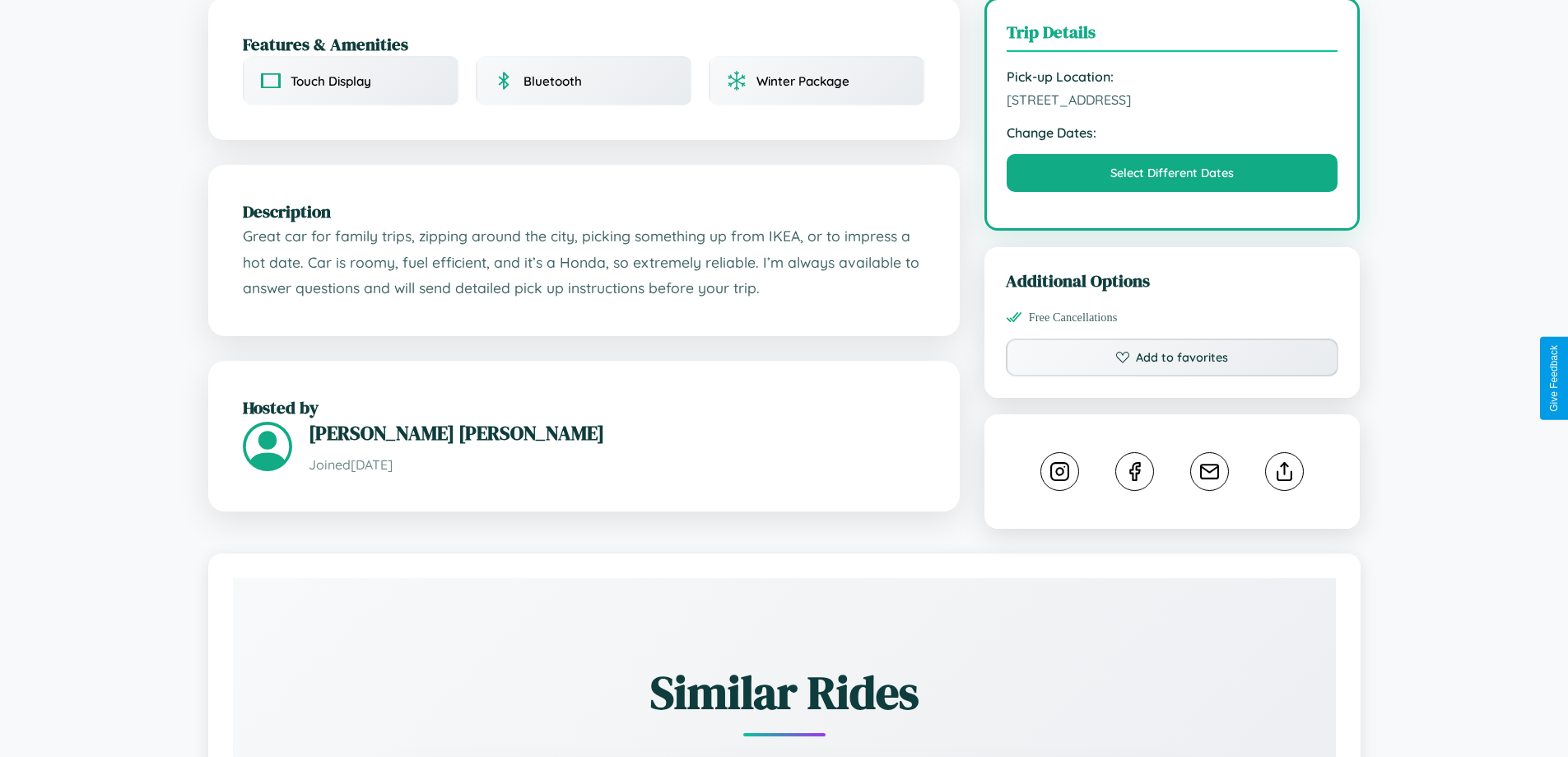
scroll to position [427, 0]
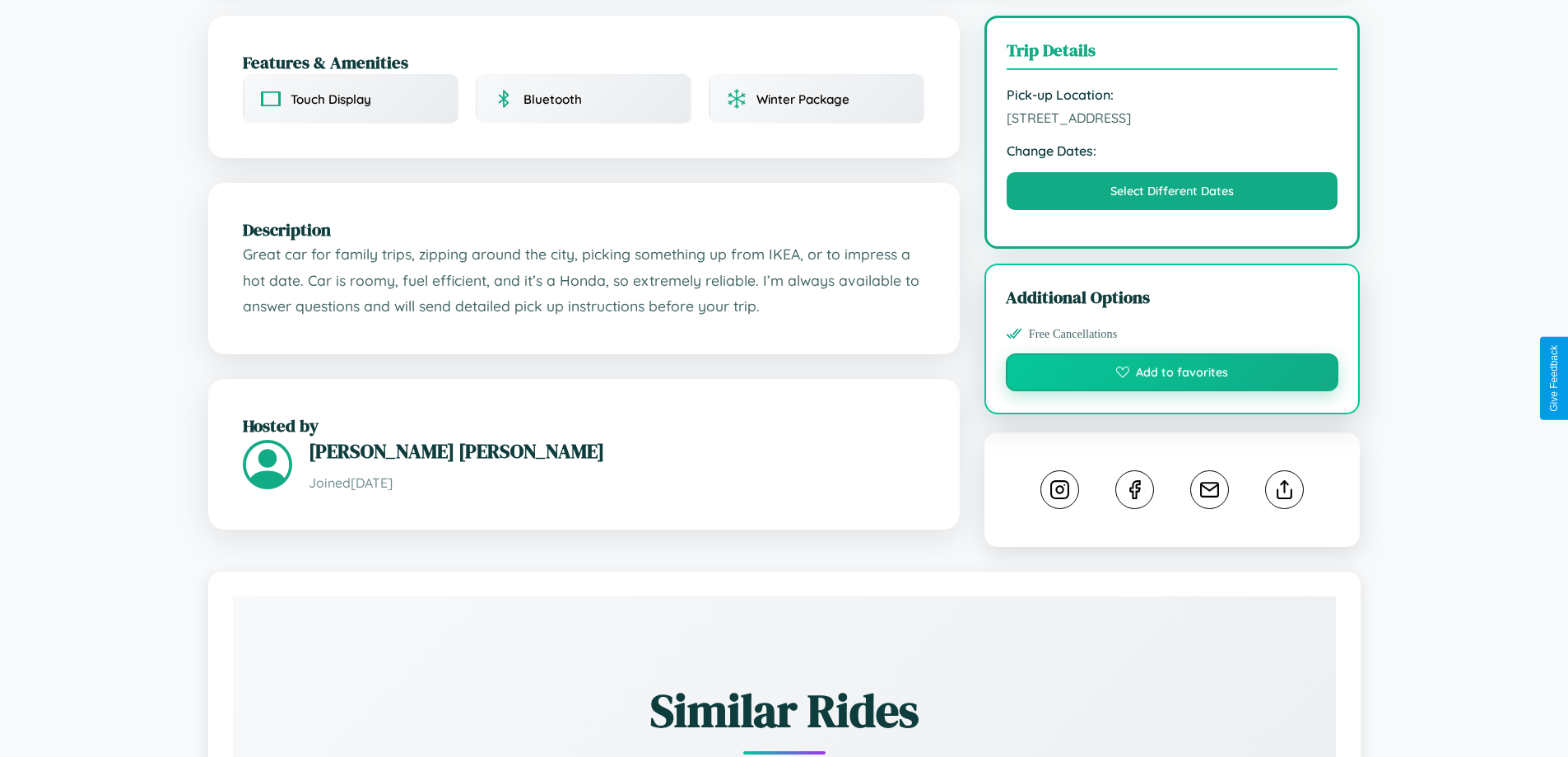
click at [1171, 375] on button "Add to favorites" at bounding box center [1172, 372] width 334 height 38
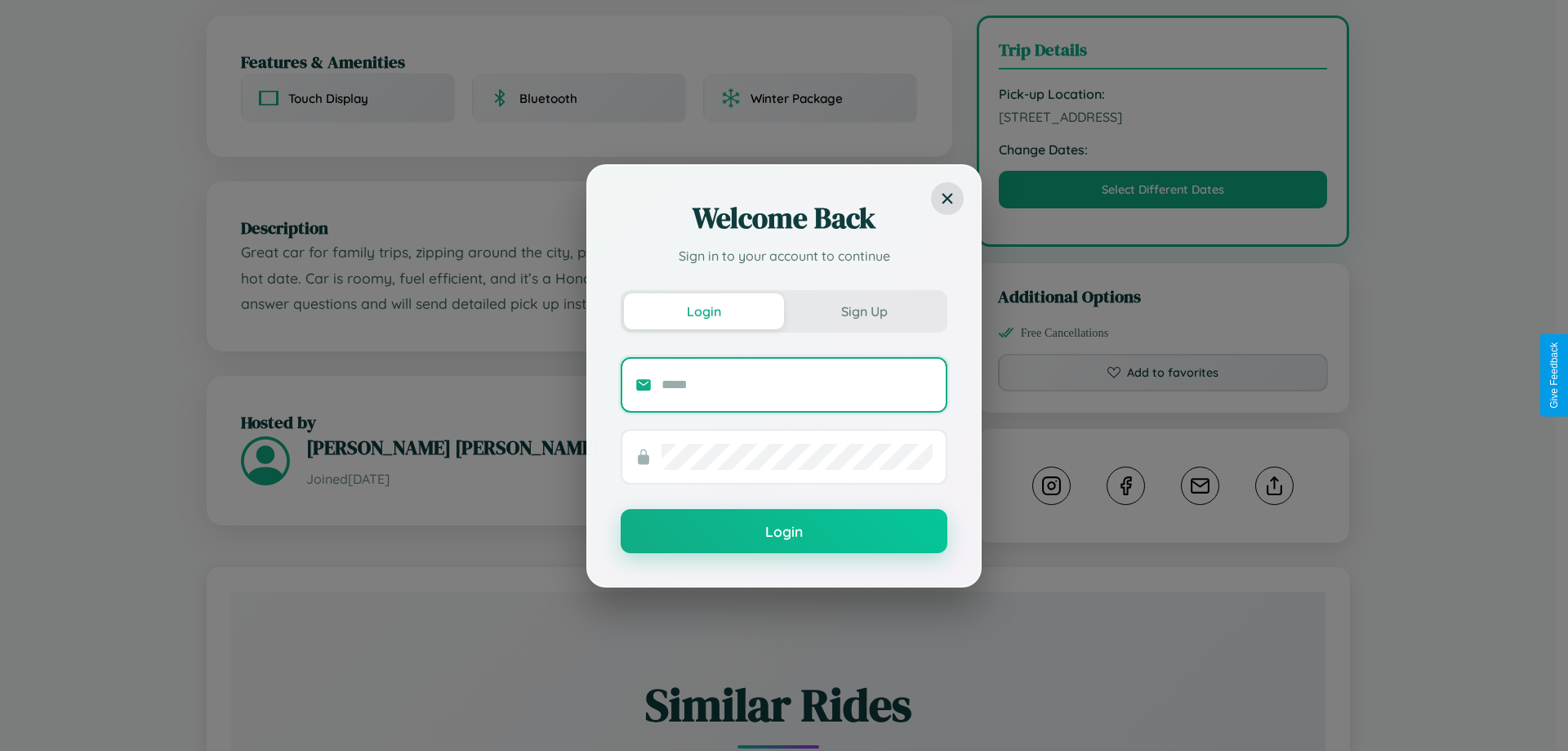
click at [797, 384] on input "text" at bounding box center [797, 385] width 271 height 26
type input "**********"
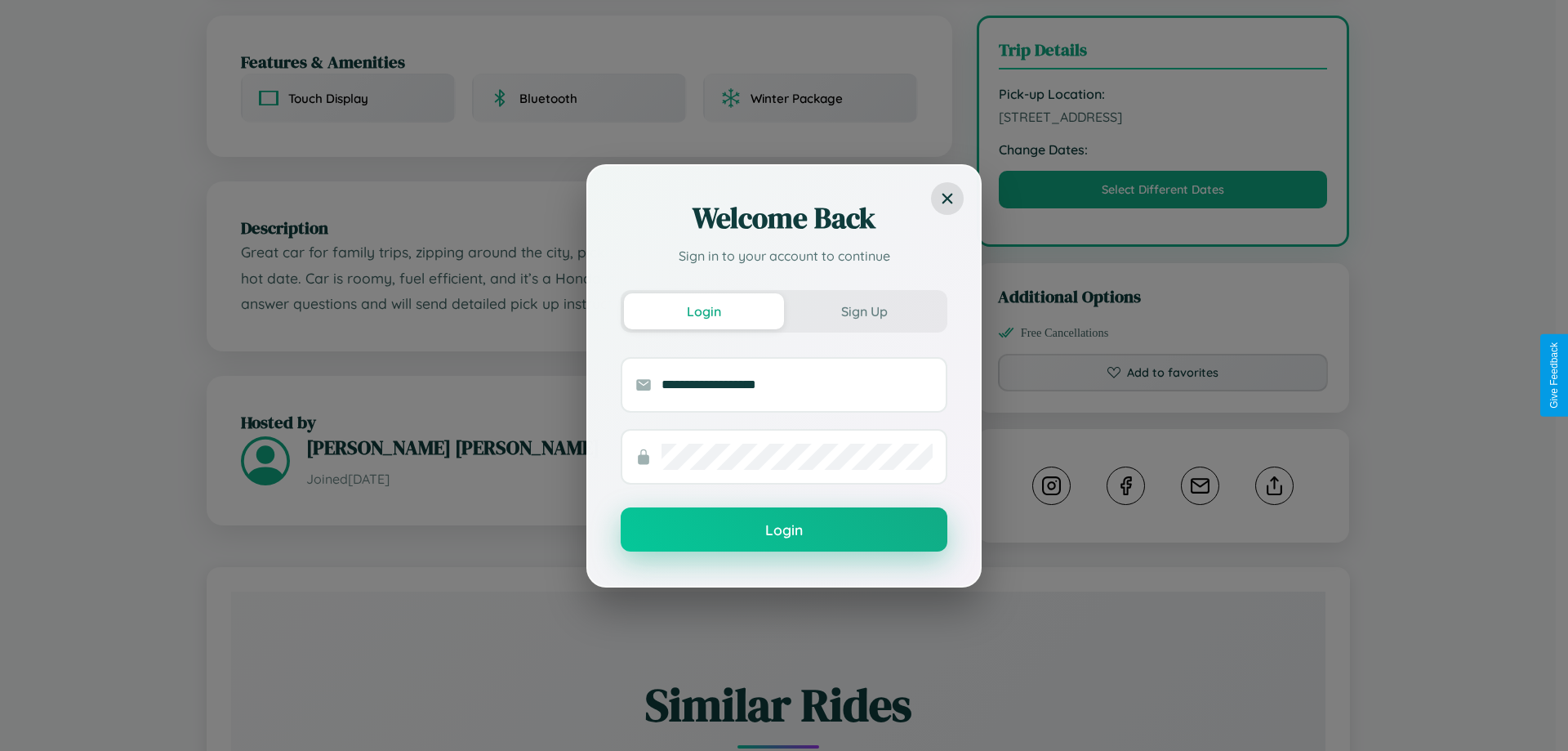
click at [784, 530] on button "Login" at bounding box center [784, 529] width 327 height 44
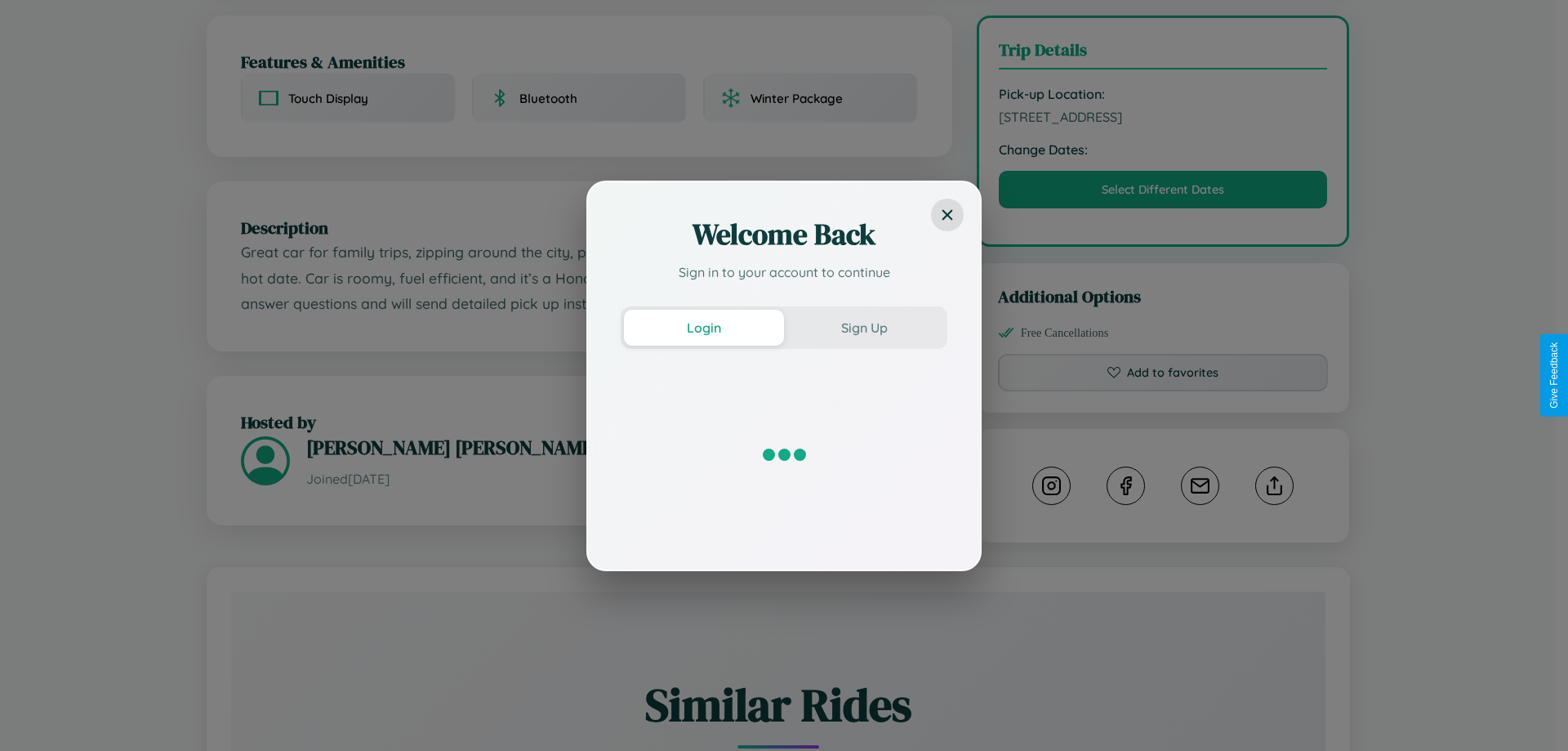
click at [1163, 375] on div "Welcome Back Sign in to your account to continue Login Sign Up" at bounding box center [784, 376] width 1568 height 751
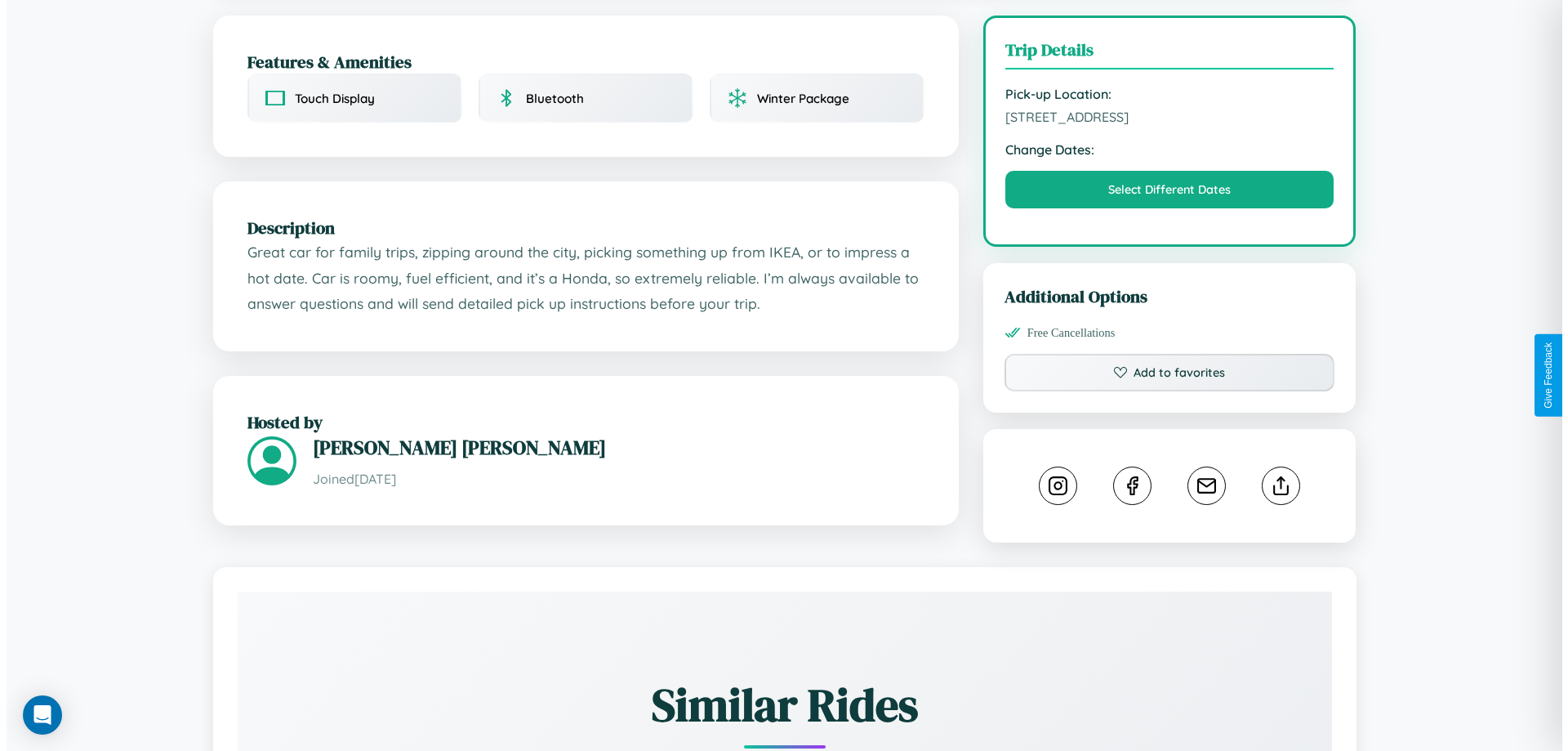
scroll to position [0, 0]
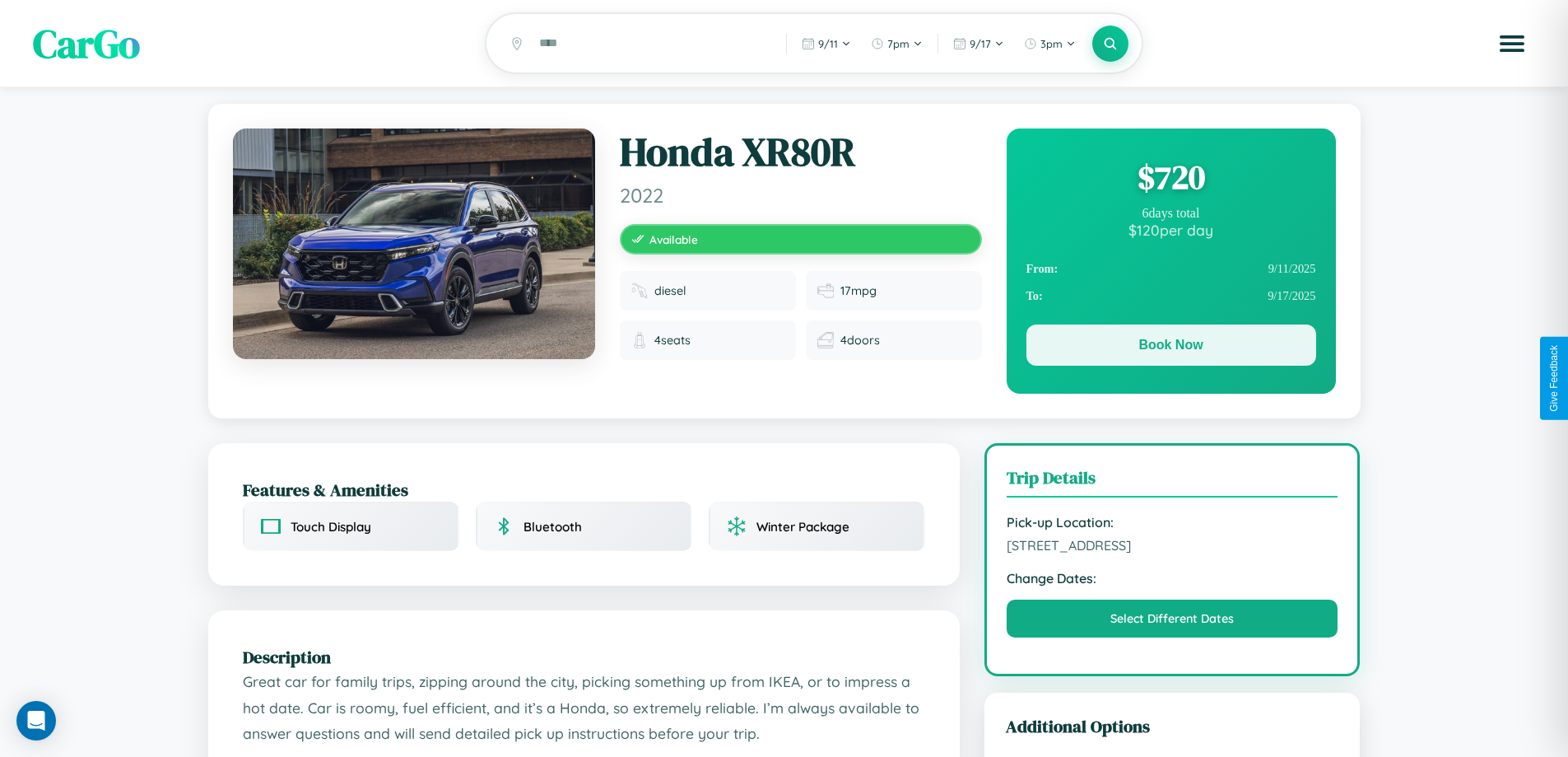
click at [1171, 349] on button "Book Now" at bounding box center [1171, 345] width 290 height 41
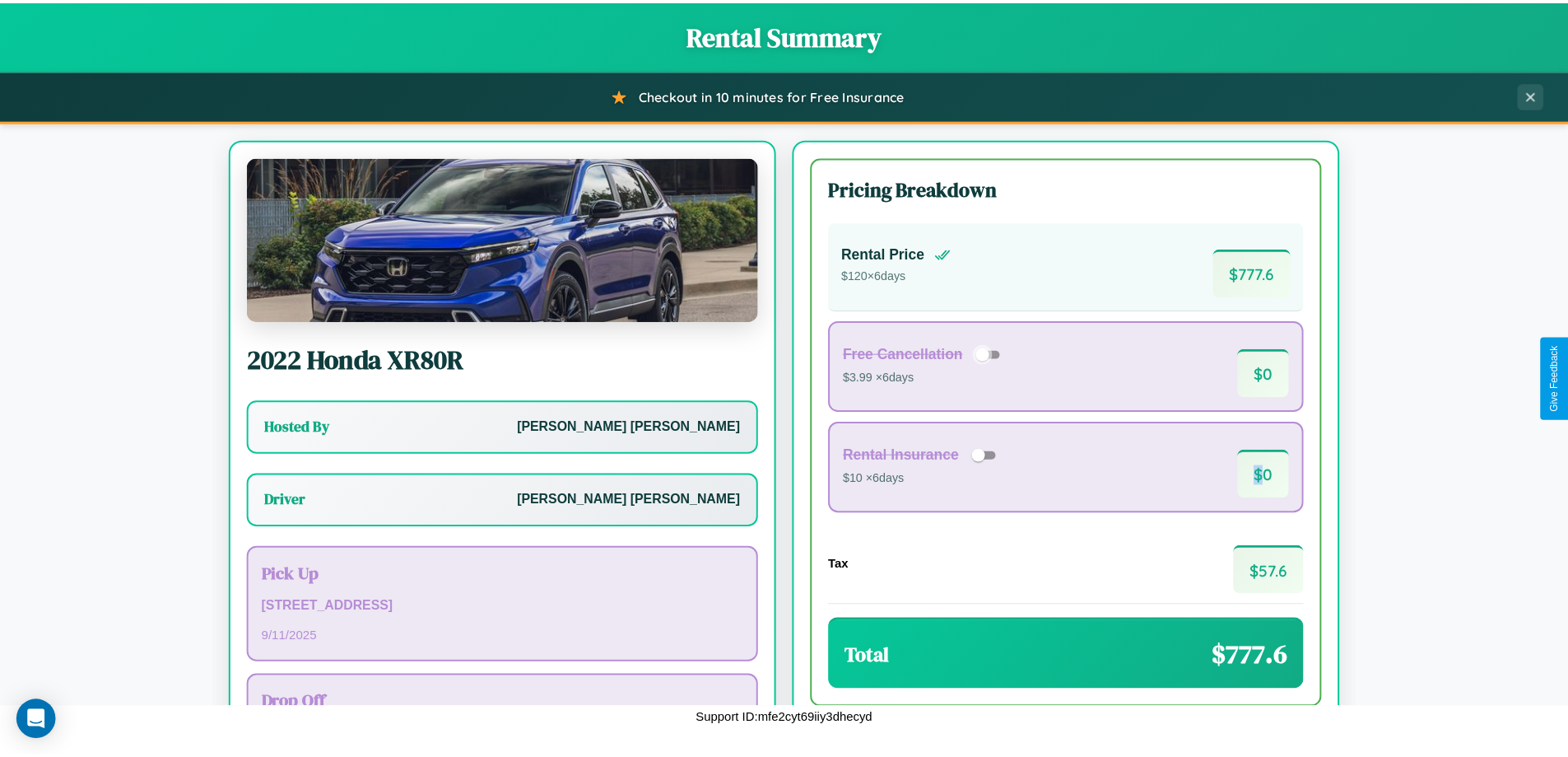
scroll to position [119, 0]
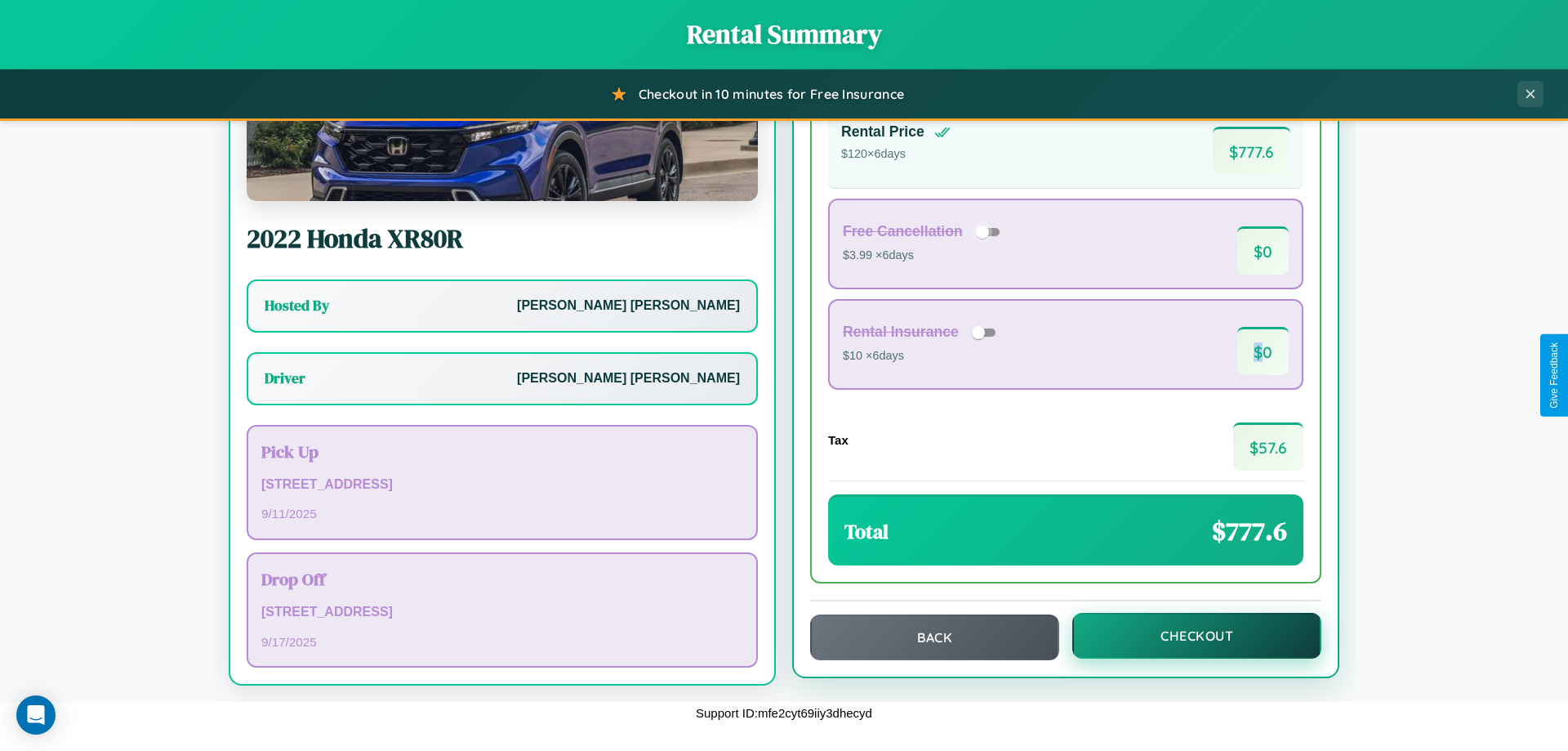
click at [1186, 635] on button "Checkout" at bounding box center [1196, 635] width 249 height 46
